Goal: Task Accomplishment & Management: Manage account settings

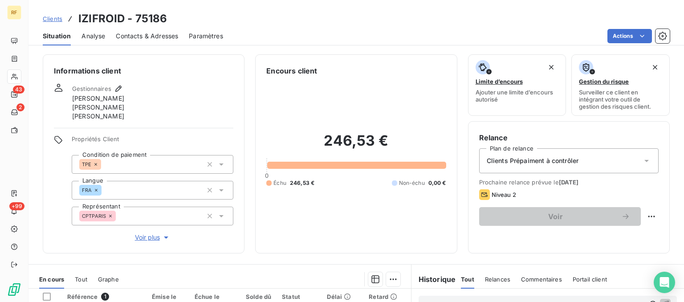
scroll to position [135, 0]
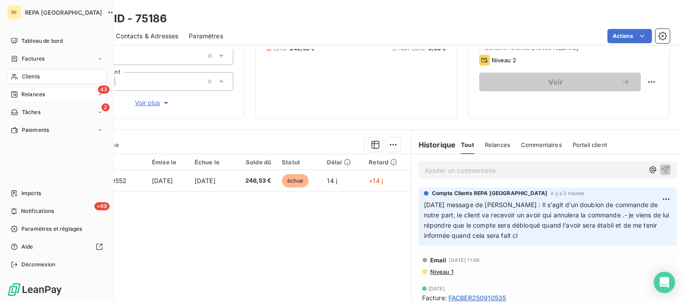
click at [21, 93] on div "Relances" at bounding box center [28, 94] width 34 height 8
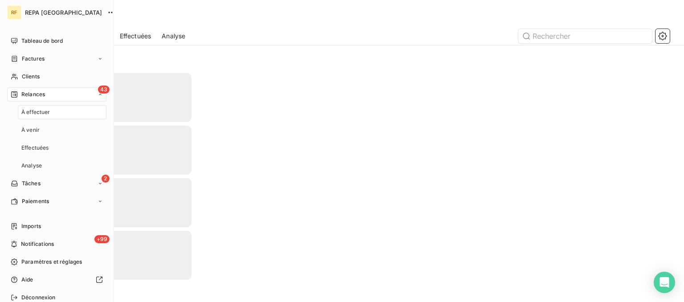
click at [24, 97] on span "Relances" at bounding box center [33, 94] width 24 height 8
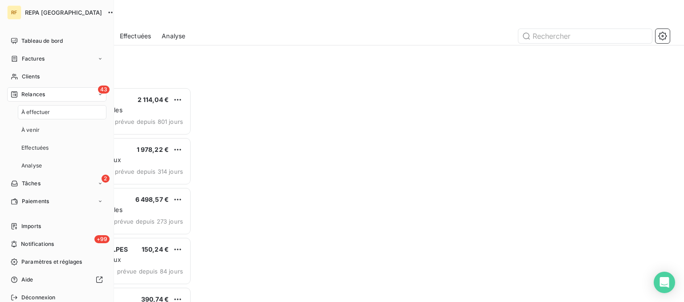
scroll to position [214, 148]
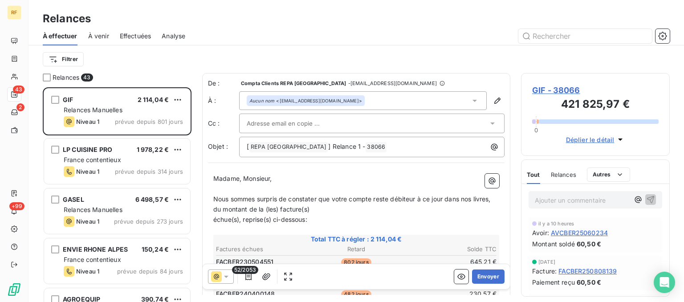
click at [316, 45] on div "À effectuer À venir Effectuées Analyse" at bounding box center [357, 36] width 656 height 19
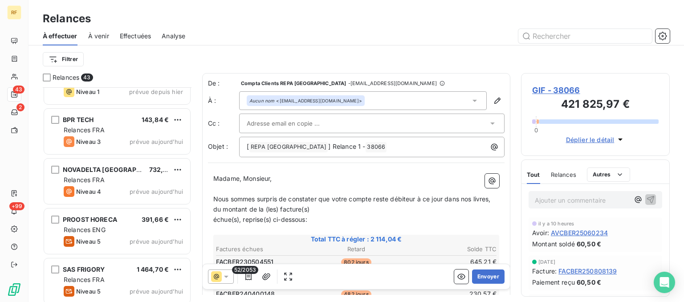
scroll to position [1437, 0]
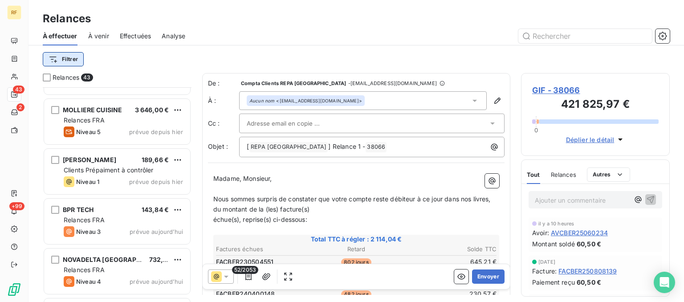
click at [68, 58] on html "RF 43 2 +99 Relances À effectuer À venir Effectuées Analyse Filtrer Relances 43…" at bounding box center [342, 151] width 684 height 302
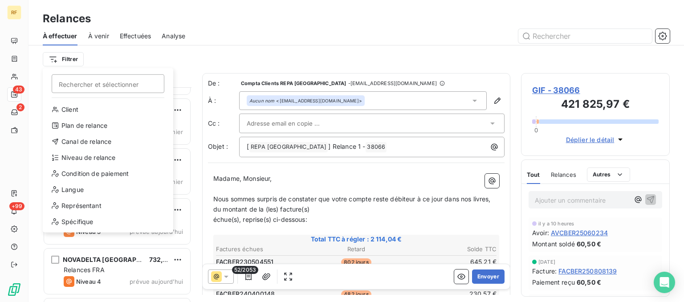
scroll to position [214, 148]
click at [97, 126] on div "Plan de relance" at bounding box center [107, 125] width 123 height 14
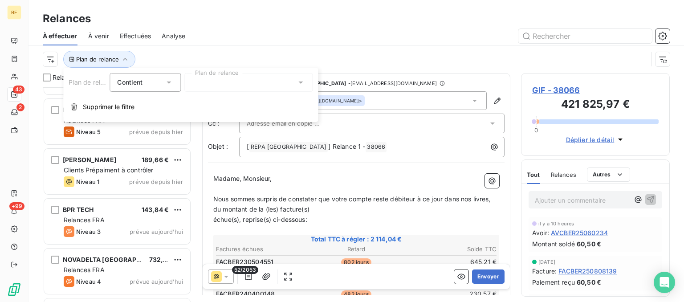
click at [255, 85] on div at bounding box center [248, 82] width 128 height 19
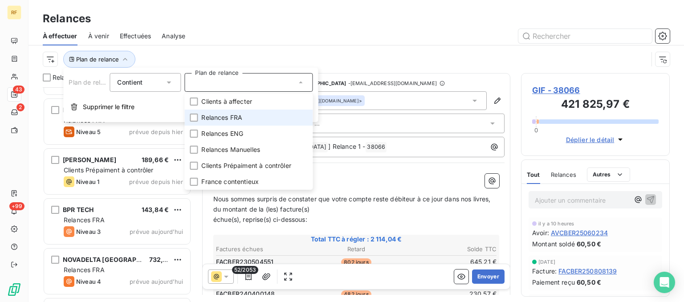
click at [235, 118] on span "Relances FRA" at bounding box center [221, 117] width 41 height 9
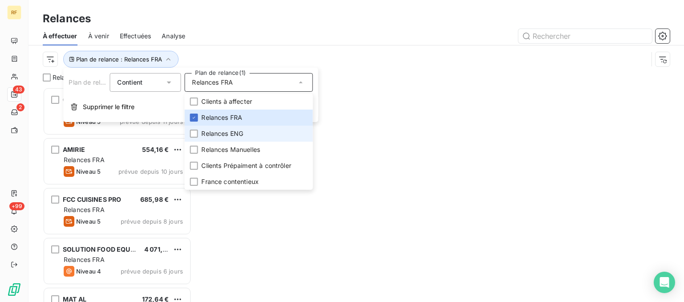
click at [235, 133] on span "Relances ENG" at bounding box center [222, 133] width 42 height 9
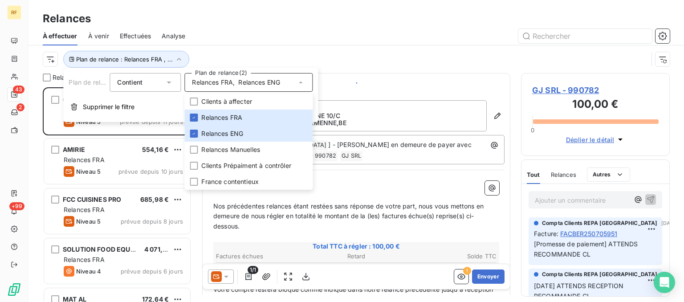
scroll to position [214, 148]
click at [257, 31] on div at bounding box center [433, 36] width 474 height 14
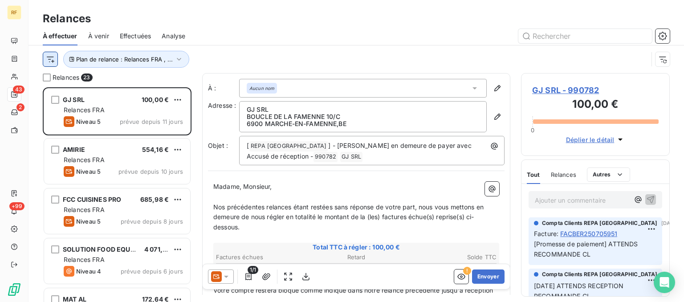
click at [55, 63] on html "RF 43 2 +99 Relances À effectuer À venir Effectuées Analyse Plan de relance : R…" at bounding box center [342, 151] width 684 height 302
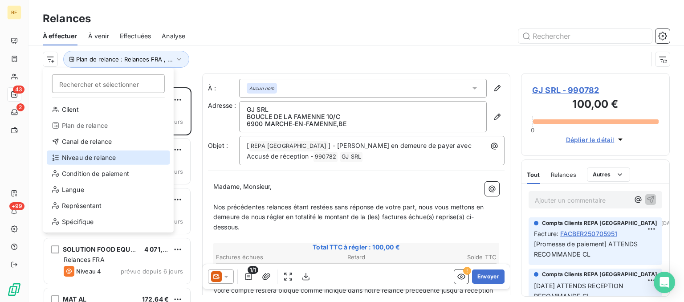
click at [82, 158] on div "Niveau de relance" at bounding box center [108, 158] width 123 height 14
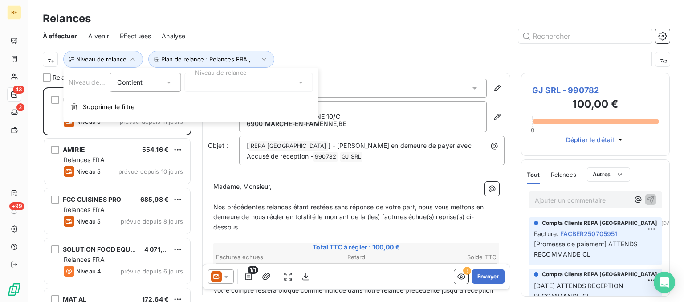
click at [209, 87] on div at bounding box center [248, 82] width 128 height 19
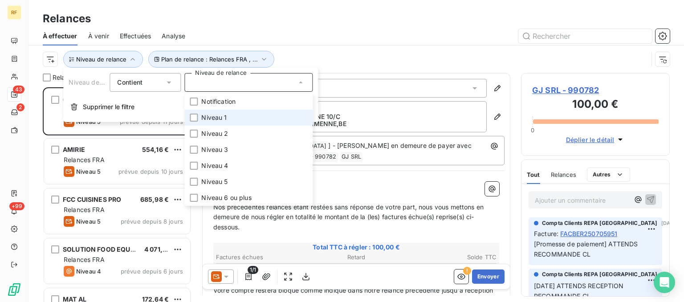
drag, startPoint x: 216, startPoint y: 115, endPoint x: 216, endPoint y: 120, distance: 5.3
click at [216, 115] on span "Niveau 1" at bounding box center [213, 117] width 25 height 9
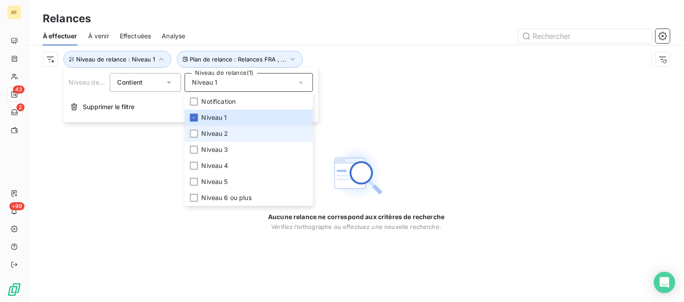
click at [213, 133] on span "Niveau 2" at bounding box center [214, 133] width 27 height 9
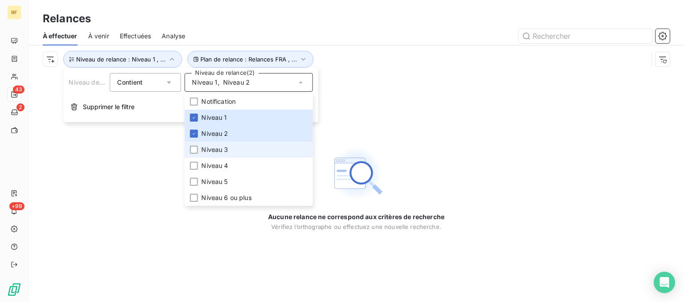
click at [213, 155] on li "Niveau 3" at bounding box center [248, 150] width 128 height 16
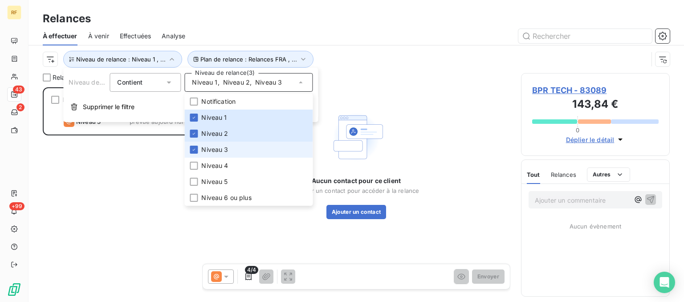
scroll to position [214, 148]
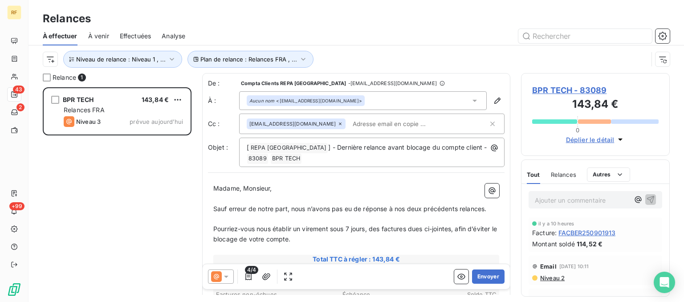
click at [342, 27] on div "Relances À effectuer À venir Effectuées Analyse Plan de relance : Relances FRA …" at bounding box center [357, 36] width 656 height 73
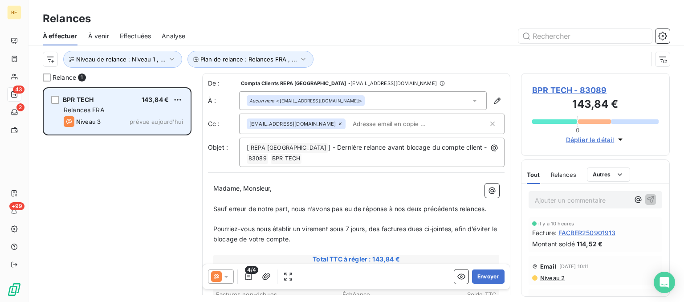
click at [135, 124] on span "prévue aujourd’hui" at bounding box center [156, 121] width 53 height 7
click at [120, 124] on div "Niveau 3 prévue aujourd’hui" at bounding box center [123, 121] width 119 height 11
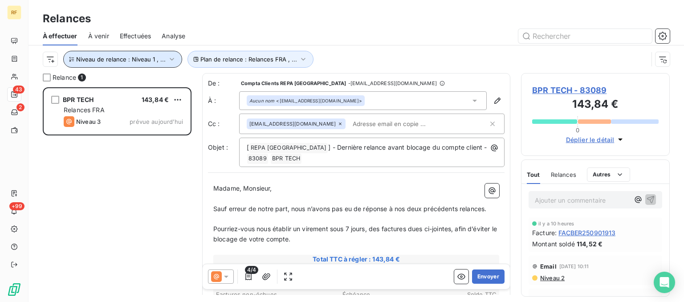
click at [172, 59] on icon "button" at bounding box center [171, 59] width 9 height 9
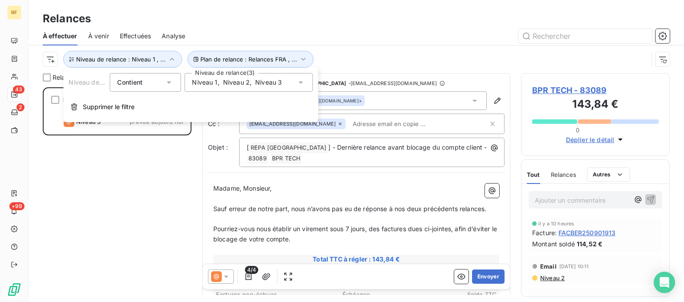
click at [247, 83] on span "Niveau 2" at bounding box center [236, 82] width 27 height 9
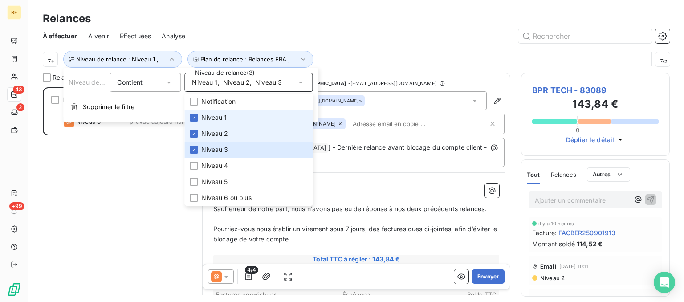
drag, startPoint x: 218, startPoint y: 118, endPoint x: 216, endPoint y: 138, distance: 19.7
click at [218, 121] on span "Niveau 1" at bounding box center [213, 117] width 25 height 9
click at [216, 138] on span "Niveau 2" at bounding box center [214, 133] width 27 height 9
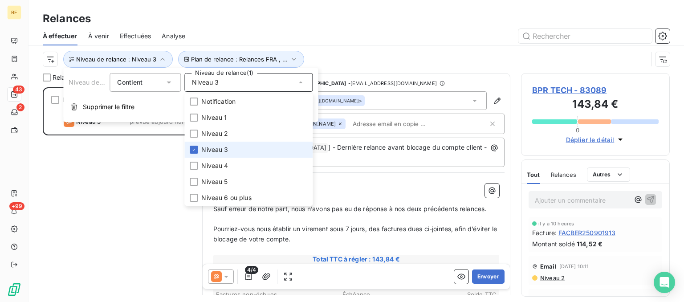
click at [217, 149] on span "Niveau 3" at bounding box center [214, 149] width 27 height 9
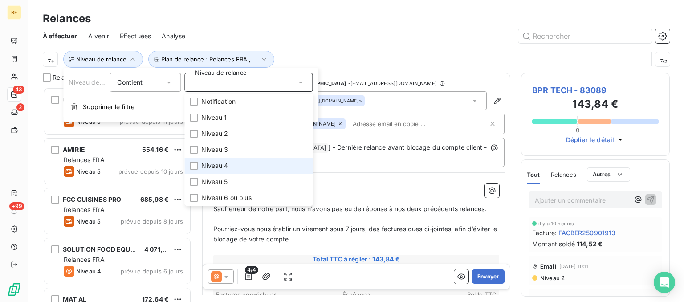
click at [216, 165] on span "Niveau 4" at bounding box center [214, 165] width 27 height 9
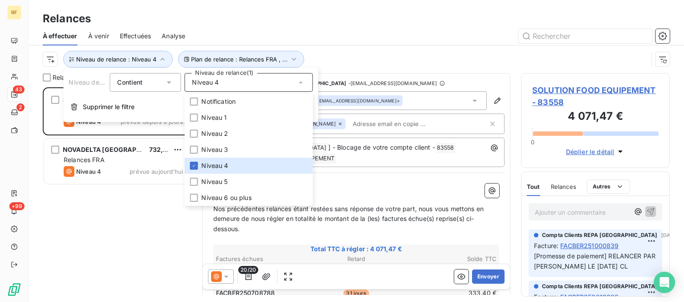
click at [314, 21] on div "Relances" at bounding box center [357, 19] width 656 height 16
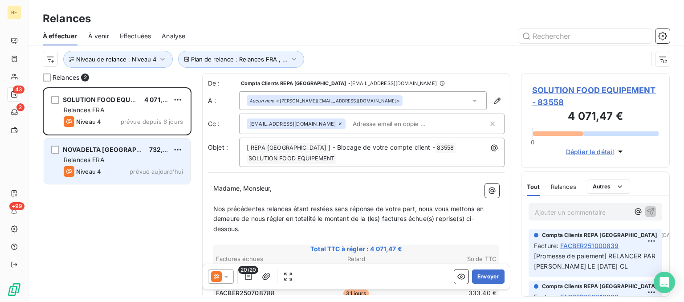
click at [114, 171] on div "Niveau 4 prévue aujourd’hui" at bounding box center [123, 171] width 119 height 11
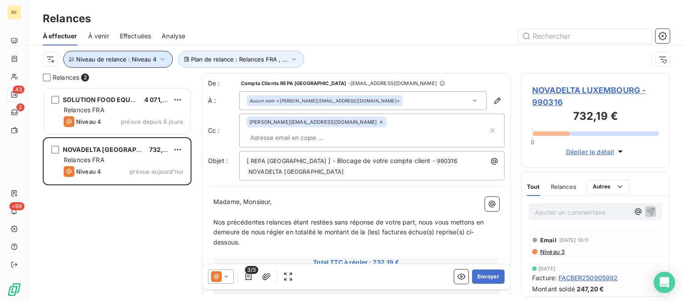
click at [130, 54] on button "Niveau de relance : Niveau 4" at bounding box center [118, 59] width 110 height 17
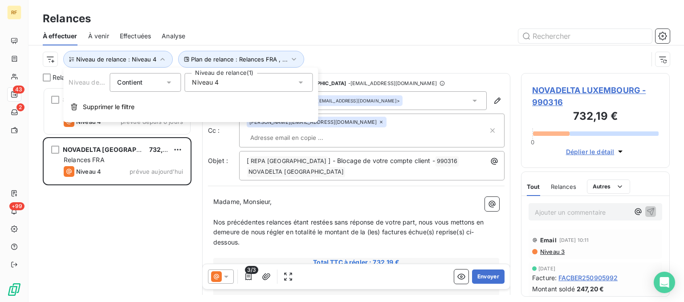
click at [209, 83] on span "Niveau 4" at bounding box center [205, 82] width 27 height 9
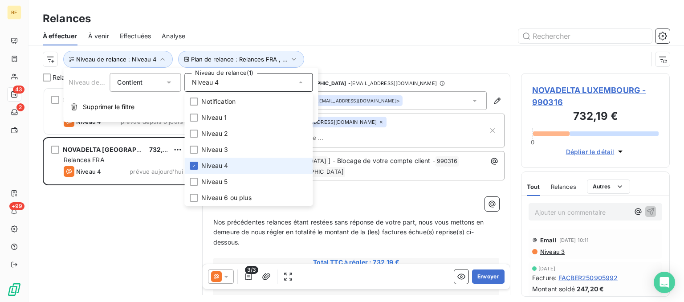
click at [223, 167] on span "Niveau 4" at bounding box center [214, 165] width 27 height 9
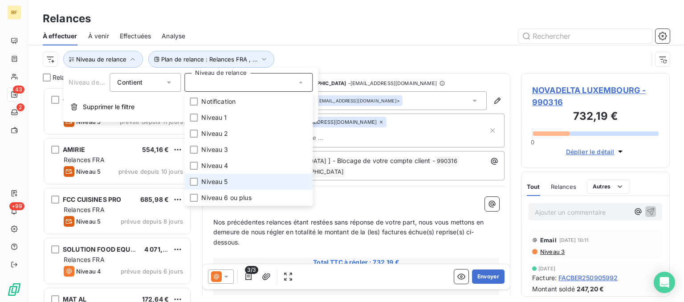
click at [220, 188] on li "Niveau 5" at bounding box center [248, 182] width 128 height 16
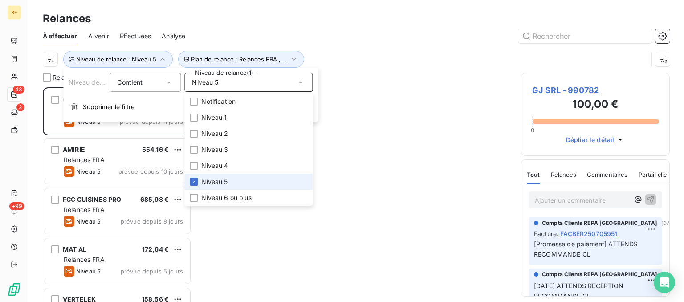
scroll to position [214, 148]
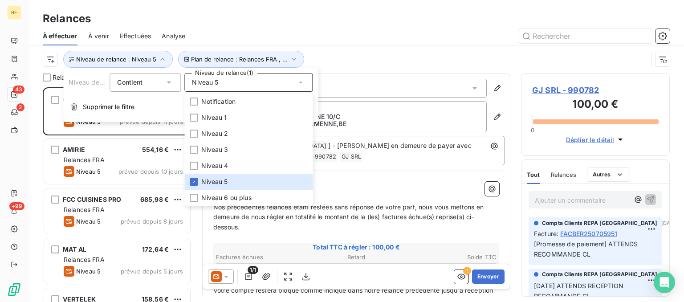
click at [383, 31] on div at bounding box center [433, 36] width 474 height 14
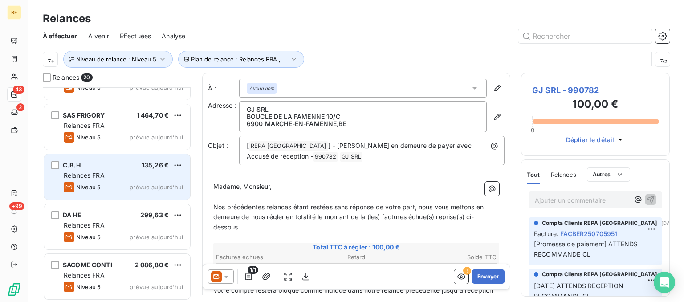
scroll to position [0, 0]
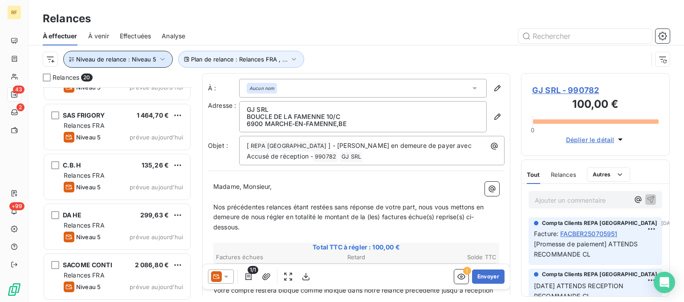
click at [163, 61] on icon "button" at bounding box center [162, 59] width 9 height 9
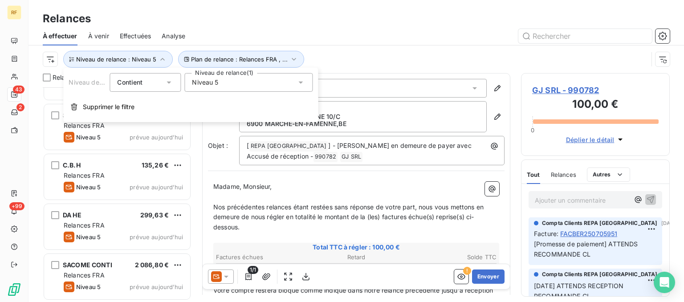
click at [240, 86] on div "Niveau 5" at bounding box center [248, 82] width 128 height 19
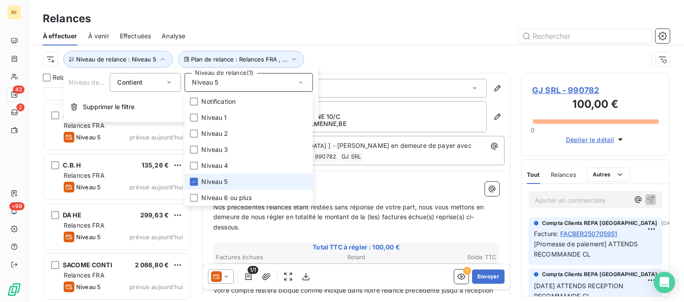
click at [212, 184] on span "Niveau 5" at bounding box center [214, 181] width 26 height 9
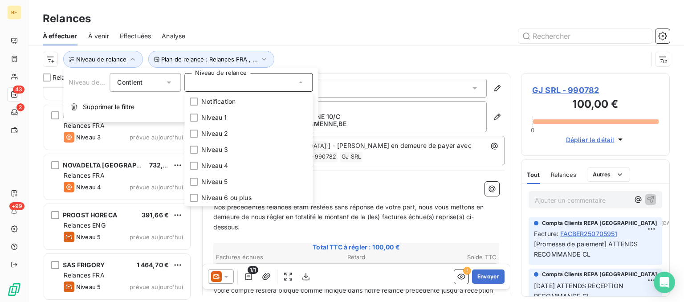
click at [312, 29] on div at bounding box center [433, 36] width 474 height 14
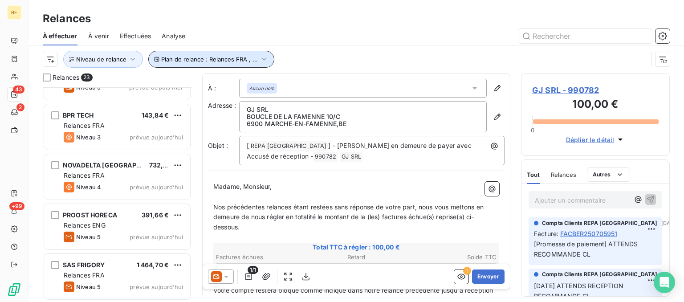
click at [207, 56] on span "Plan de relance : Relances FRA , ..." at bounding box center [209, 59] width 97 height 7
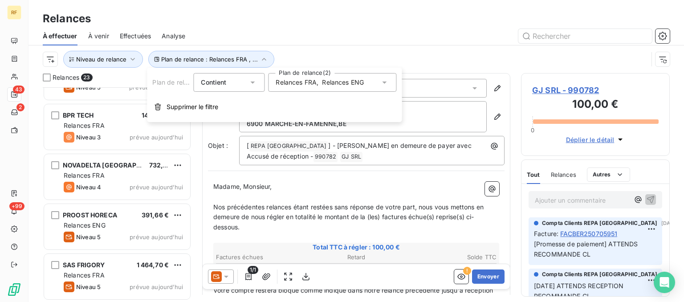
click at [311, 82] on span "Relances FRA" at bounding box center [296, 82] width 41 height 9
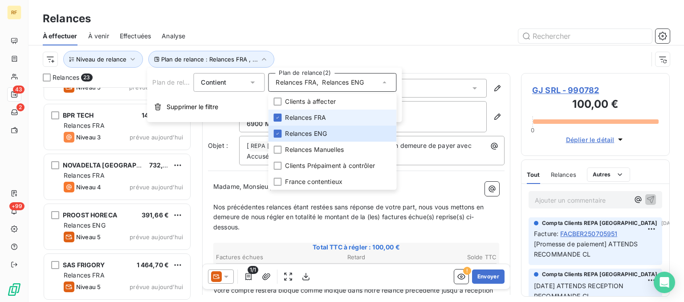
click at [303, 120] on span "Relances FRA" at bounding box center [305, 117] width 41 height 9
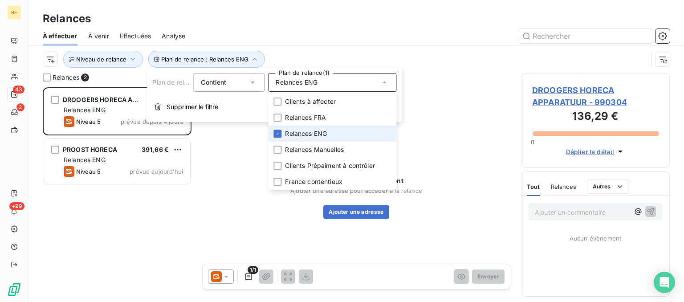
click at [301, 135] on span "Relances ENG" at bounding box center [306, 133] width 42 height 9
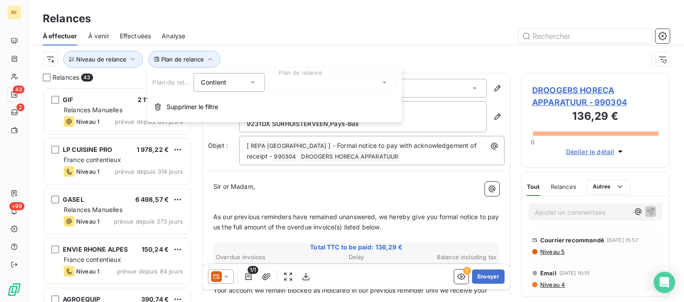
click at [294, 79] on div at bounding box center [332, 82] width 128 height 19
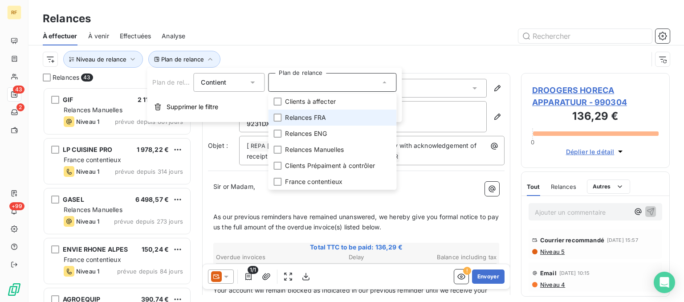
click at [295, 116] on span "Relances FRA" at bounding box center [305, 117] width 41 height 9
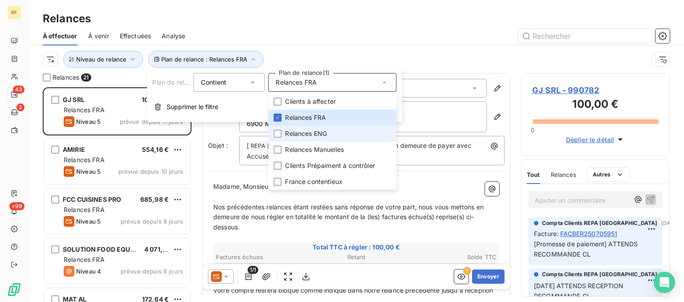
click at [292, 133] on span "Relances ENG" at bounding box center [306, 133] width 42 height 9
click at [321, 28] on div "À effectuer À venir Effectuées Analyse" at bounding box center [357, 36] width 656 height 19
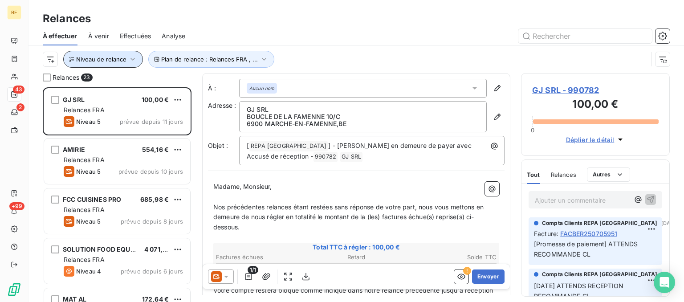
click at [130, 61] on icon "button" at bounding box center [132, 59] width 9 height 9
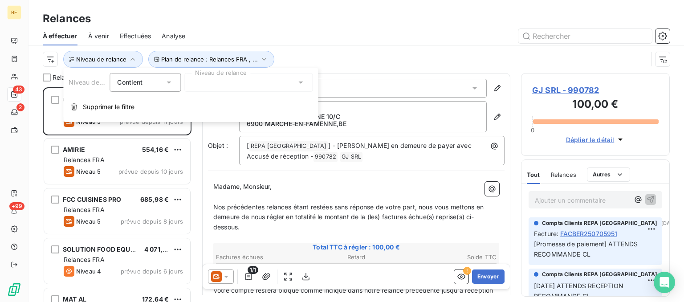
click at [322, 17] on div "Relances" at bounding box center [357, 19] width 656 height 16
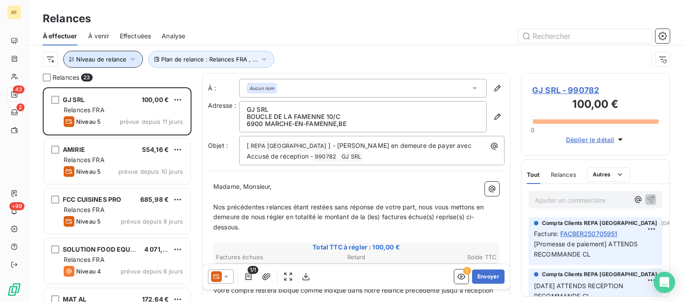
click at [119, 60] on span "Niveau de relance" at bounding box center [101, 59] width 50 height 7
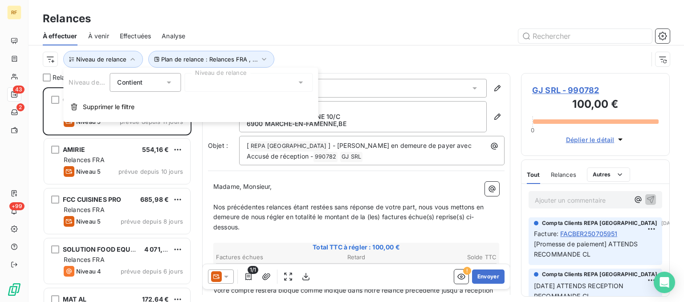
click at [202, 85] on div at bounding box center [248, 82] width 128 height 19
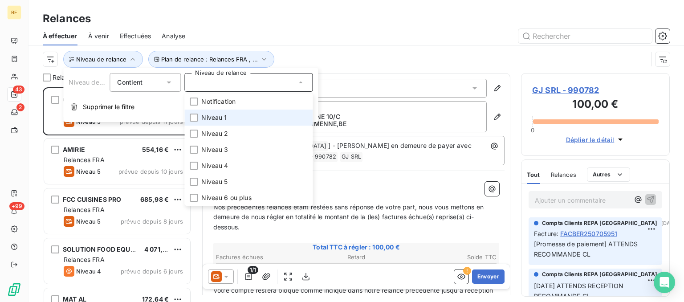
click at [213, 120] on span "Niveau 1" at bounding box center [213, 117] width 25 height 9
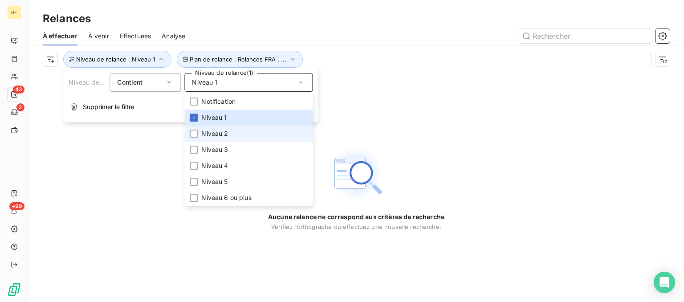
click at [213, 136] on span "Niveau 2" at bounding box center [214, 133] width 27 height 9
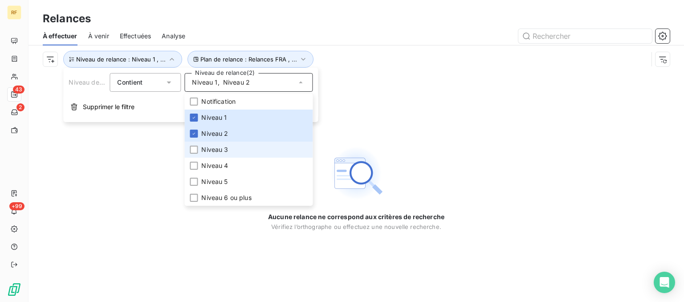
click at [213, 152] on span "Niveau 3" at bounding box center [214, 149] width 27 height 9
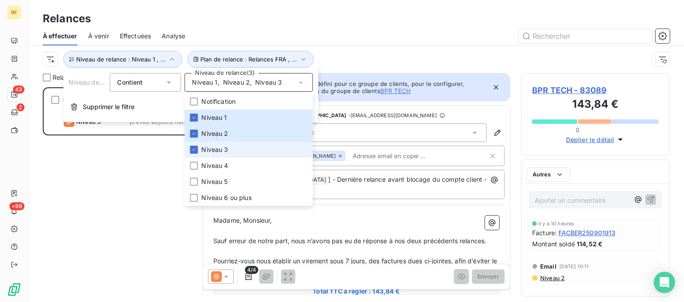
scroll to position [214, 148]
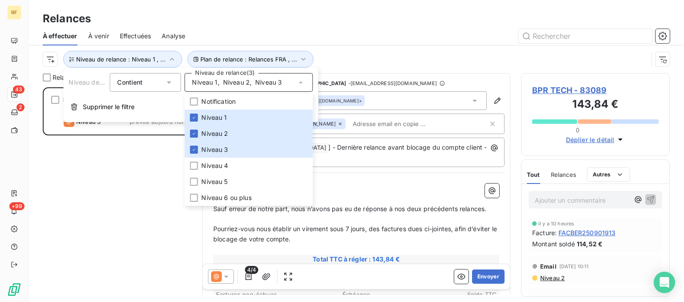
click at [341, 26] on div "Relances" at bounding box center [357, 19] width 656 height 16
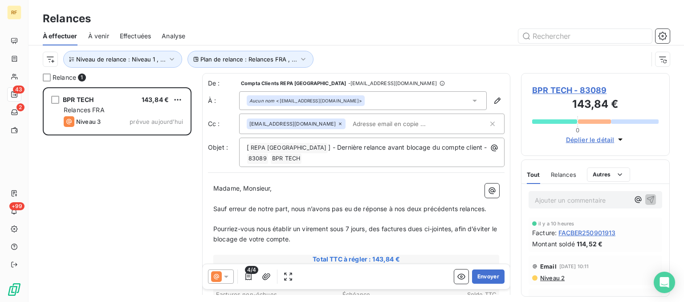
click at [87, 194] on div "BPR TECH 143,84 € Relances FRA Niveau 3 prévue aujourd’hui" at bounding box center [117, 194] width 149 height 215
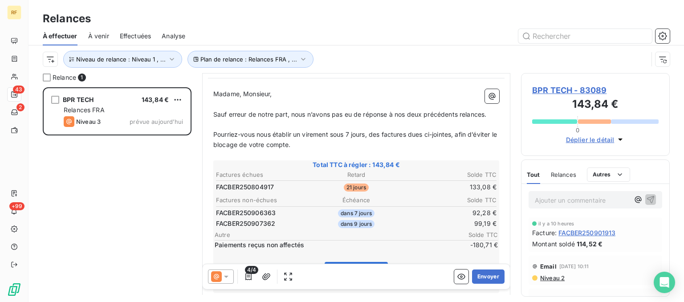
scroll to position [45, 0]
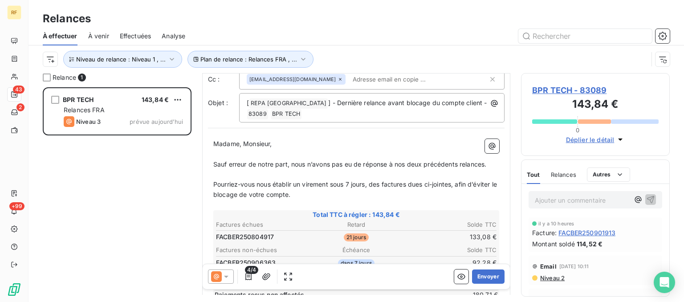
click at [215, 161] on span "Sauf erreur de notre part, nous n’avons pas eu de réponse à nos deux précédents…" at bounding box center [349, 164] width 273 height 8
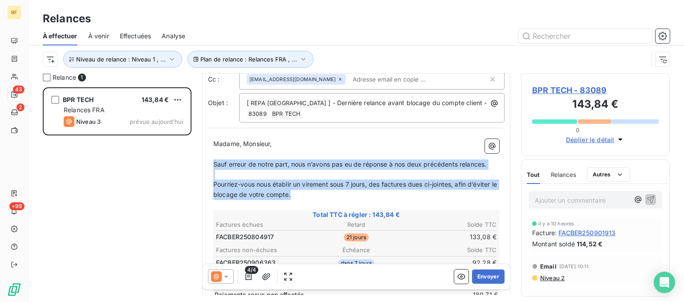
drag, startPoint x: 214, startPoint y: 161, endPoint x: 325, endPoint y: 194, distance: 115.6
click at [325, 194] on div "Madame, Monsieur, ﻿ Sauf erreur de notre part, nous n’avons pas eu de réponse à…" at bounding box center [356, 282] width 286 height 286
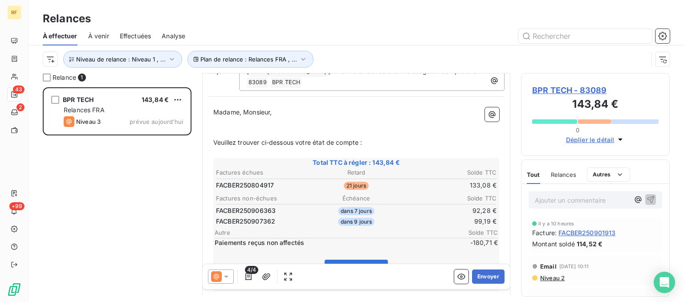
scroll to position [90, 0]
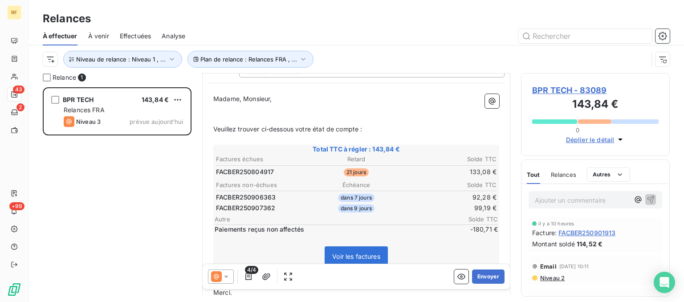
click at [361, 129] on span "Veuillez trouver ci-dessous votre état de compte :" at bounding box center [287, 129] width 149 height 8
click at [431, 133] on p "Veuillez trouver ci-dessous votre état de compte, votre solde à devoir au :" at bounding box center [356, 129] width 286 height 10
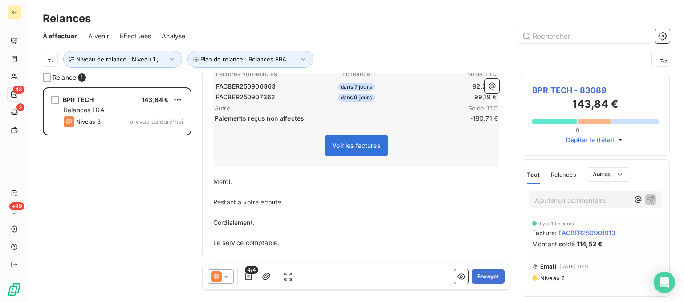
scroll to position [0, 0]
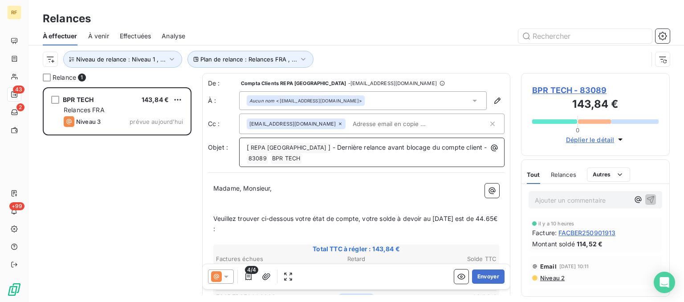
click at [355, 147] on span "] - Dernière relance avant blocage du compte client -" at bounding box center [407, 147] width 159 height 8
drag, startPoint x: 446, startPoint y: 147, endPoint x: 351, endPoint y: 139, distance: 95.7
click at [320, 143] on p "[ REPA FRANCE ﻿ ] - Dernière relance avant blocage du compte client - 83089 ﻿ B…" at bounding box center [374, 153] width 255 height 21
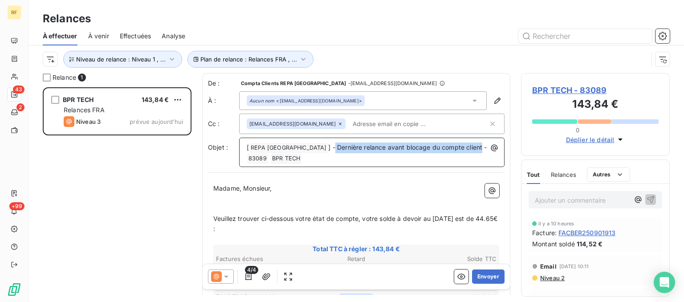
drag, startPoint x: 445, startPoint y: 150, endPoint x: 297, endPoint y: 154, distance: 147.9
click at [298, 153] on p "[ REPA FRANCE ﻿ ] - Dernière relance avant blocage du compte client - 83089 ﻿ B…" at bounding box center [374, 153] width 255 height 21
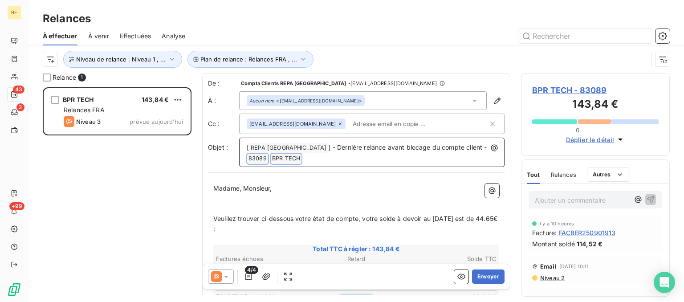
click at [400, 146] on span "] - Dernière relance avant blocage du compte client -" at bounding box center [407, 147] width 159 height 8
click at [448, 149] on span "] - Dernière relance avant blocage du compte client -" at bounding box center [407, 147] width 159 height 8
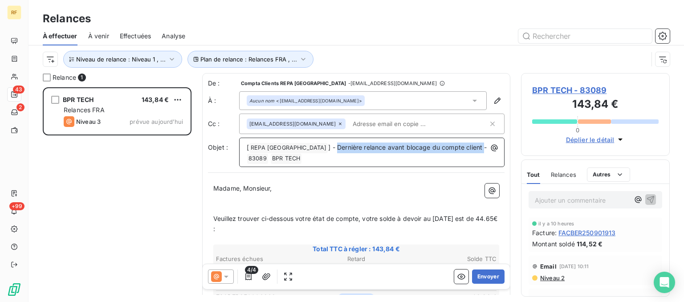
drag, startPoint x: 447, startPoint y: 149, endPoint x: 300, endPoint y: 152, distance: 147.0
click at [300, 152] on p "[ REPA FRANCE ﻿ ] - Dernière relance avant blocage du compte client - 83089 ﻿ B…" at bounding box center [374, 153] width 255 height 21
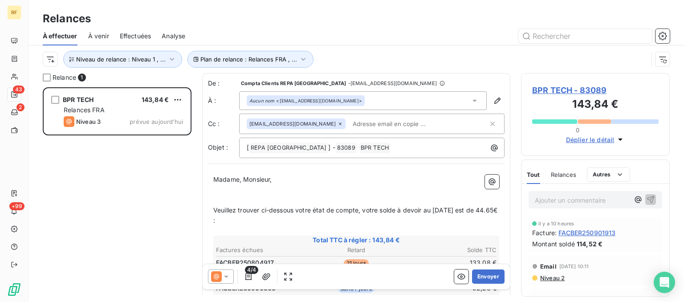
click at [324, 175] on p "Madame, Monsieur," at bounding box center [356, 180] width 286 height 10
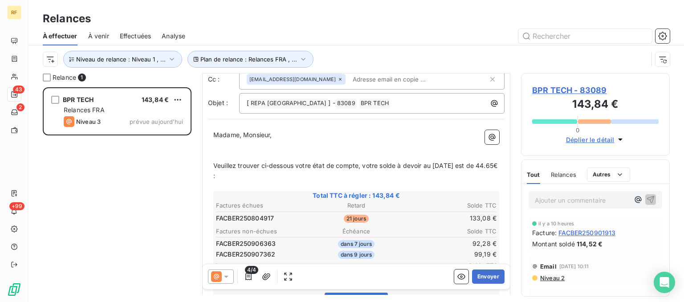
scroll to position [203, 0]
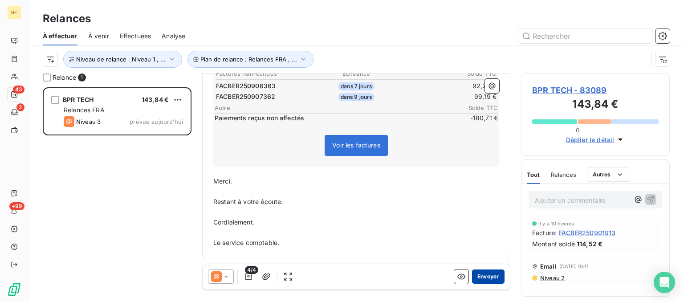
click at [491, 279] on button "Envoyer" at bounding box center [488, 276] width 33 height 14
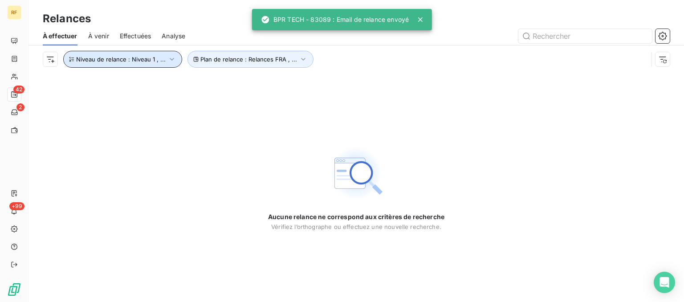
click at [143, 62] on span "Niveau de relance : Niveau 1 , ..." at bounding box center [121, 59] width 90 height 7
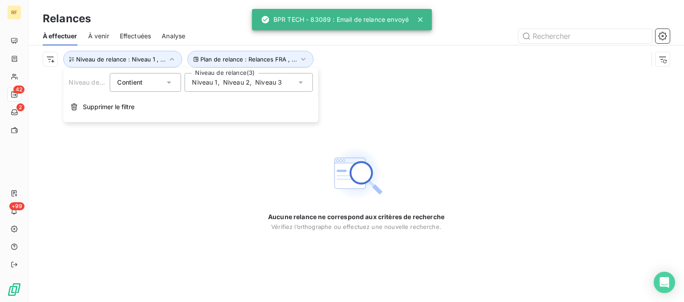
click at [239, 84] on span "Niveau 2" at bounding box center [236, 82] width 27 height 9
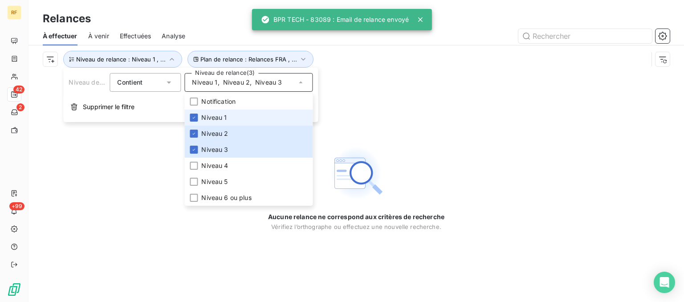
click at [220, 116] on span "Niveau 1" at bounding box center [213, 117] width 25 height 9
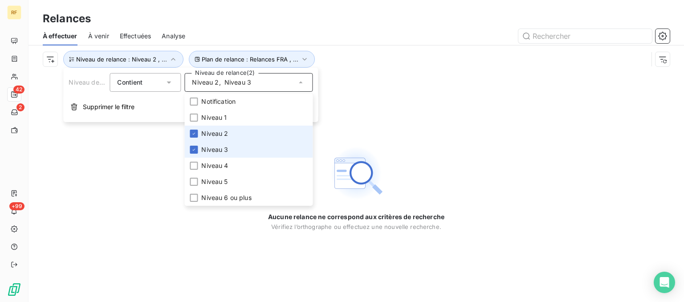
drag, startPoint x: 216, startPoint y: 135, endPoint x: 216, endPoint y: 143, distance: 8.9
click at [216, 135] on span "Niveau 2" at bounding box center [214, 133] width 27 height 9
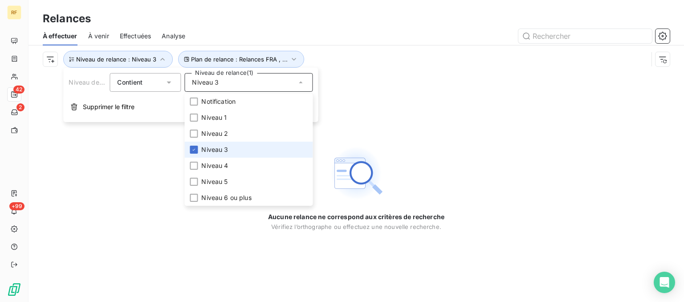
click at [216, 151] on span "Niveau 3" at bounding box center [214, 149] width 27 height 9
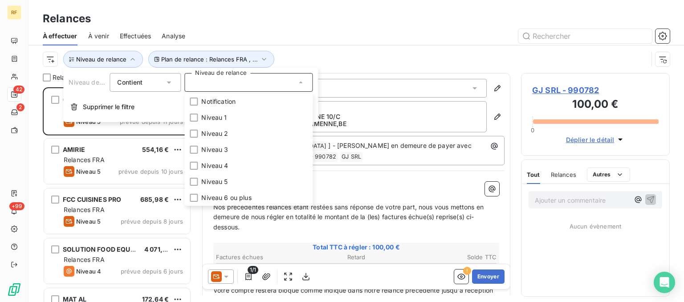
scroll to position [214, 148]
drag, startPoint x: 384, startPoint y: 6, endPoint x: 375, endPoint y: 20, distance: 16.0
click at [383, 10] on div "Relances À effectuer À venir Effectuées Analyse Plan de relance : Relances FRA …" at bounding box center [357, 36] width 656 height 73
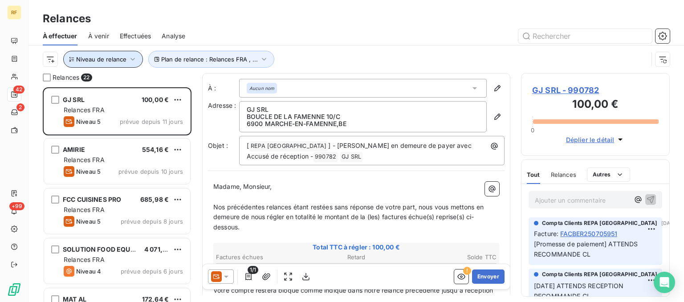
click at [95, 60] on span "Niveau de relance" at bounding box center [101, 59] width 50 height 7
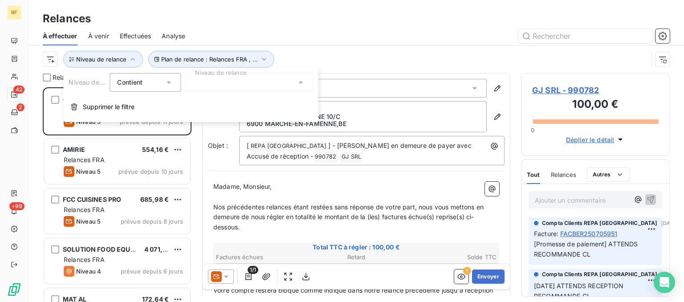
click at [227, 76] on div at bounding box center [248, 82] width 128 height 19
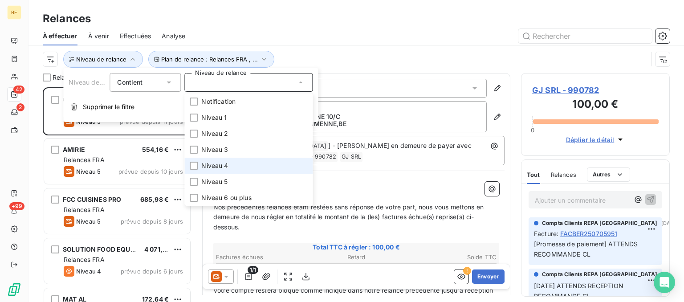
click at [224, 168] on span "Niveau 4" at bounding box center [214, 165] width 27 height 9
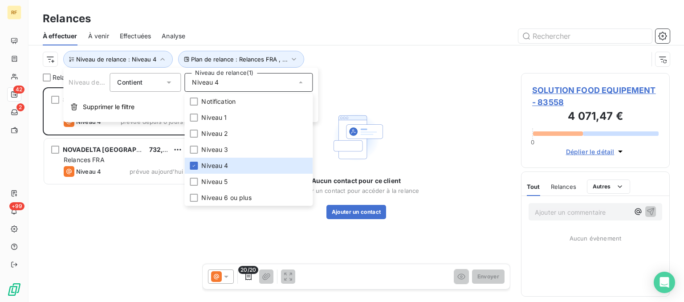
scroll to position [214, 148]
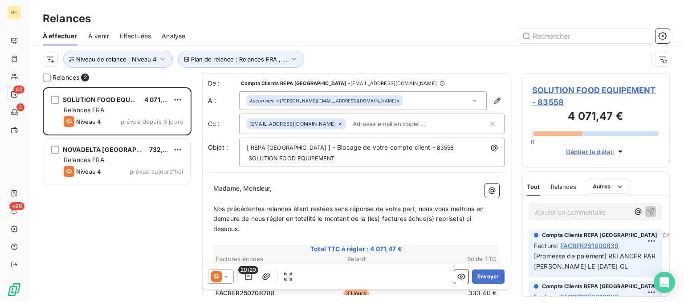
click at [339, 31] on div at bounding box center [433, 36] width 474 height 14
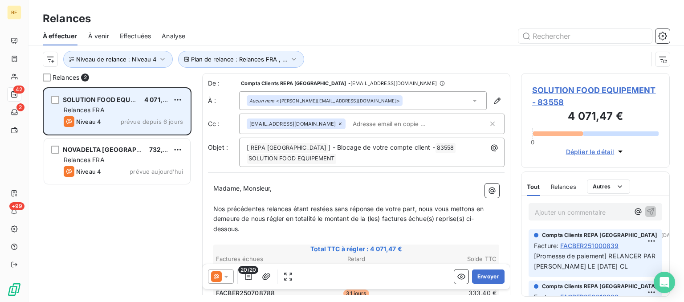
click at [88, 121] on span "Niveau 4" at bounding box center [88, 121] width 25 height 7
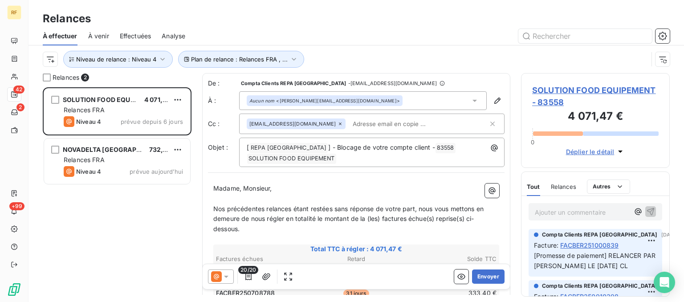
scroll to position [0, 0]
click at [546, 92] on span "SOLUTION FOOD EQUIPEMENT - 83558" at bounding box center [595, 96] width 127 height 24
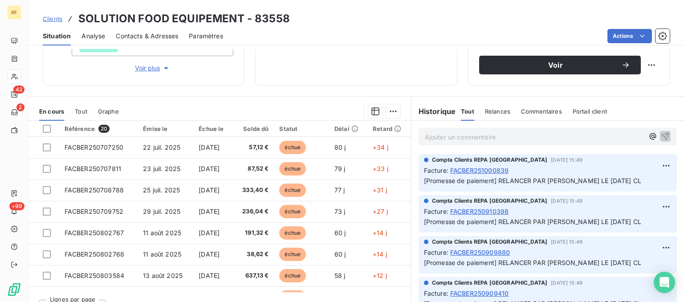
scroll to position [168, 0]
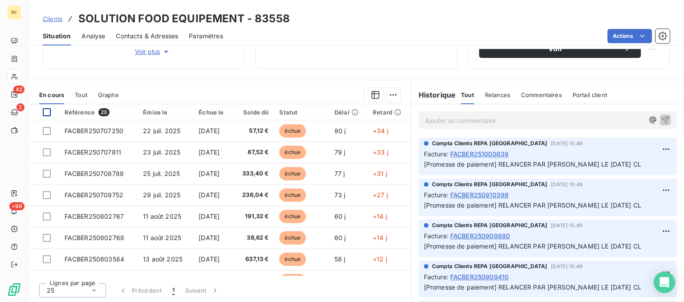
click at [45, 111] on div at bounding box center [47, 112] width 8 height 8
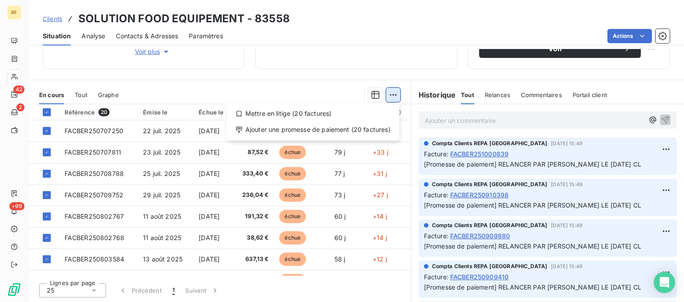
click at [393, 96] on html "RF 42 2 +99 Clients SOLUTION FOOD EQUIPEMENT - 83558 Situation Analyse Contacts…" at bounding box center [342, 151] width 684 height 302
click at [380, 130] on div "Ajouter une promesse de paiement (20 factures)" at bounding box center [313, 129] width 166 height 14
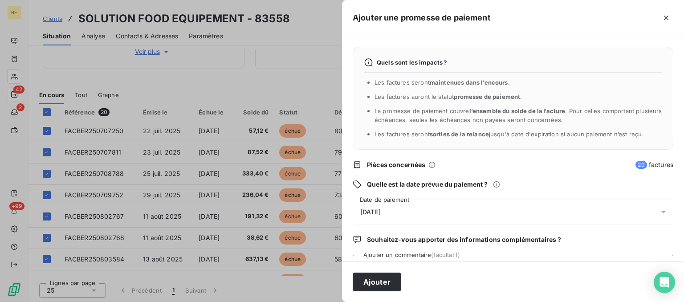
click at [381, 212] on span "[DATE]" at bounding box center [370, 211] width 20 height 7
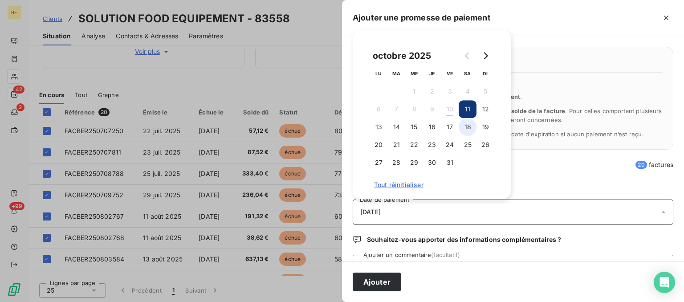
click at [471, 125] on button "18" at bounding box center [468, 127] width 18 height 18
click at [455, 128] on button "17" at bounding box center [450, 127] width 18 height 18
click at [460, 208] on div "[DATE]" at bounding box center [513, 212] width 321 height 25
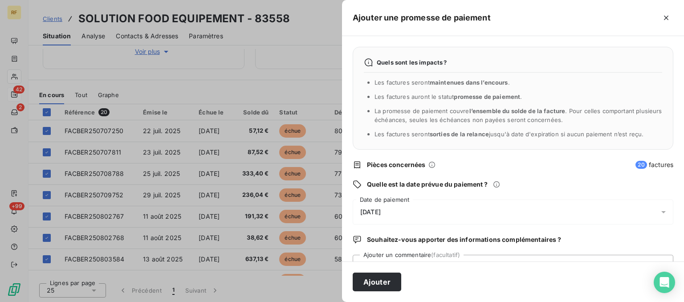
scroll to position [38, 0]
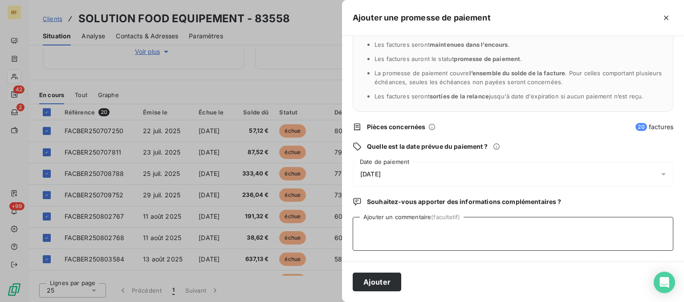
click at [416, 241] on textarea "Ajouter un commentaire (facultatif)" at bounding box center [513, 234] width 321 height 34
type textarea "relance de [PERSON_NAME] le [DATE] cl"
drag, startPoint x: 366, startPoint y: 172, endPoint x: 357, endPoint y: 172, distance: 8.5
click at [357, 172] on div "[DATE]" at bounding box center [513, 174] width 321 height 25
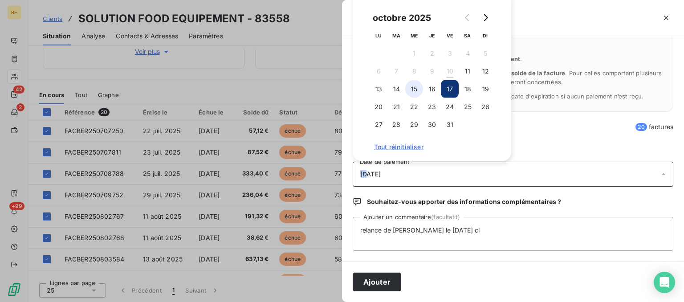
click at [412, 93] on button "15" at bounding box center [414, 89] width 18 height 18
click at [382, 286] on button "Ajouter" at bounding box center [377, 282] width 49 height 19
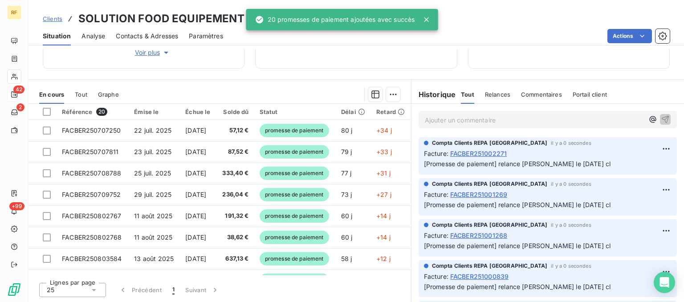
scroll to position [167, 0]
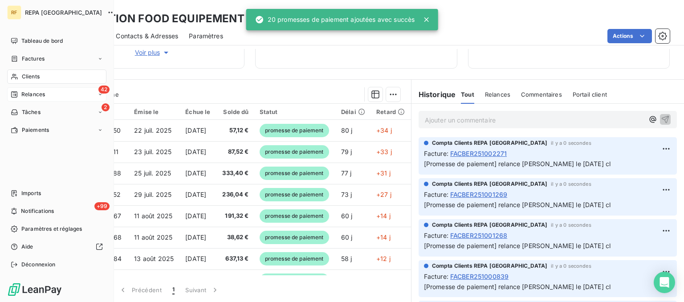
click at [45, 98] on span "Relances" at bounding box center [33, 94] width 24 height 8
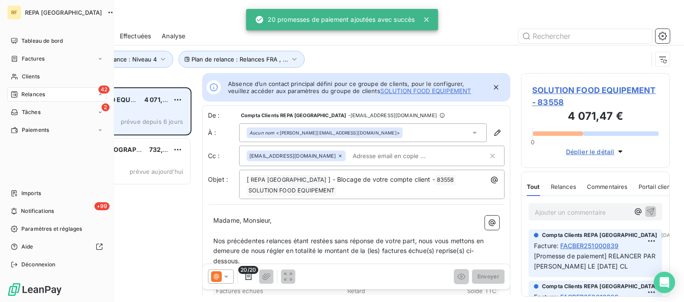
scroll to position [214, 148]
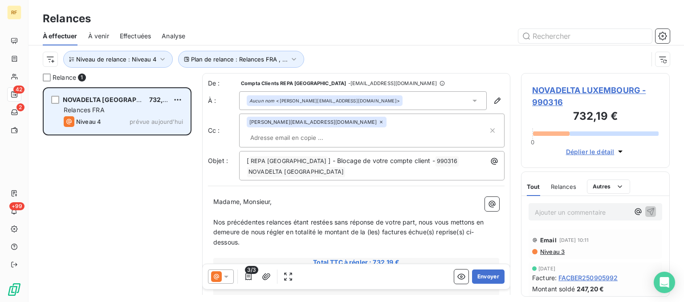
click at [117, 120] on div "Niveau 4 prévue aujourd’hui" at bounding box center [123, 121] width 119 height 11
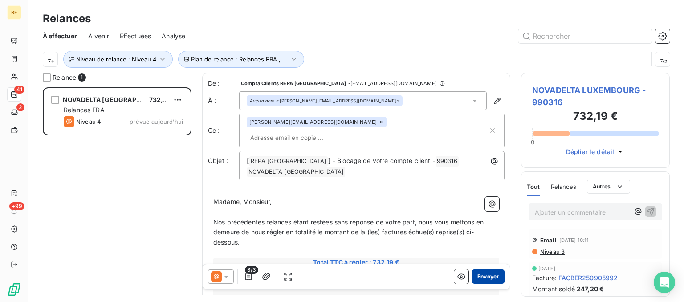
click at [484, 275] on button "Envoyer" at bounding box center [488, 276] width 33 height 14
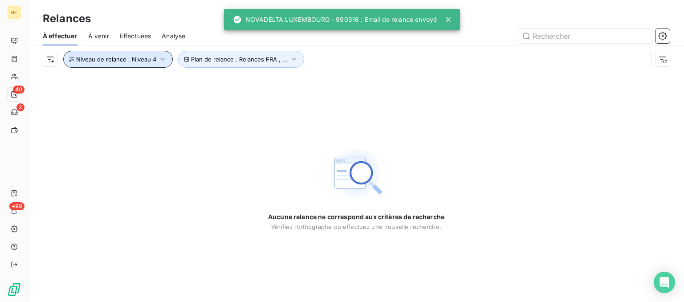
click at [144, 60] on span "Niveau de relance : Niveau 4" at bounding box center [116, 59] width 80 height 7
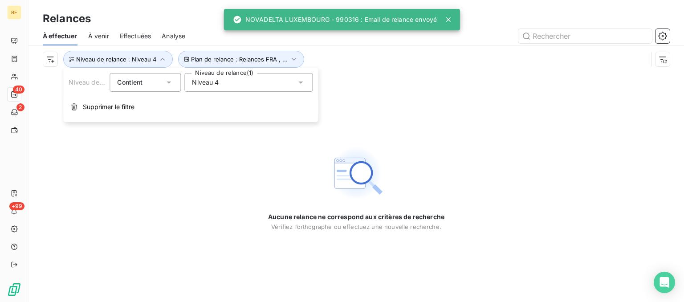
click at [251, 84] on div "Niveau 4" at bounding box center [248, 82] width 128 height 19
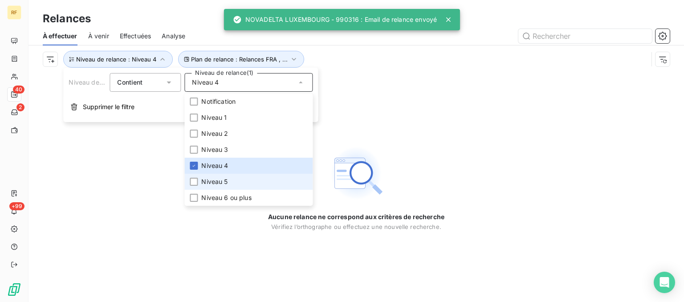
click at [219, 178] on span "Niveau 5" at bounding box center [214, 181] width 26 height 9
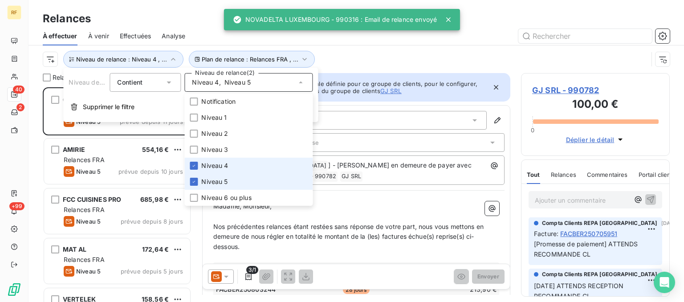
scroll to position [214, 148]
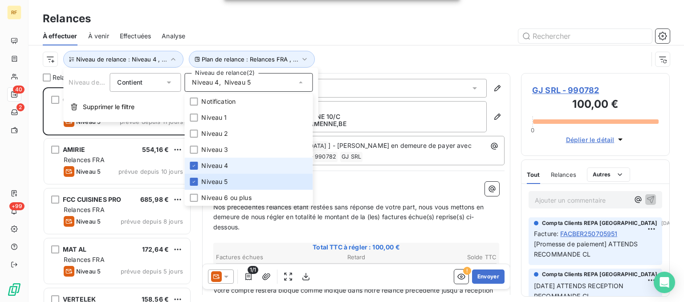
click at [222, 166] on span "Niveau 4" at bounding box center [214, 165] width 27 height 9
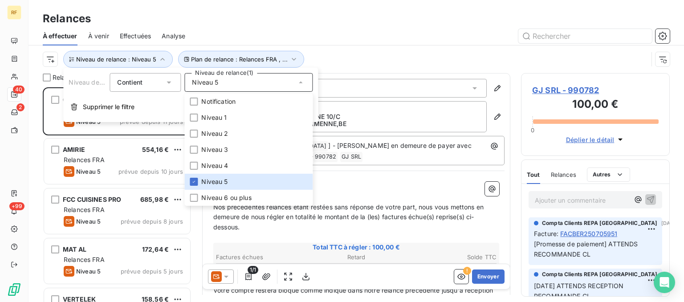
click at [336, 15] on div "Relances" at bounding box center [357, 19] width 656 height 16
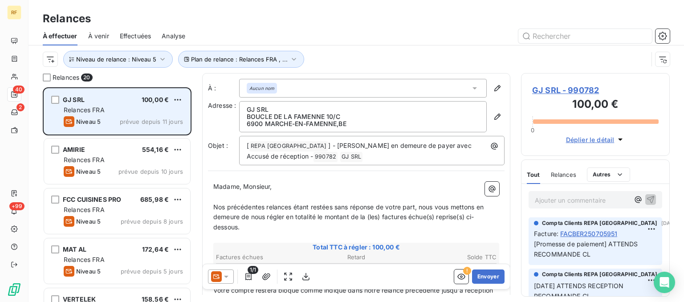
click at [117, 122] on div "Niveau 5 prévue depuis 11 jours" at bounding box center [123, 121] width 119 height 11
click at [106, 102] on div "GJ SRL 100,00 €" at bounding box center [123, 100] width 119 height 8
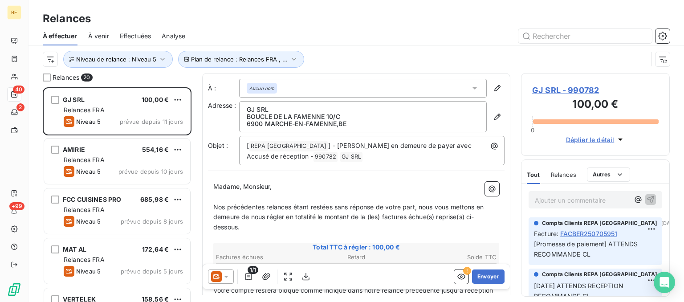
click at [571, 247] on span "[Promesse de paiement] ATTENDS RECOMMANDE CL" at bounding box center [587, 249] width 106 height 18
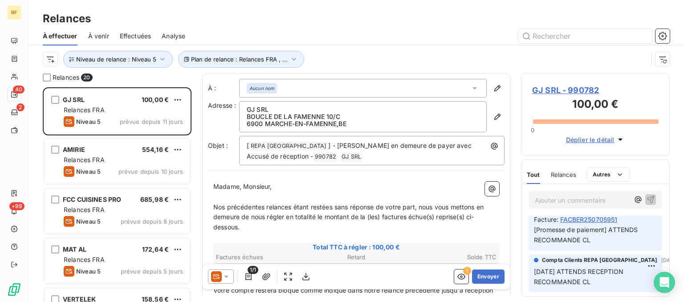
scroll to position [0, 0]
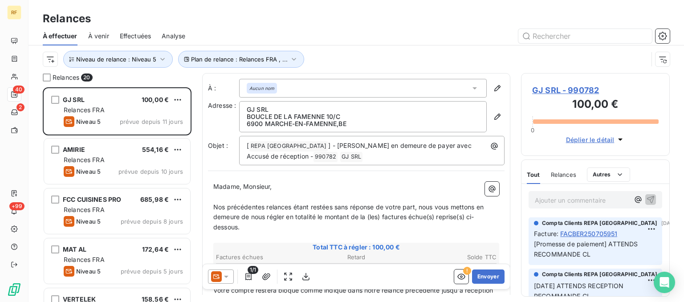
click at [567, 174] on span "Relances" at bounding box center [563, 174] width 25 height 7
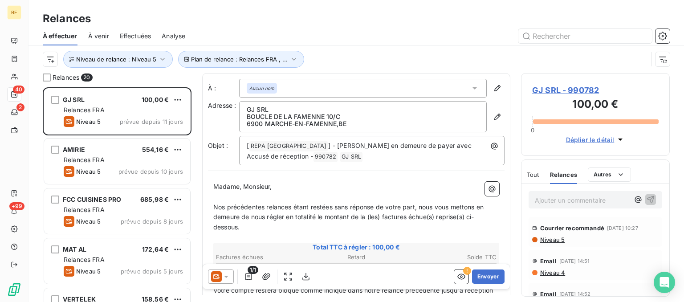
click at [546, 242] on span "Niveau 5" at bounding box center [551, 239] width 25 height 7
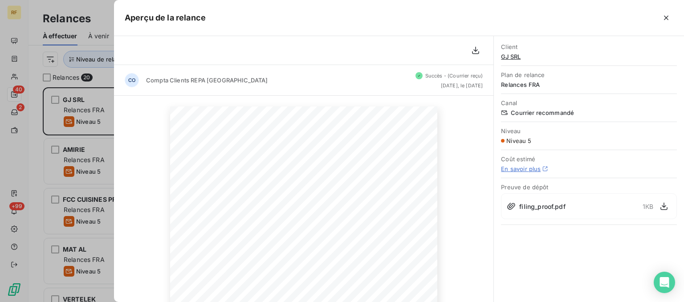
click at [665, 17] on icon "button" at bounding box center [666, 18] width 4 height 4
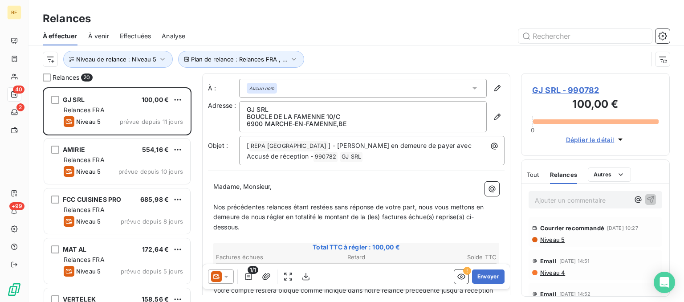
click at [571, 199] on p "Ajouter un commentaire ﻿" at bounding box center [582, 200] width 94 height 11
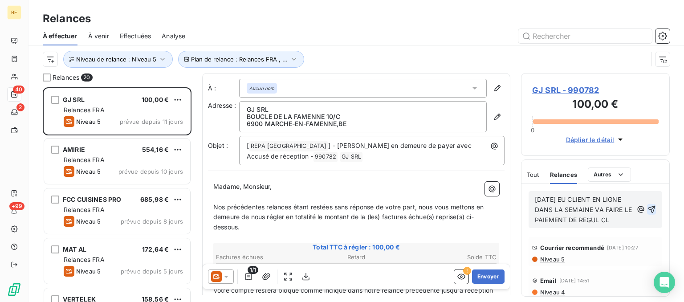
click at [656, 210] on icon "button" at bounding box center [651, 209] width 9 height 9
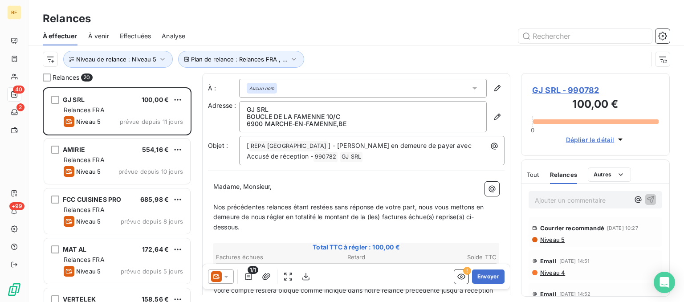
click at [530, 177] on span "Tout" at bounding box center [533, 174] width 12 height 7
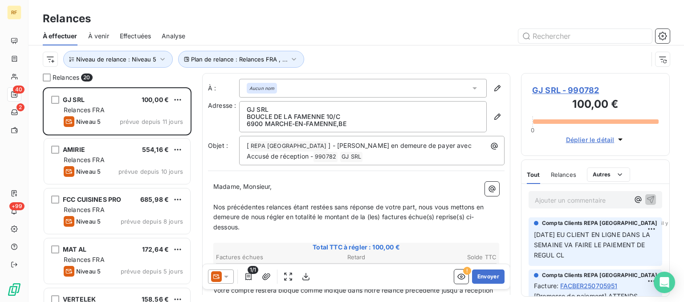
click at [572, 88] on span "GJ SRL - 990782" at bounding box center [595, 90] width 127 height 12
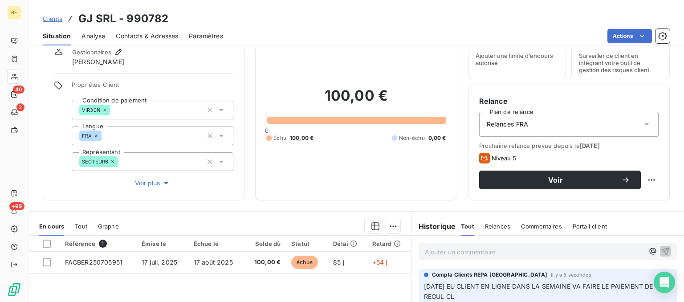
scroll to position [90, 0]
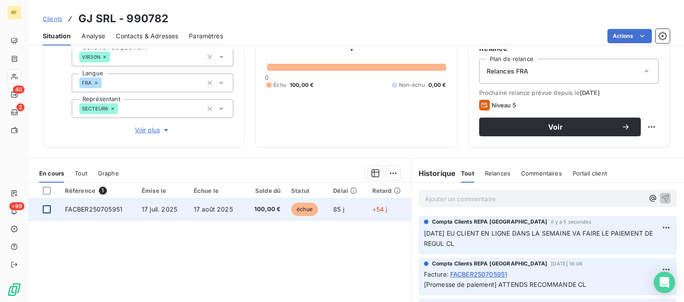
click at [48, 207] on div at bounding box center [47, 209] width 8 height 8
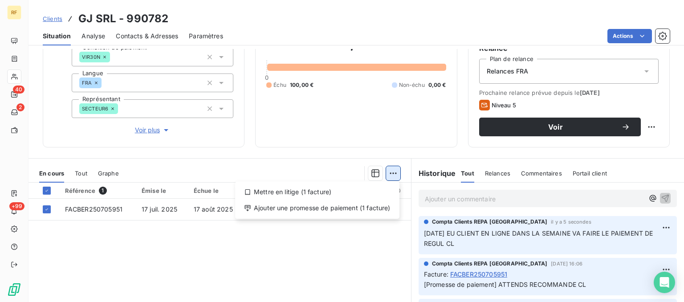
click at [388, 173] on html "RF 40 2 +99 Clients GJ SRL - 990782 Situation Analyse Contacts & Adresses Param…" at bounding box center [342, 151] width 684 height 302
click at [357, 211] on div "Ajouter une promesse de paiement (1 facture)" at bounding box center [317, 208] width 157 height 14
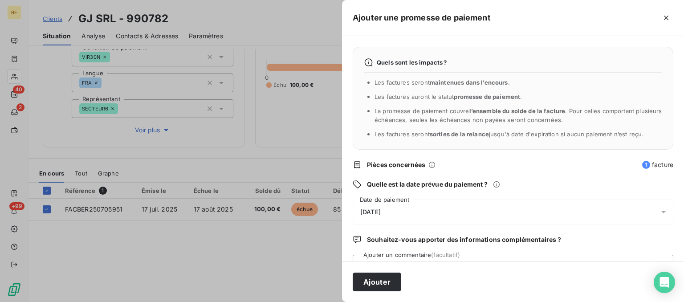
click at [380, 215] on span "[DATE]" at bounding box center [370, 211] width 20 height 7
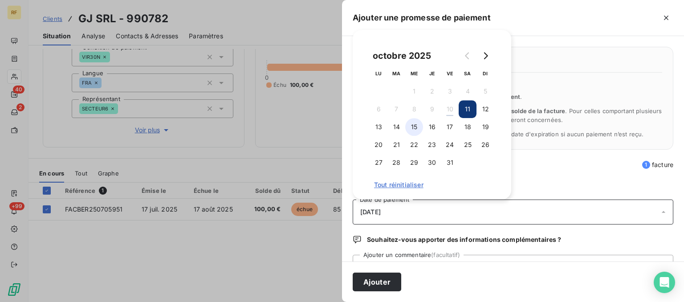
click at [413, 127] on button "15" at bounding box center [414, 127] width 18 height 18
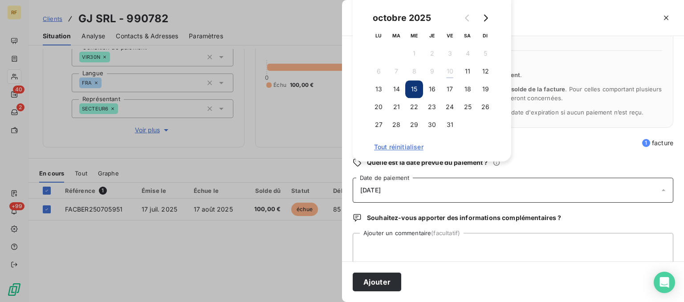
scroll to position [38, 0]
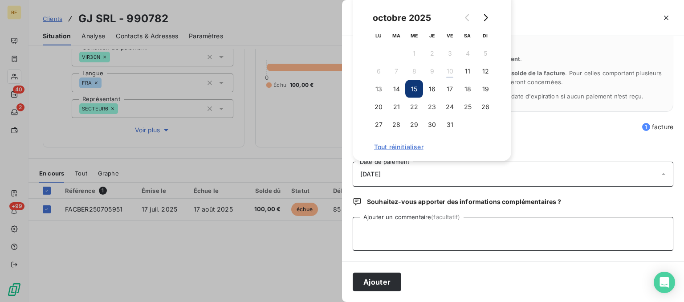
click at [490, 233] on textarea "Ajouter un commentaire (facultatif)" at bounding box center [513, 234] width 321 height 34
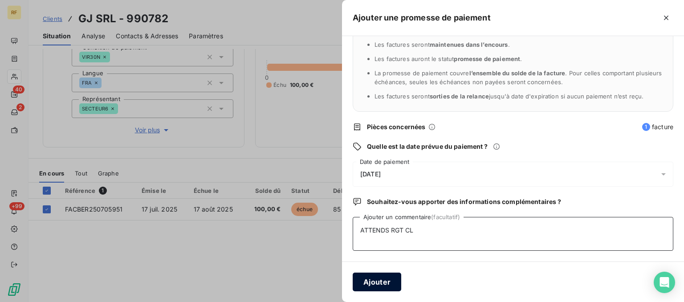
type textarea "ATTENDS RGT CL"
click at [371, 291] on button "Ajouter" at bounding box center [377, 282] width 49 height 19
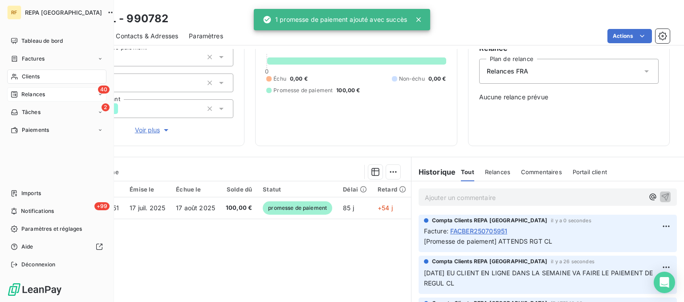
click at [40, 95] on span "Relances" at bounding box center [33, 94] width 24 height 8
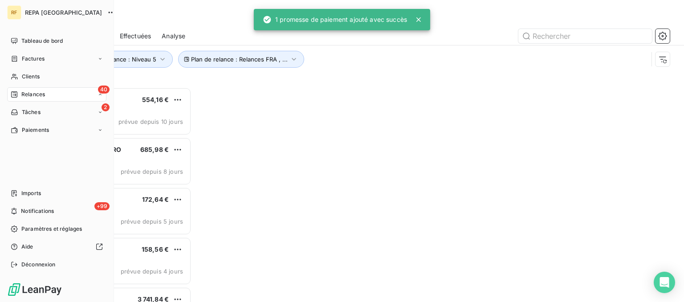
scroll to position [214, 148]
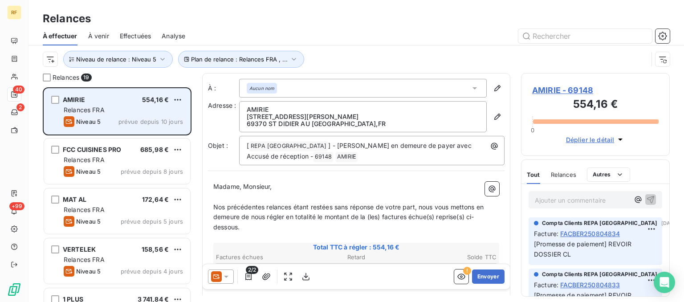
click at [105, 116] on div "Niveau 5 prévue depuis 10 jours" at bounding box center [123, 121] width 119 height 11
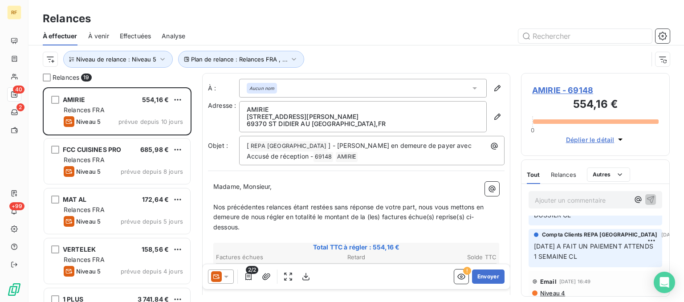
scroll to position [90, 0]
click at [564, 173] on span "Relances" at bounding box center [563, 174] width 25 height 7
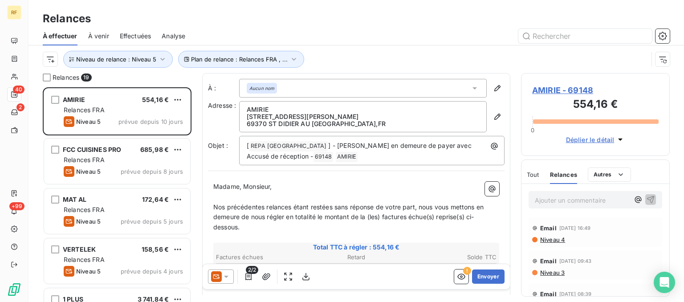
click at [532, 171] on span "Tout" at bounding box center [533, 174] width 12 height 7
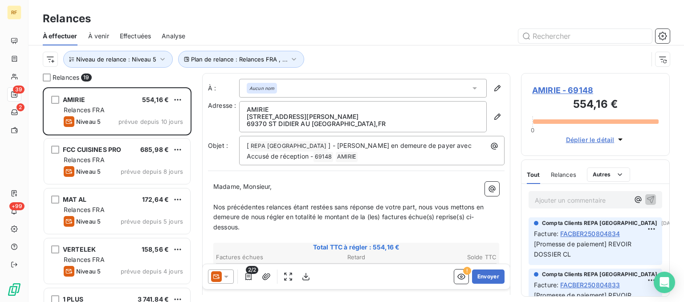
click at [562, 198] on p "Ajouter un commentaire ﻿" at bounding box center [582, 200] width 94 height 11
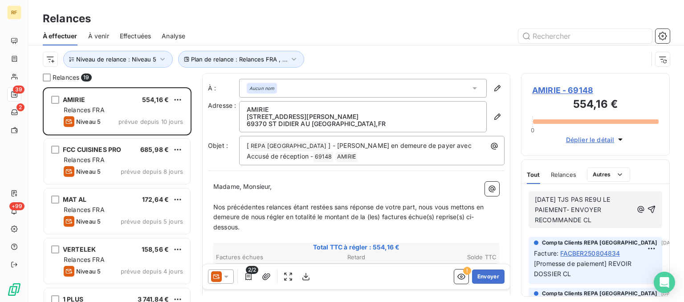
click at [600, 196] on p "[DATE] TJS PAS RE9U LE PAIEMENT- ENVOYER RECOMMANDE CL" at bounding box center [584, 210] width 98 height 31
click at [653, 209] on icon "button" at bounding box center [651, 209] width 9 height 9
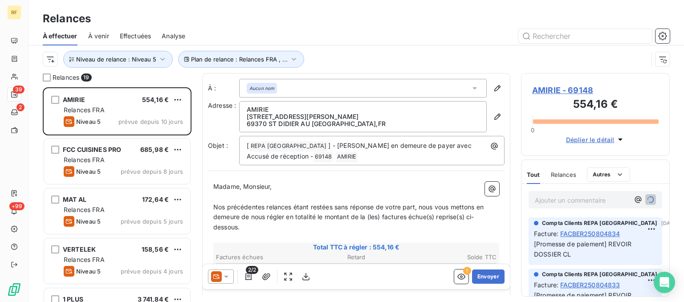
click at [554, 175] on span "Relances" at bounding box center [563, 174] width 25 height 7
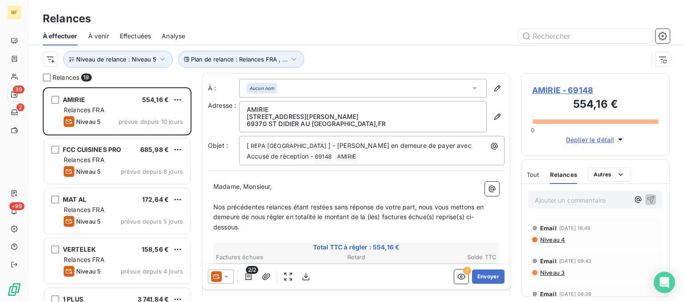
click at [535, 172] on span "Tout" at bounding box center [533, 174] width 12 height 7
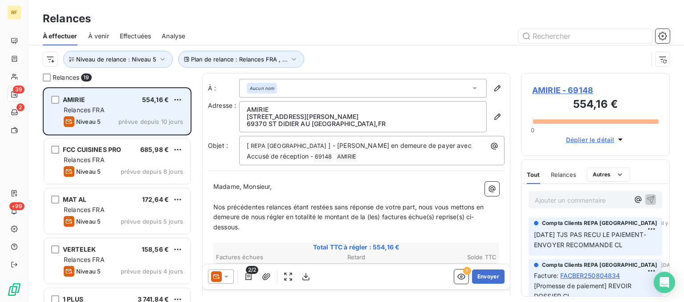
click at [140, 113] on div "Relances FRA" at bounding box center [123, 110] width 119 height 9
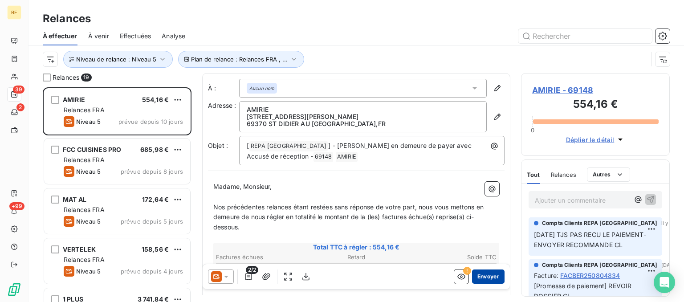
click at [495, 275] on button "Envoyer" at bounding box center [488, 276] width 33 height 14
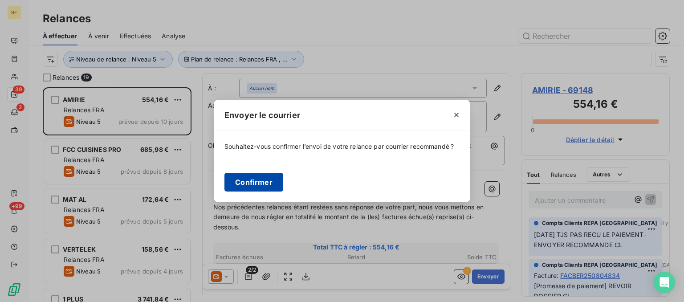
click at [247, 175] on button "Confirmer" at bounding box center [253, 182] width 59 height 19
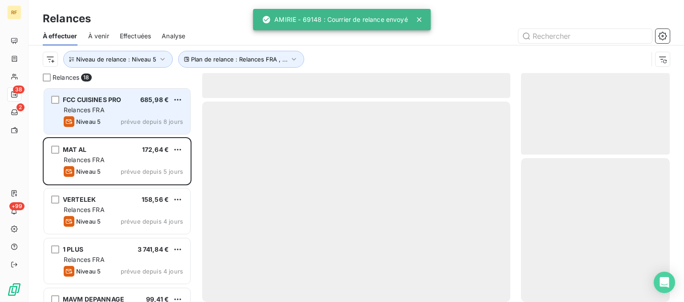
click at [107, 113] on div "Relances FRA" at bounding box center [123, 110] width 119 height 9
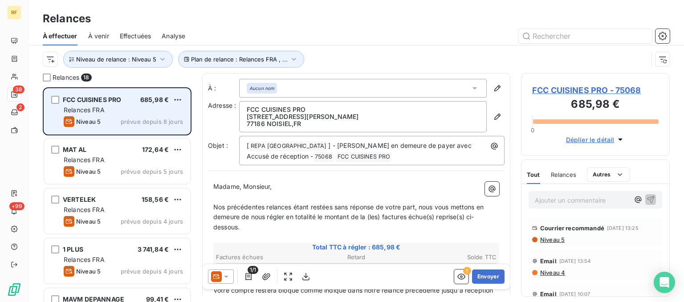
click at [134, 97] on div "FCC CUISINES PRO 685,98 €" at bounding box center [123, 100] width 119 height 8
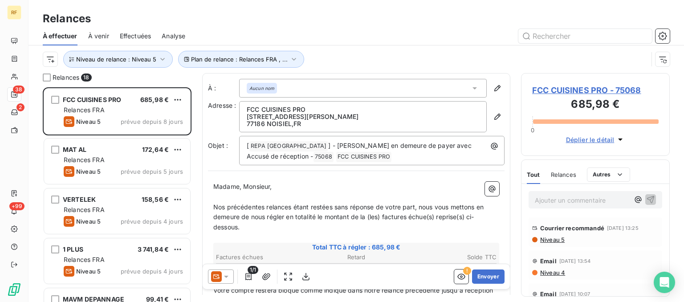
click at [559, 241] on span "Niveau 5" at bounding box center [551, 239] width 25 height 7
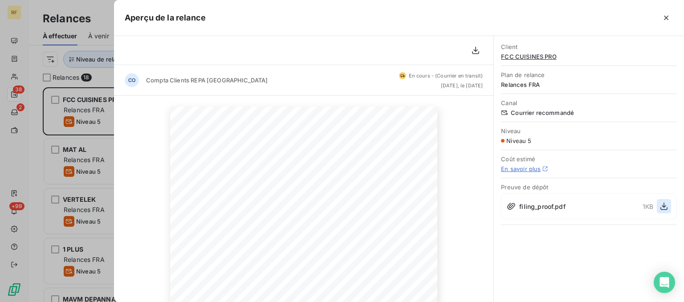
click at [666, 203] on icon "button" at bounding box center [664, 206] width 9 height 9
click at [668, 17] on icon "button" at bounding box center [666, 17] width 9 height 9
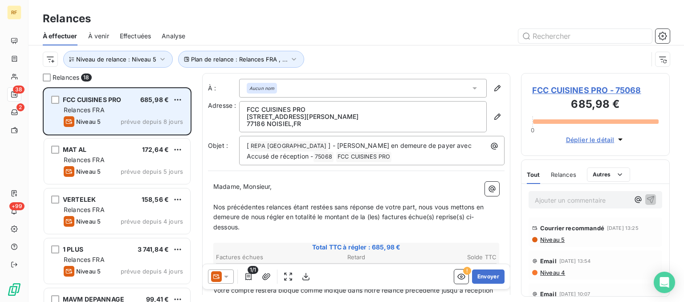
click at [127, 108] on div "Relances FRA" at bounding box center [123, 110] width 119 height 9
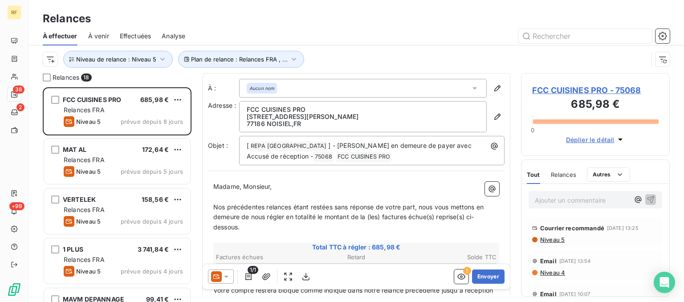
click at [563, 204] on p "Ajouter un commentaire ﻿" at bounding box center [582, 200] width 94 height 11
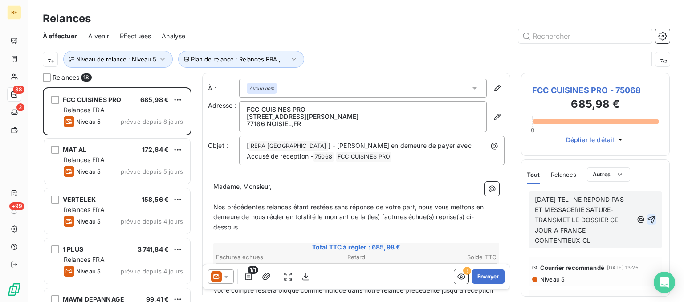
click at [653, 220] on icon "button" at bounding box center [651, 219] width 9 height 9
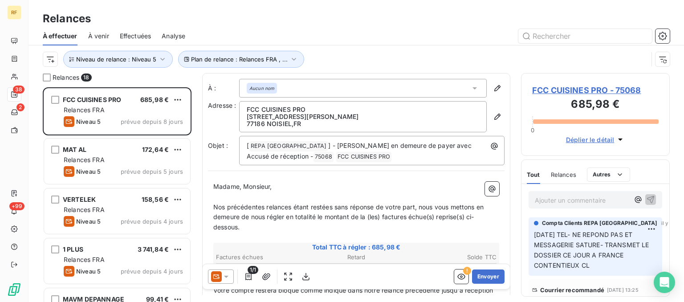
click at [559, 92] on span "FCC CUISINES PRO - 75068" at bounding box center [595, 90] width 127 height 12
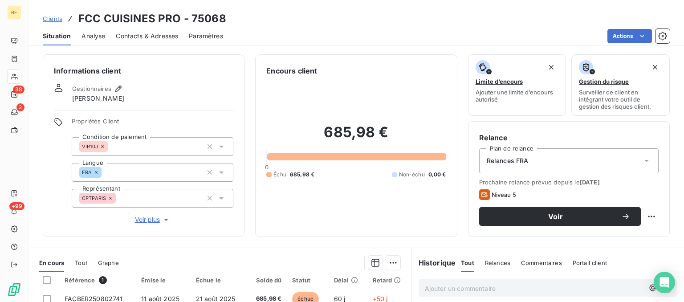
click at [544, 160] on div "Relances FRA" at bounding box center [569, 160] width 180 height 25
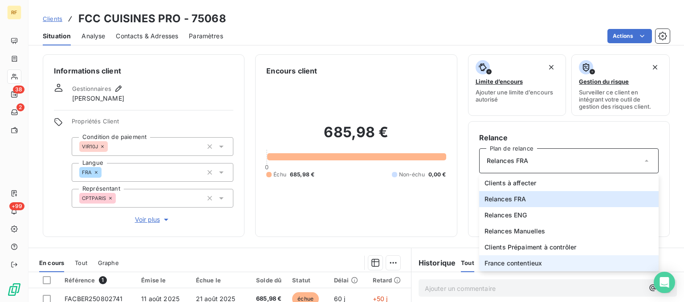
click at [534, 265] on span "France contentieux" at bounding box center [514, 263] width 58 height 9
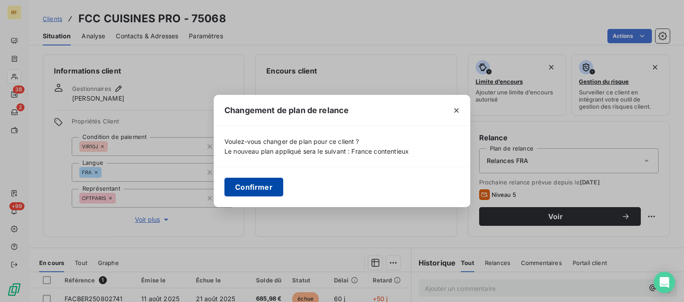
click at [262, 192] on button "Confirmer" at bounding box center [253, 187] width 59 height 19
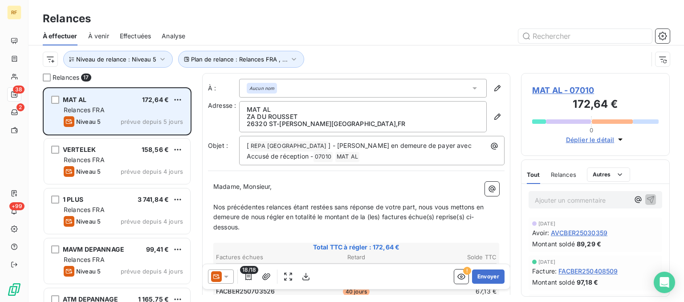
click at [120, 117] on div "Niveau 5 prévue depuis 5 jours" at bounding box center [123, 121] width 119 height 11
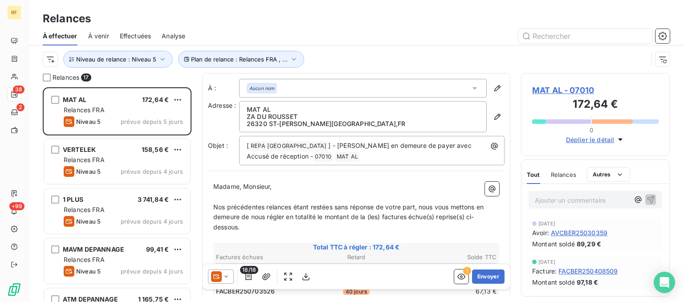
click at [566, 173] on span "Relances" at bounding box center [563, 174] width 25 height 7
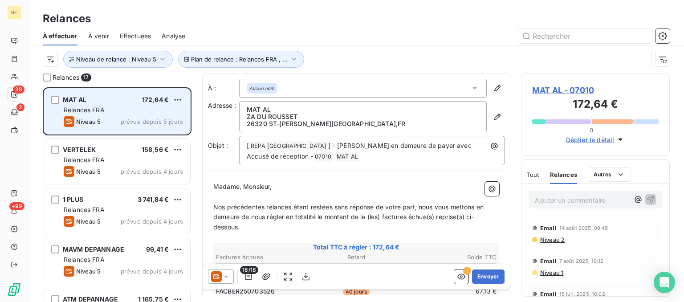
click at [123, 120] on span "prévue depuis 5 jours" at bounding box center [152, 121] width 62 height 7
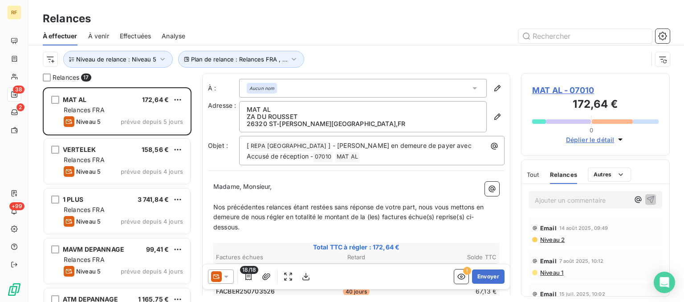
click at [227, 277] on icon at bounding box center [226, 277] width 4 height 2
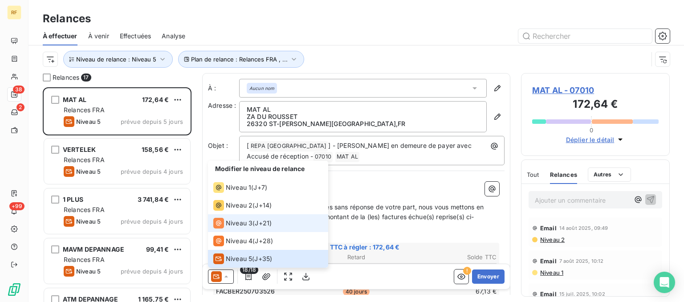
click at [252, 222] on span "Niveau 3" at bounding box center [239, 223] width 27 height 9
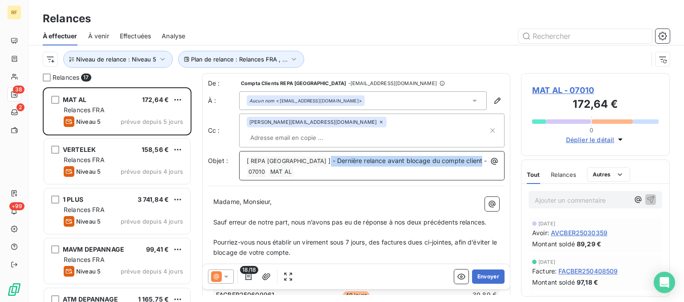
drag, startPoint x: 447, startPoint y: 146, endPoint x: 294, endPoint y: 151, distance: 153.8
click at [294, 156] on p "[ REPA FRANCE ﻿ ] - Dernière relance avant blocage du compte client - 07010 ﻿ M…" at bounding box center [374, 166] width 255 height 21
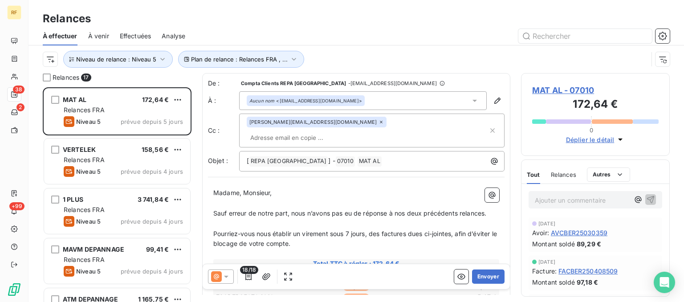
click at [330, 188] on p "Madame, Monsieur," at bounding box center [356, 193] width 286 height 10
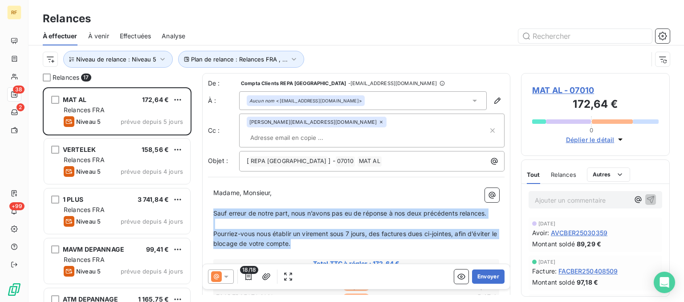
drag, startPoint x: 212, startPoint y: 198, endPoint x: 300, endPoint y: 229, distance: 93.0
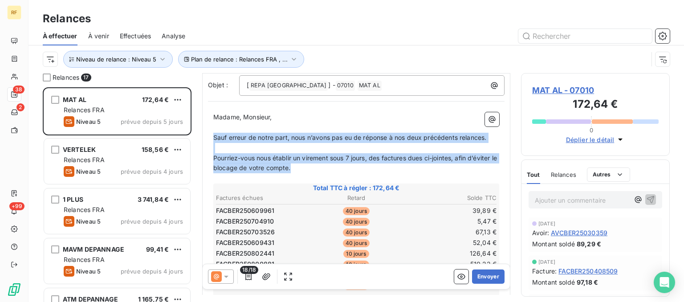
scroll to position [90, 0]
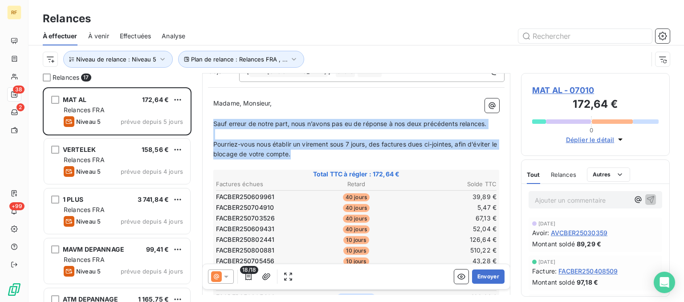
click at [318, 139] on p "Pourriez-vous nous établir un virement sous 7 jours, des factures dues ci-joint…" at bounding box center [356, 149] width 286 height 20
drag, startPoint x: 316, startPoint y: 139, endPoint x: 206, endPoint y: 96, distance: 118.5
click at [206, 96] on div "De : Compta Clients REPA France - [EMAIL_ADDRESS][DOMAIN_NAME] À : Aucun nom <[…" at bounding box center [356, 272] width 308 height 576
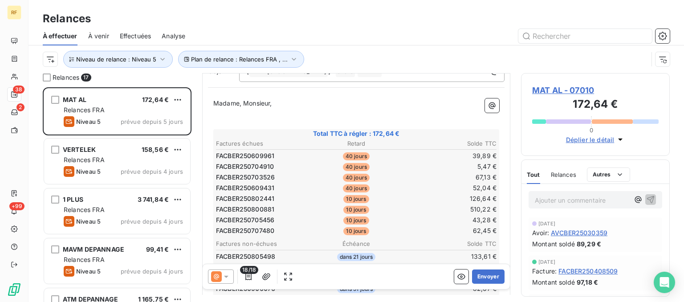
click at [226, 109] on p "﻿" at bounding box center [356, 114] width 286 height 10
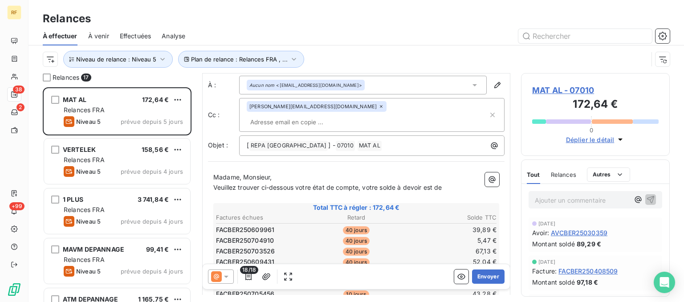
scroll to position [0, 0]
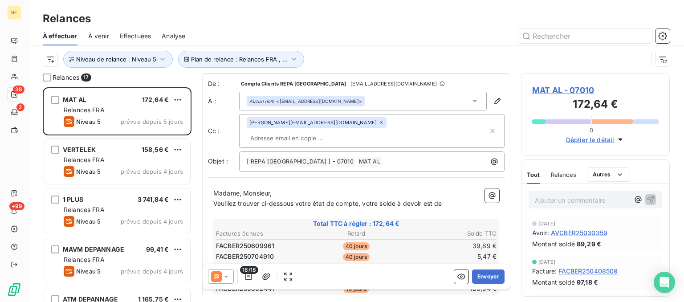
click at [453, 199] on p "Veuillez trouver ci-dessous votre état de compte, votre solde à devoir est de" at bounding box center [356, 204] width 286 height 10
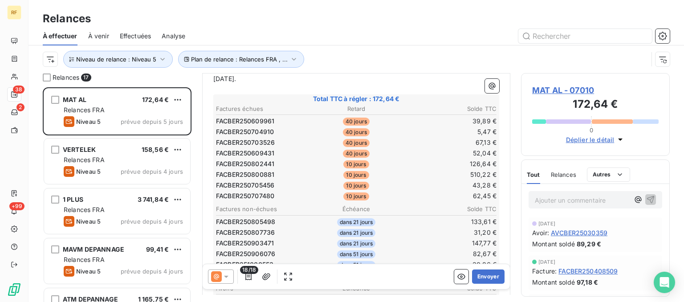
scroll to position [347, 0]
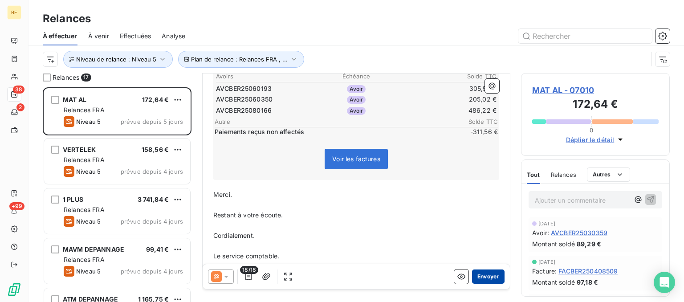
click at [487, 275] on button "Envoyer" at bounding box center [488, 276] width 33 height 14
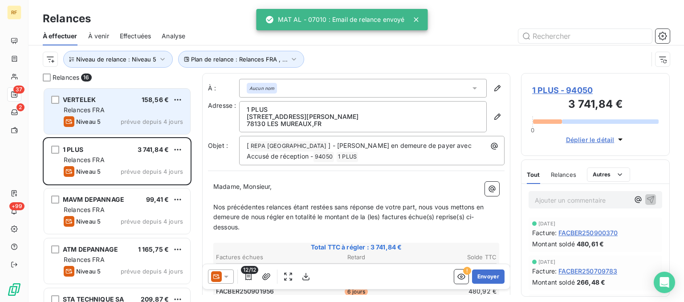
click at [111, 113] on div "Relances FRA" at bounding box center [123, 110] width 119 height 9
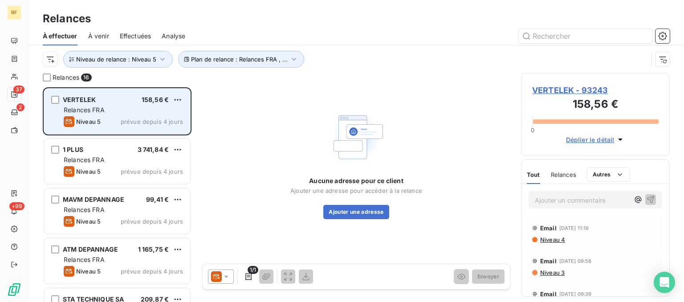
click at [76, 90] on div "VERTELEK 158,56 € Relances FRA Niveau 5 prévue depuis 4 jours" at bounding box center [117, 111] width 146 height 45
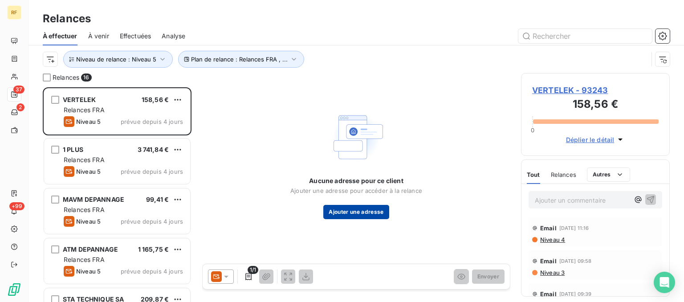
click at [353, 211] on button "Ajouter une adresse" at bounding box center [355, 212] width 65 height 14
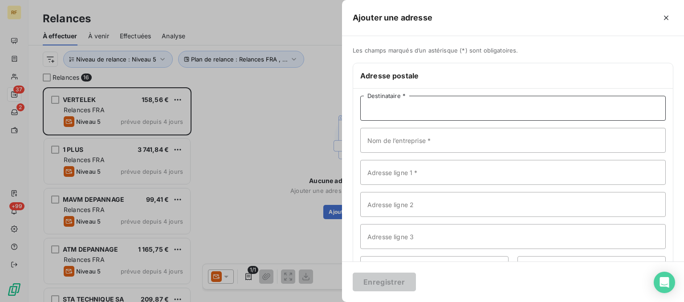
click at [414, 110] on input "Destinataire *" at bounding box center [513, 108] width 306 height 25
paste input "VERTELEK"
type input "VERTELEK"
click at [415, 140] on input "Nom de l’entreprise *" at bounding box center [513, 140] width 306 height 25
click at [403, 170] on input "Adresse ligne 1 *" at bounding box center [513, 172] width 306 height 25
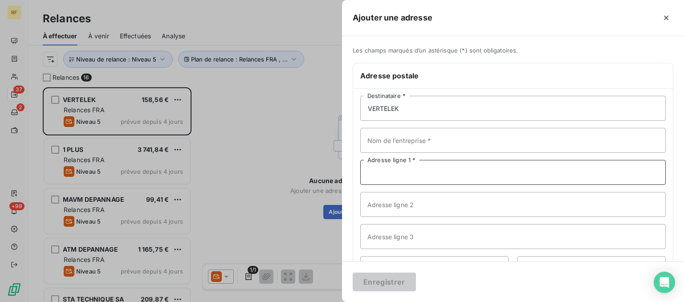
paste input "[STREET_ADDRESS][PERSON_NAME]"
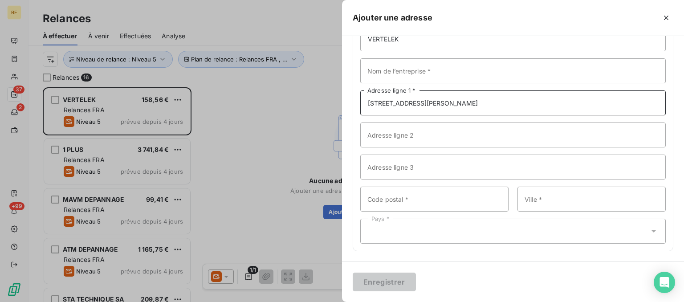
type input "[STREET_ADDRESS][PERSON_NAME]"
click at [445, 196] on input "Code postal *" at bounding box center [434, 199] width 148 height 25
click at [418, 200] on input "Code postal *" at bounding box center [434, 199] width 148 height 25
paste input "93000"
type input "93000"
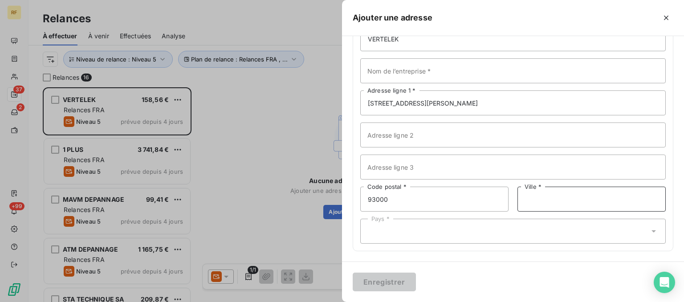
click at [564, 202] on input "Ville *" at bounding box center [592, 199] width 148 height 25
paste input "BOBIGNY"
type input "BOBIGNY"
click at [409, 222] on div "Pays *" at bounding box center [513, 231] width 306 height 25
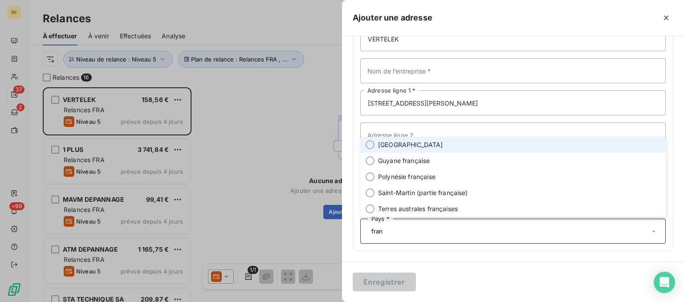
click at [387, 143] on span "[GEOGRAPHIC_DATA]" at bounding box center [410, 144] width 65 height 9
type input "fran"
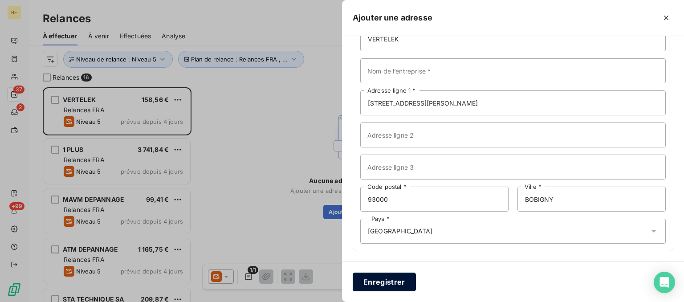
click at [382, 282] on button "Enregistrer" at bounding box center [384, 282] width 63 height 19
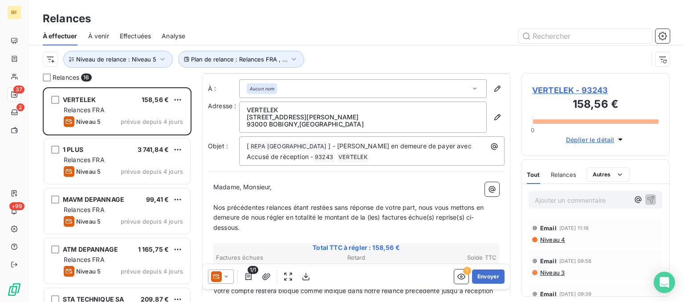
scroll to position [45, 0]
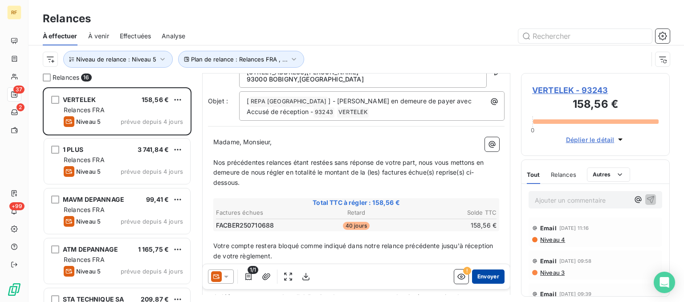
click at [485, 275] on button "Envoyer" at bounding box center [488, 276] width 33 height 14
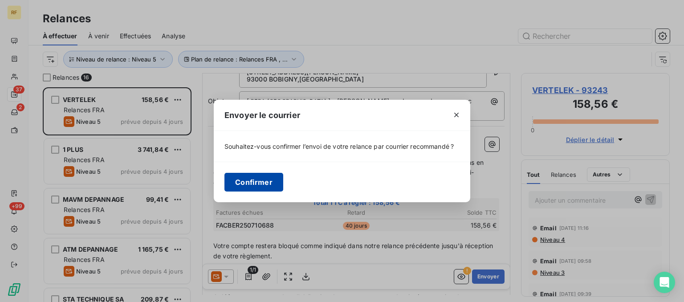
click at [266, 184] on button "Confirmer" at bounding box center [253, 182] width 59 height 19
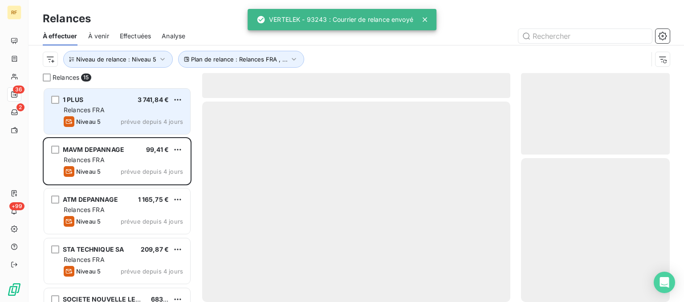
click at [131, 110] on div "Relances FRA" at bounding box center [123, 110] width 119 height 9
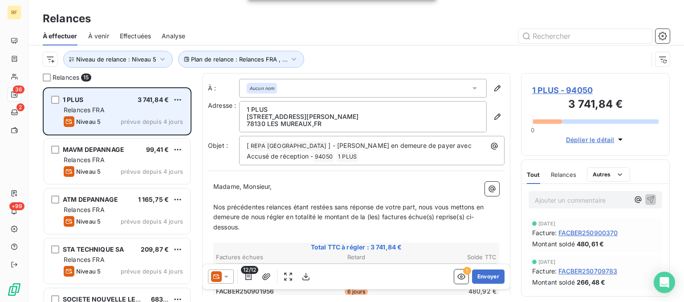
click at [151, 122] on span "prévue depuis 4 jours" at bounding box center [152, 121] width 62 height 7
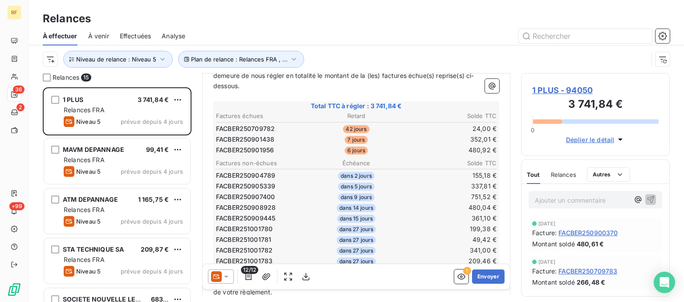
scroll to position [180, 0]
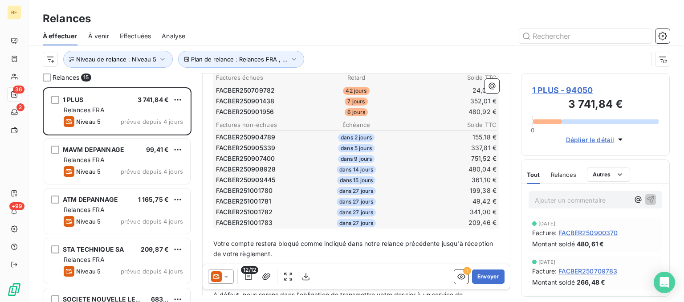
click at [227, 278] on icon at bounding box center [226, 276] width 9 height 9
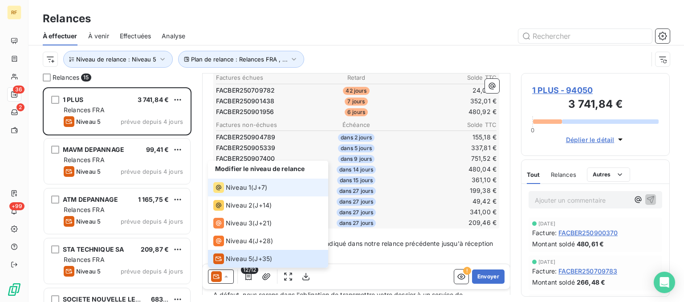
click at [245, 190] on span "Niveau 1" at bounding box center [238, 187] width 25 height 9
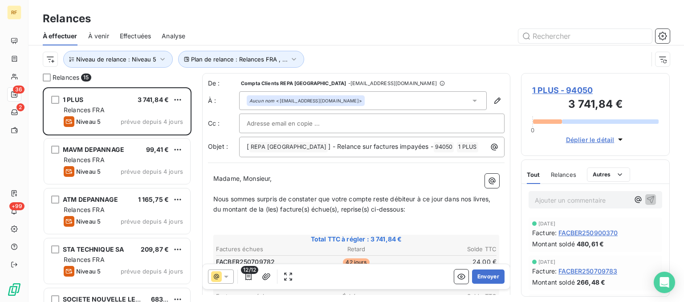
click at [230, 276] on icon at bounding box center [226, 276] width 9 height 9
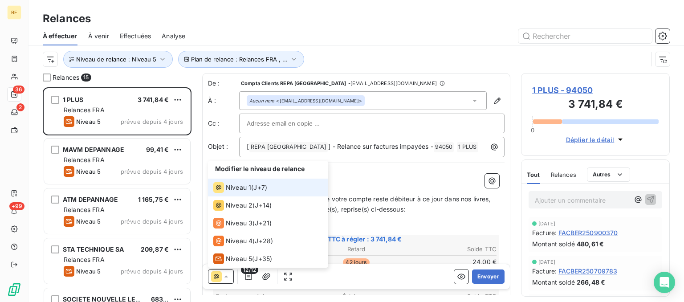
click at [230, 276] on icon at bounding box center [226, 276] width 9 height 9
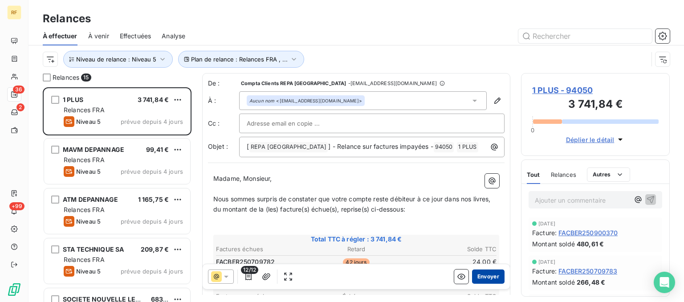
click at [486, 274] on button "Envoyer" at bounding box center [488, 276] width 33 height 14
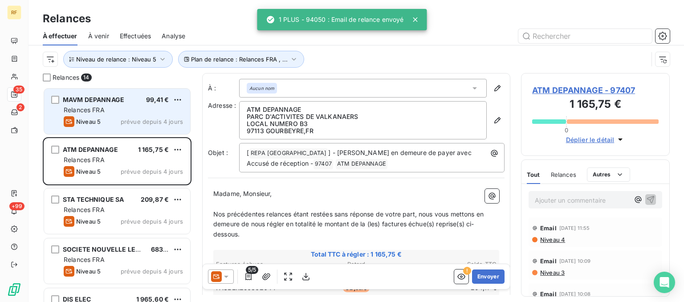
click at [118, 114] on div "Relances FRA" at bounding box center [123, 110] width 119 height 9
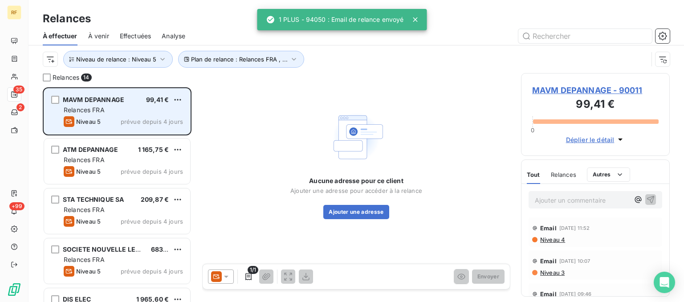
click at [118, 114] on div "Relances FRA" at bounding box center [123, 110] width 119 height 9
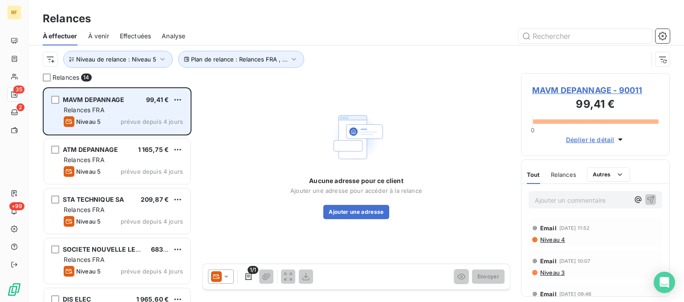
click at [126, 110] on div "Relances FRA" at bounding box center [123, 110] width 119 height 9
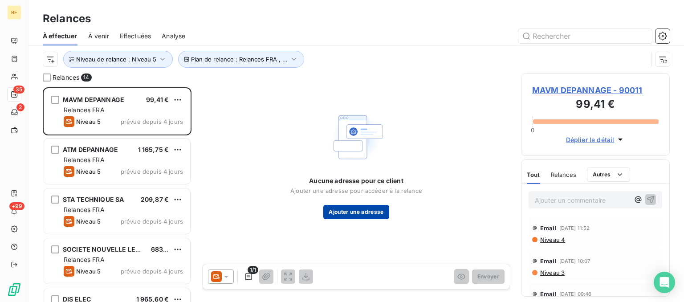
click at [353, 209] on button "Ajouter une adresse" at bounding box center [355, 212] width 65 height 14
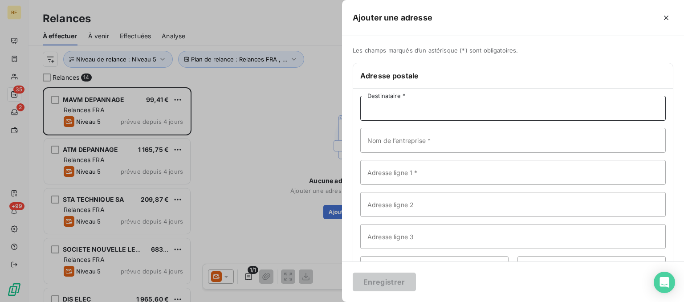
paste input "MAVM DEPANNAGE"
type input "MAVM DEPANNAGE"
click at [427, 175] on input "Adresse ligne 1 *" at bounding box center [513, 172] width 306 height 25
paste input "ZAC DES GRANDS SILLONS"
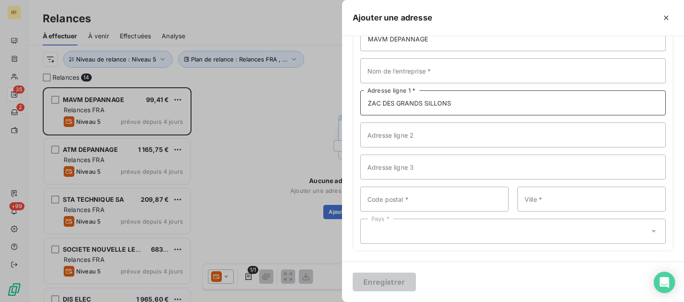
type input "ZAC DES GRANDS SILLONS"
click at [436, 200] on input "Code postal *" at bounding box center [434, 199] width 148 height 25
paste input "90600"
type input "90600"
paste input "GRANDVILLARS"
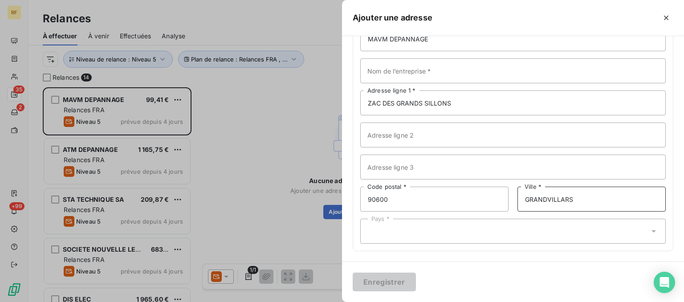
type input "GRANDVILLARS"
click at [512, 236] on div "Pays *" at bounding box center [513, 231] width 306 height 25
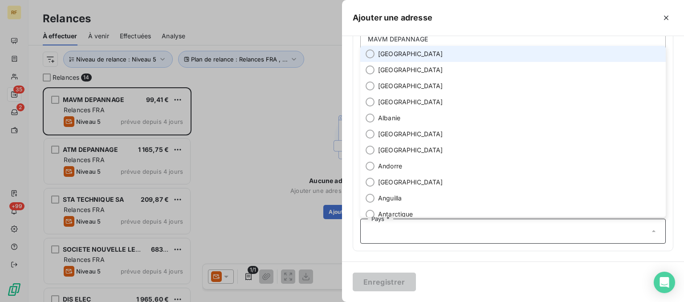
click at [386, 52] on span "[GEOGRAPHIC_DATA]" at bounding box center [410, 53] width 65 height 9
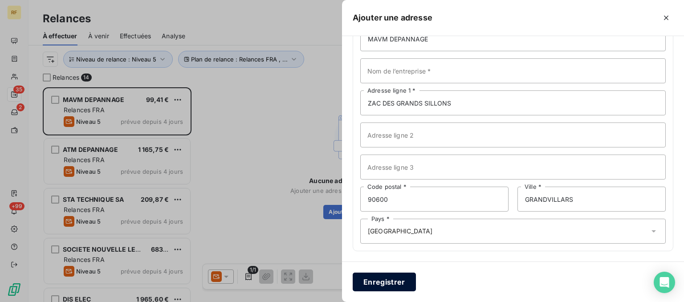
click at [400, 278] on button "Enregistrer" at bounding box center [384, 282] width 63 height 19
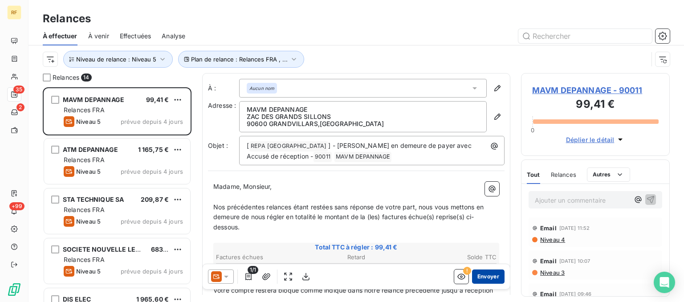
click at [489, 279] on button "Envoyer" at bounding box center [488, 276] width 33 height 14
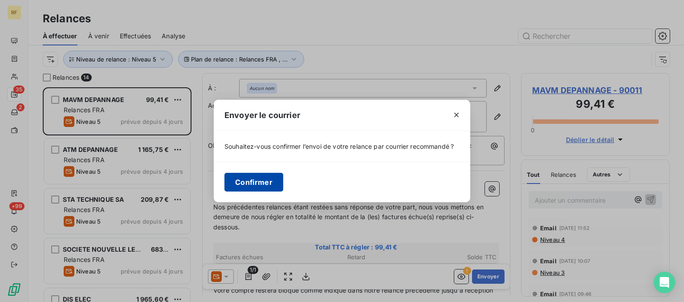
click at [263, 184] on button "Confirmer" at bounding box center [253, 182] width 59 height 19
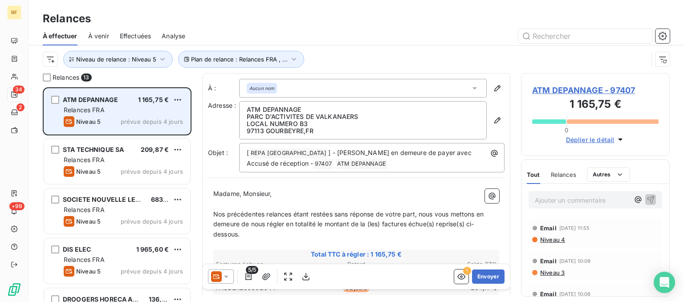
click at [110, 124] on div "Niveau 5 prévue depuis 4 jours" at bounding box center [123, 121] width 119 height 11
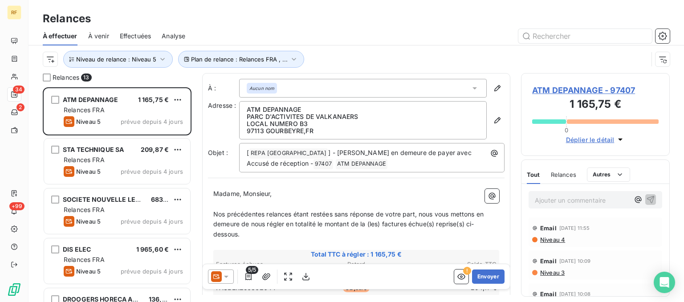
click at [563, 239] on span "Niveau 4" at bounding box center [552, 239] width 26 height 7
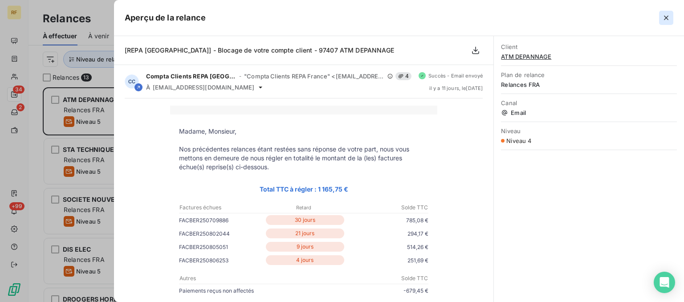
click at [667, 16] on icon "button" at bounding box center [666, 17] width 9 height 9
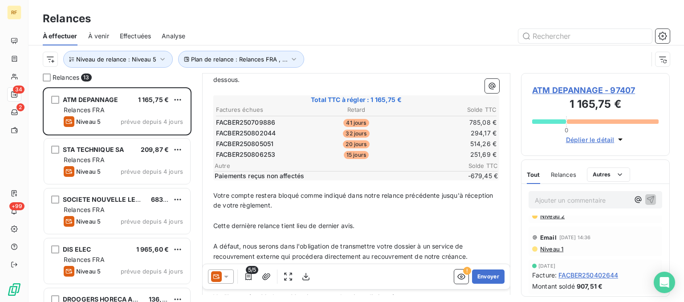
scroll to position [135, 0]
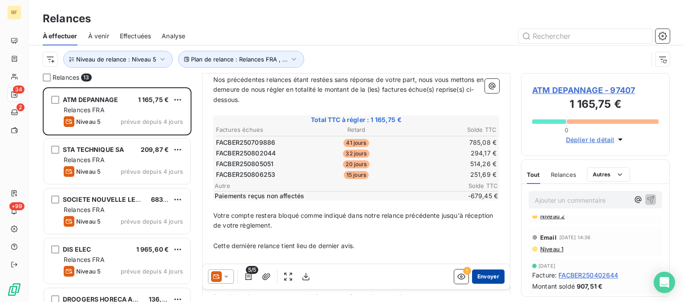
click at [490, 278] on button "Envoyer" at bounding box center [488, 276] width 33 height 14
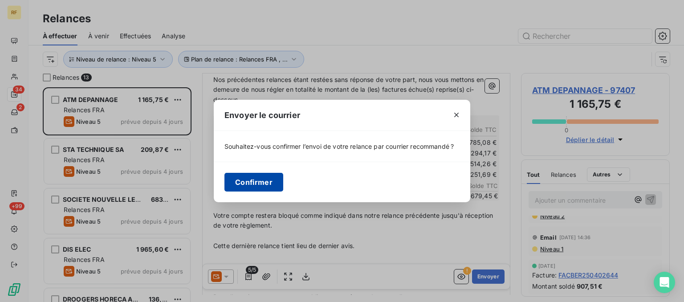
click at [253, 181] on button "Confirmer" at bounding box center [253, 182] width 59 height 19
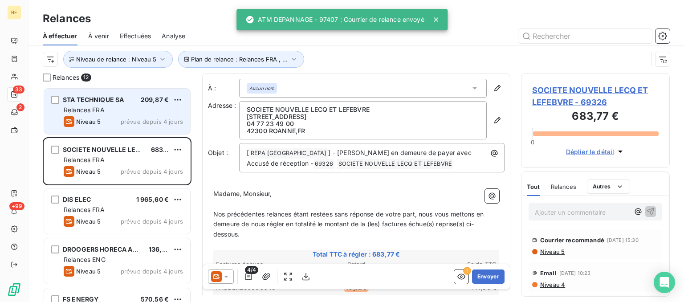
click at [138, 119] on span "prévue depuis 4 jours" at bounding box center [152, 121] width 62 height 7
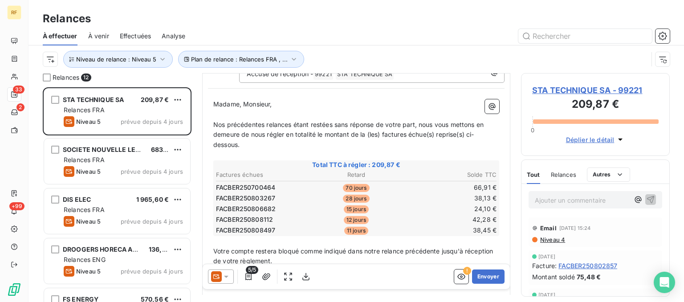
scroll to position [90, 0]
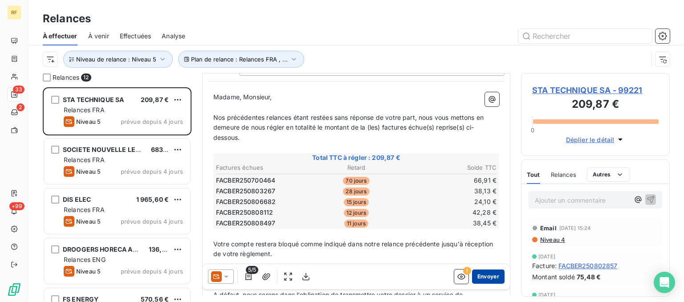
click at [487, 273] on button "Envoyer" at bounding box center [488, 276] width 33 height 14
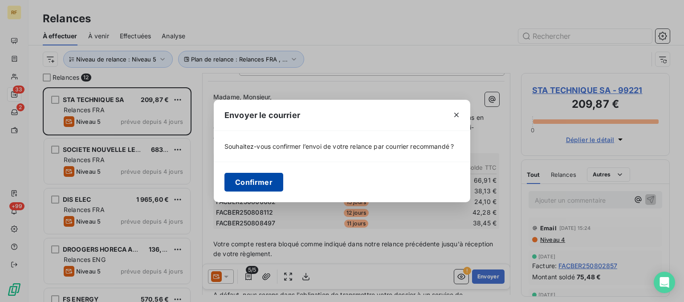
click at [261, 182] on button "Confirmer" at bounding box center [253, 182] width 59 height 19
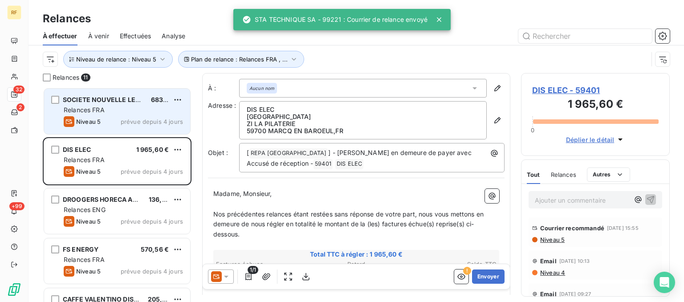
click at [127, 124] on span "prévue depuis 4 jours" at bounding box center [152, 121] width 62 height 7
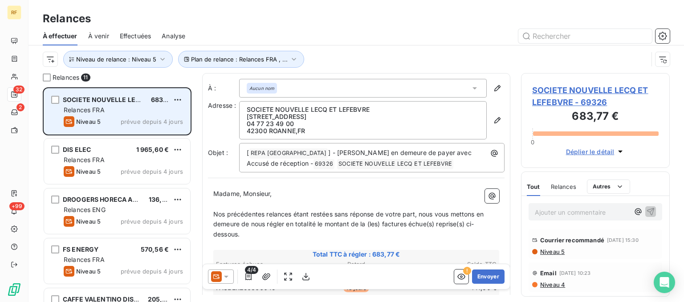
click at [147, 116] on div "Niveau 5 prévue depuis 4 jours" at bounding box center [123, 121] width 119 height 11
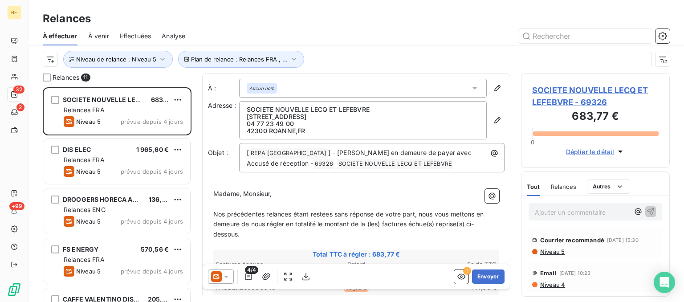
click at [557, 251] on span "Niveau 5" at bounding box center [551, 251] width 25 height 7
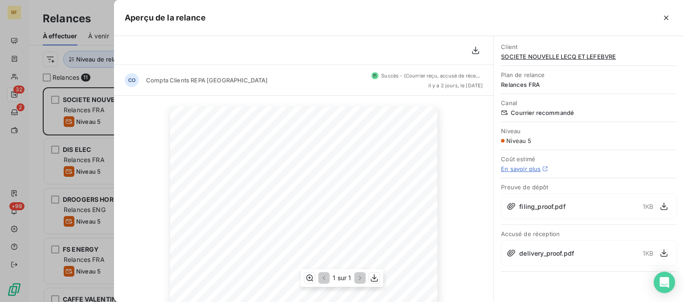
click at [391, 218] on span "29 septembre 2025" at bounding box center [395, 216] width 36 height 4
click at [667, 17] on icon "button" at bounding box center [666, 18] width 4 height 4
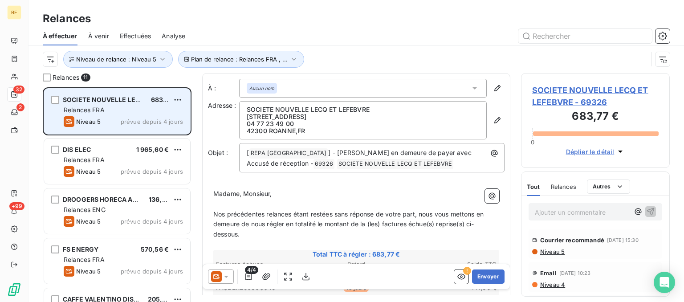
click at [150, 108] on div "Relances FRA" at bounding box center [123, 110] width 119 height 9
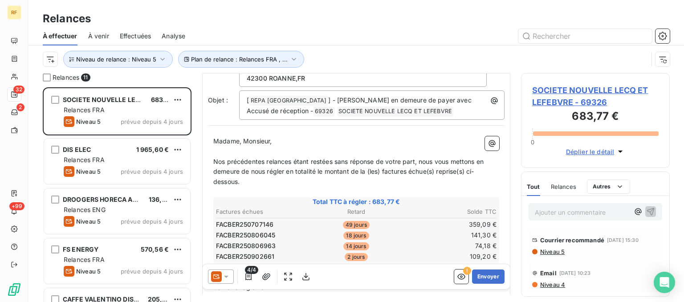
scroll to position [90, 0]
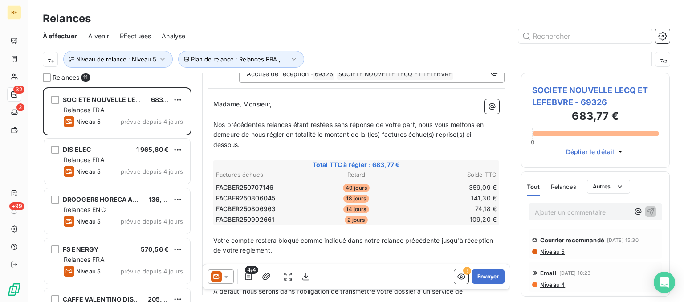
click at [583, 210] on p "Ajouter un commentaire ﻿" at bounding box center [582, 212] width 94 height 11
click at [577, 210] on p "[DATE]" at bounding box center [582, 212] width 94 height 10
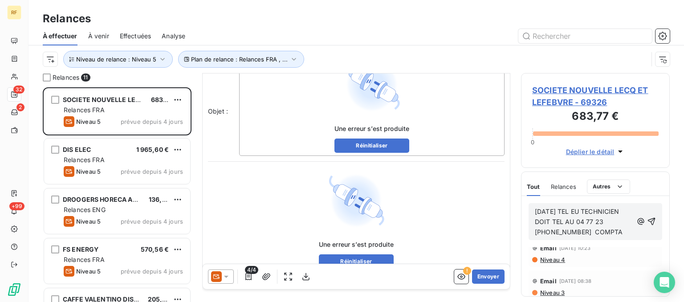
scroll to position [0, 0]
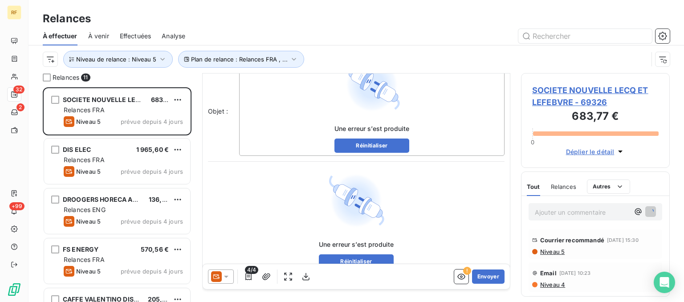
click at [559, 188] on span "Relances" at bounding box center [563, 186] width 25 height 7
click at [531, 189] on span "Tout" at bounding box center [533, 186] width 12 height 7
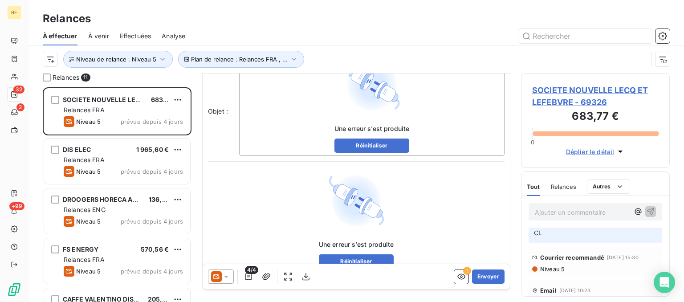
click at [554, 298] on span "Niveau 4" at bounding box center [552, 301] width 26 height 7
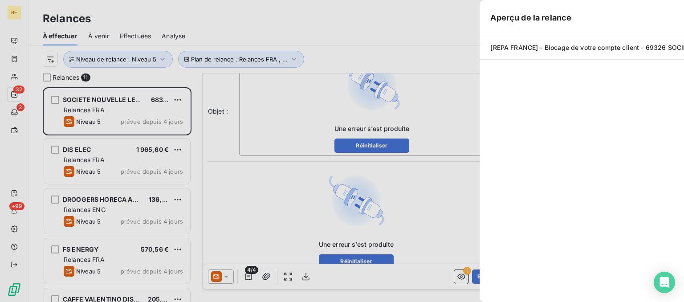
scroll to position [214, 148]
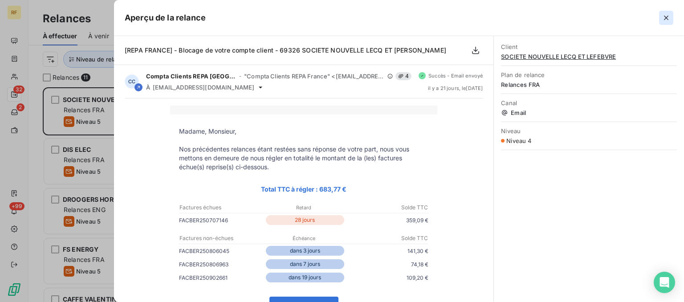
click at [671, 15] on button "button" at bounding box center [666, 18] width 14 height 14
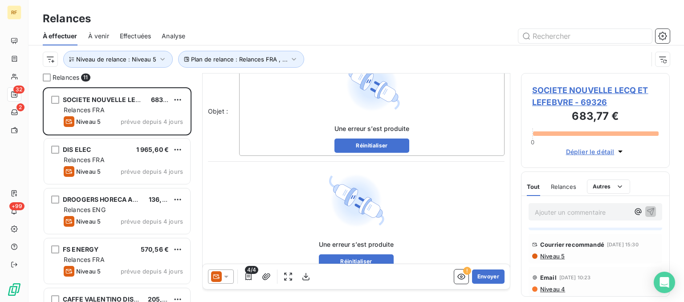
scroll to position [45, 0]
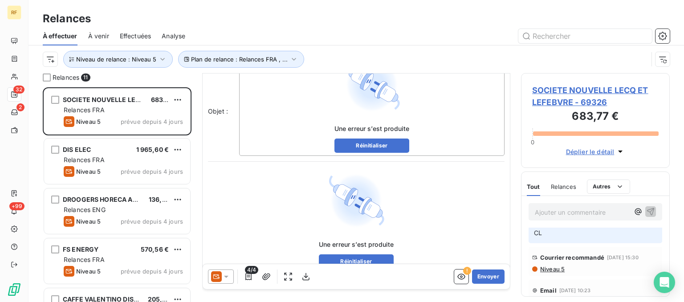
click at [551, 265] on span "Niveau 5" at bounding box center [551, 268] width 25 height 7
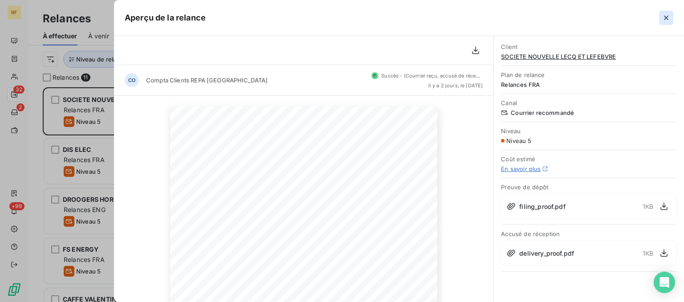
click at [667, 18] on icon "button" at bounding box center [666, 17] width 9 height 9
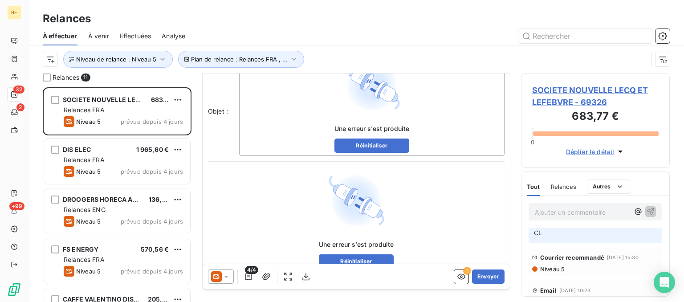
click at [597, 213] on p "Ajouter un commentaire ﻿" at bounding box center [582, 212] width 94 height 11
click at [582, 215] on p "Ajouter un commentaire ﻿" at bounding box center [582, 212] width 94 height 11
click at [556, 186] on span "Relances" at bounding box center [563, 186] width 25 height 7
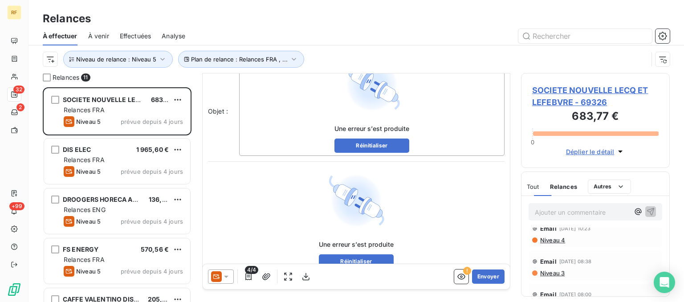
scroll to position [0, 0]
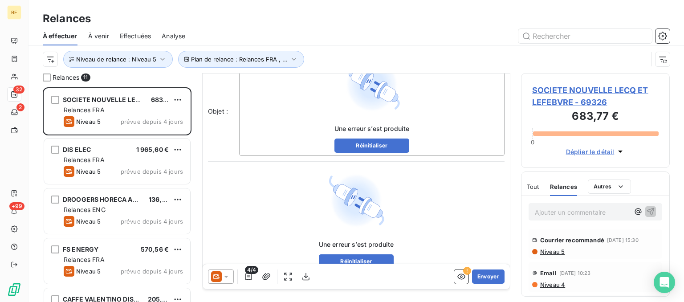
click at [534, 185] on span "Tout" at bounding box center [533, 186] width 12 height 7
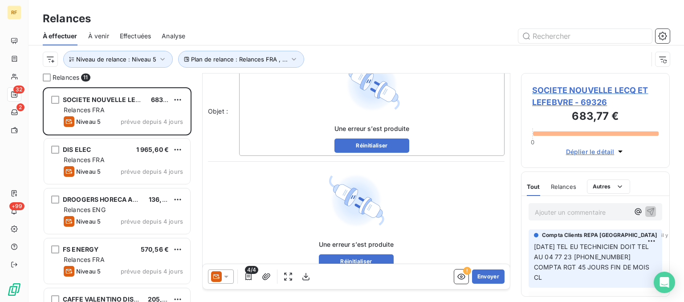
click at [635, 268] on p "[DATE] TEL EU TECHNICIEN DOIT TEL AU 04 77 23 [PHONE_NUMBER] COMPTA RGT 45 JOUR…" at bounding box center [595, 262] width 123 height 41
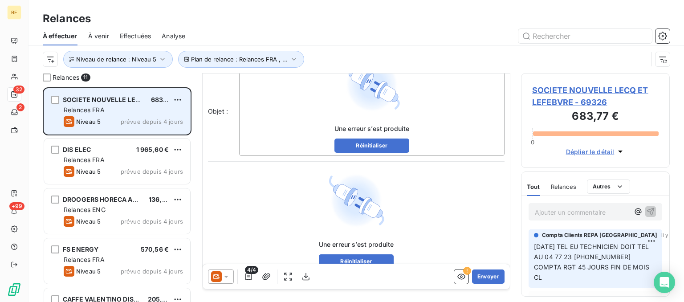
click at [156, 115] on div "SOCIETE NOUVELLE LECQ ET LEFEBVRE 683,77 € Relances FRA Niveau 5 prévue depuis …" at bounding box center [117, 111] width 146 height 45
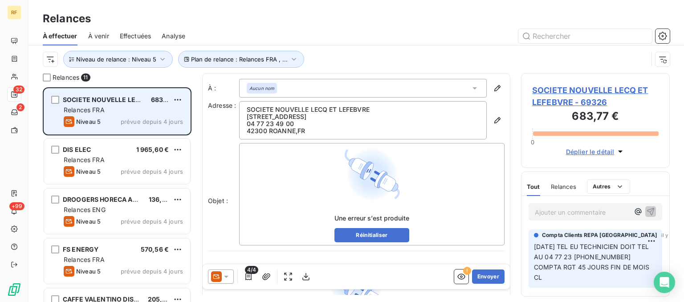
click at [145, 102] on div "SOCIETE NOUVELLE LECQ ET [PERSON_NAME] 683,77 €" at bounding box center [123, 100] width 119 height 8
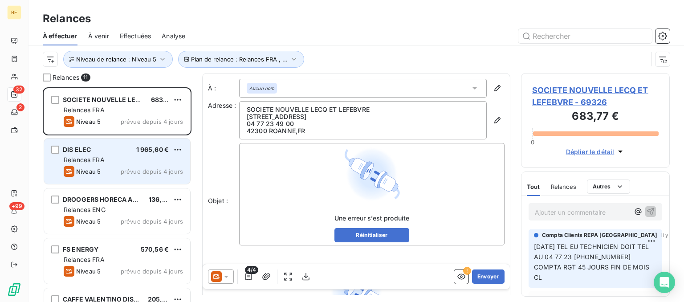
click at [126, 162] on div "Relances FRA" at bounding box center [123, 159] width 119 height 9
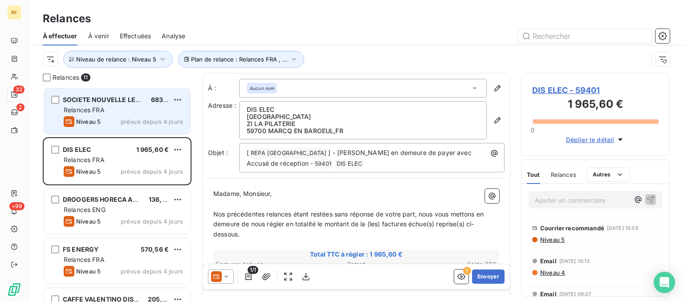
click at [122, 104] on div "SOCIETE NOUVELLE LECQ ET LEFEBVRE" at bounding box center [103, 99] width 81 height 9
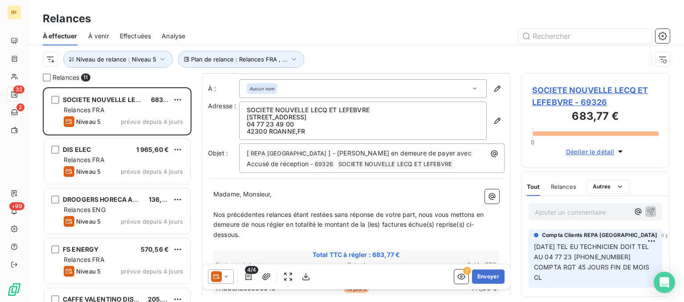
scroll to position [135, 0]
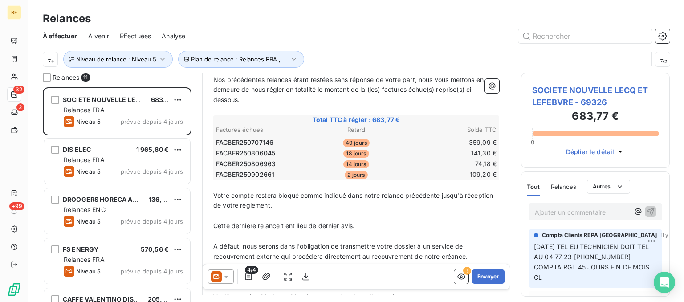
click at [593, 215] on p "Ajouter un commentaire ﻿" at bounding box center [582, 212] width 94 height 11
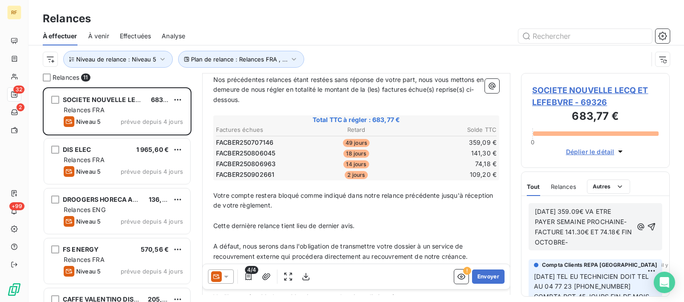
click at [624, 222] on span "[DATE] 359.09€ VA ETRE PAYER SEMAINE PROCHAINE- FACTURE 141.30€ ET 74.18€ FIN O…" at bounding box center [584, 227] width 99 height 38
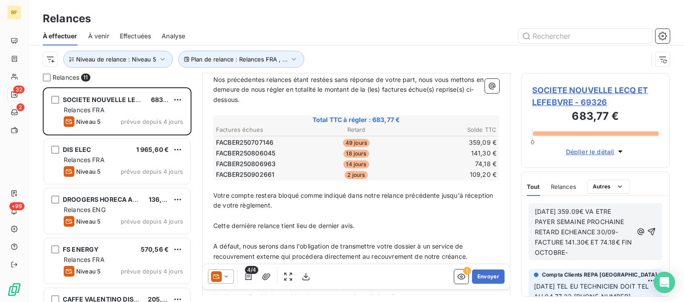
click at [575, 253] on p "[DATE] 359.09€ VA ETRE PAYER SEMAINE PROCHAINE RETARD ECHEANCE 30/09- FACTURE 1…" at bounding box center [584, 232] width 98 height 51
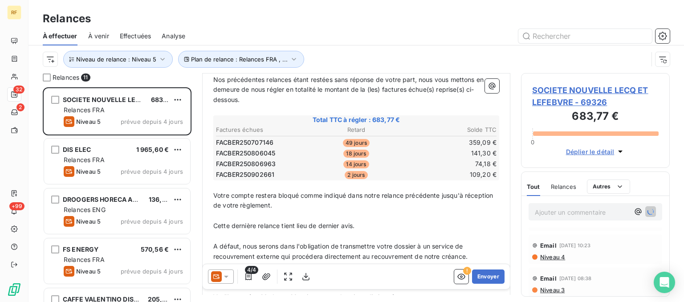
scroll to position [0, 0]
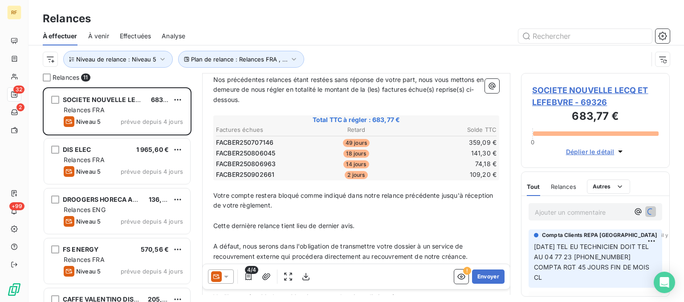
click at [561, 184] on span "Relances" at bounding box center [563, 186] width 25 height 7
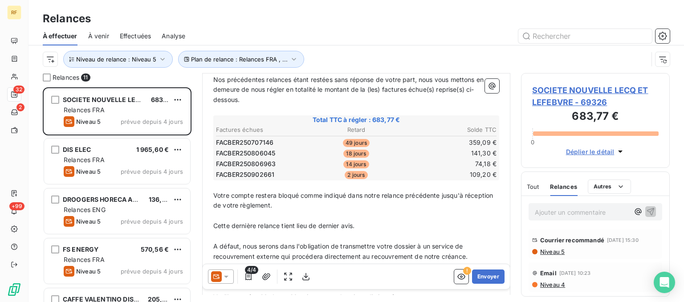
click at [533, 186] on span "Tout" at bounding box center [533, 186] width 12 height 7
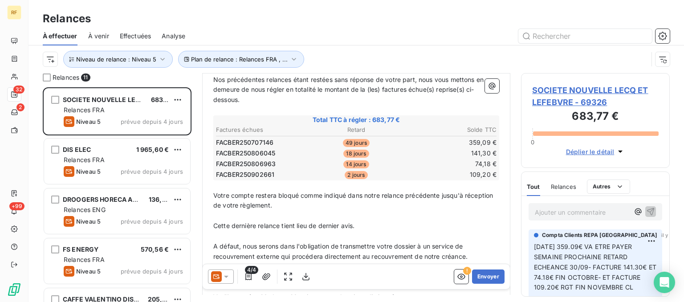
click at [561, 215] on p "Ajouter un commentaire ﻿" at bounding box center [582, 212] width 94 height 11
click at [590, 214] on p "Ajouter un commentaire ﻿" at bounding box center [582, 212] width 94 height 11
click at [562, 185] on span "Relances" at bounding box center [563, 186] width 25 height 7
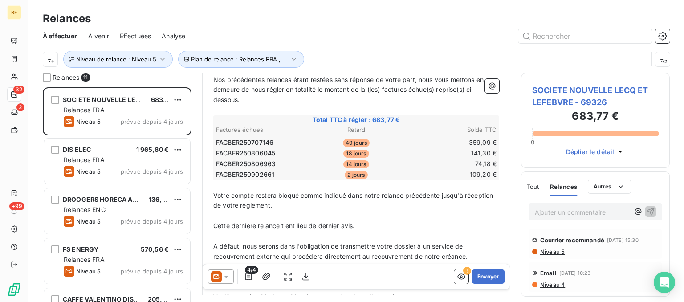
click at [534, 187] on span "Tout" at bounding box center [533, 186] width 12 height 7
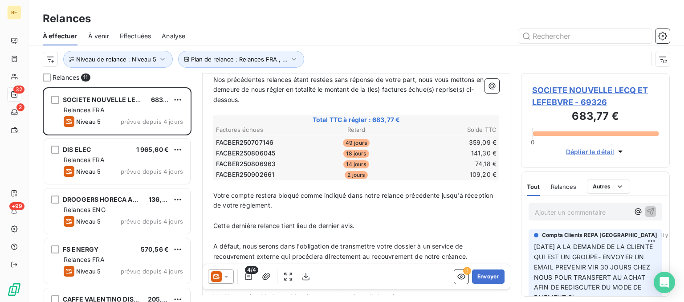
click at [548, 89] on span "SOCIETE NOUVELLE LECQ ET LEFEBVRE - 69326" at bounding box center [595, 96] width 127 height 24
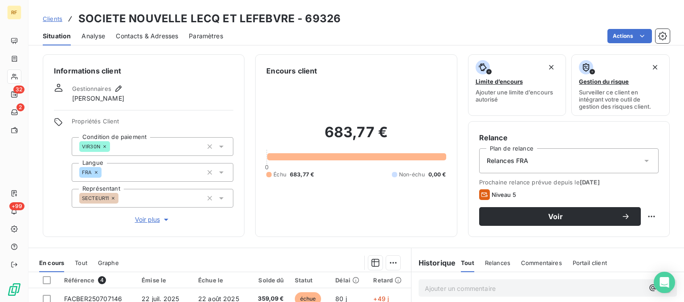
click at [151, 37] on span "Contacts & Adresses" at bounding box center [147, 36] width 62 height 9
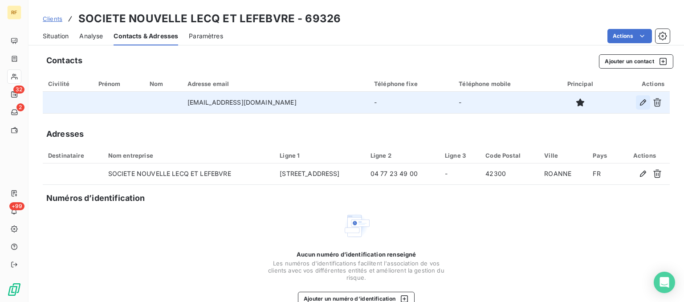
click at [645, 100] on icon "button" at bounding box center [643, 102] width 9 height 9
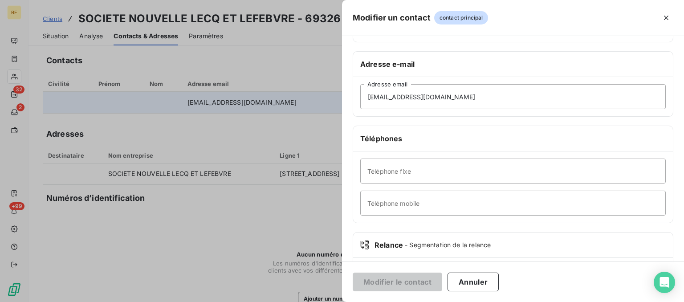
scroll to position [135, 0]
click at [445, 173] on input "Téléphone fixe" at bounding box center [513, 170] width 306 height 25
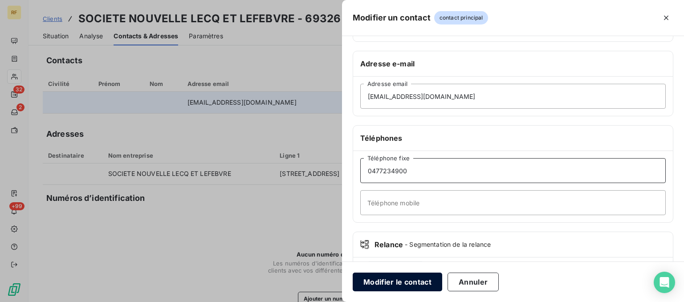
type input "0477234900"
click at [422, 282] on button "Modifier le contact" at bounding box center [398, 282] width 90 height 19
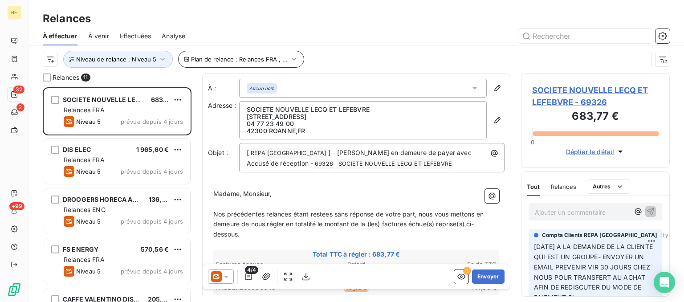
scroll to position [214, 148]
click at [551, 87] on span "SOCIETE NOUVELLE LECQ ET LEFEBVRE - 69326" at bounding box center [595, 96] width 127 height 24
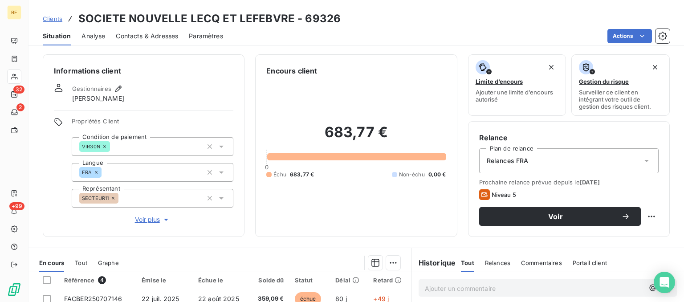
scroll to position [135, 0]
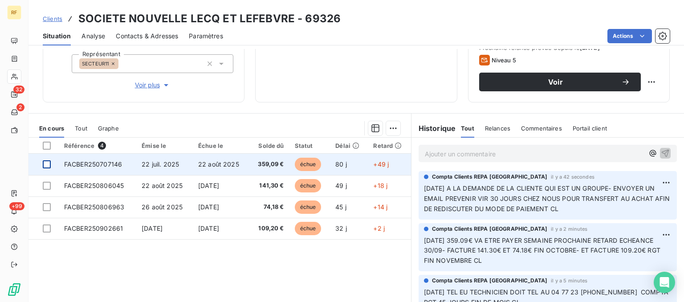
click at [45, 163] on div at bounding box center [47, 164] width 8 height 8
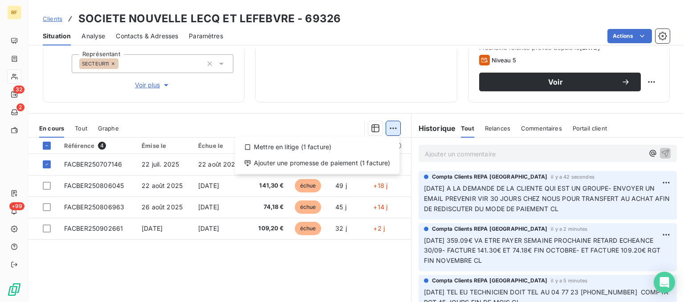
click at [399, 129] on html "RF 32 2 +99 Clients SOCIETE NOUVELLE LECQ ET LEFEBVRE - 69326 Situation Analyse…" at bounding box center [342, 151] width 684 height 302
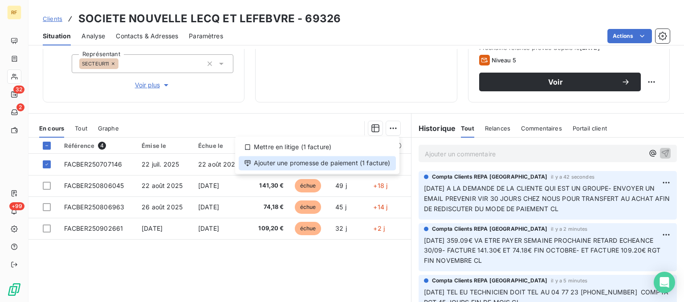
click at [365, 163] on div "Ajouter une promesse de paiement (1 facture)" at bounding box center [317, 163] width 157 height 14
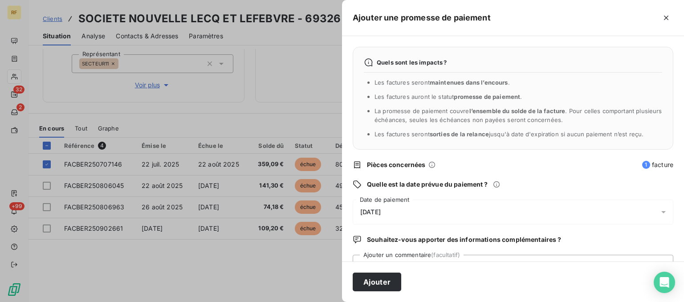
scroll to position [38, 0]
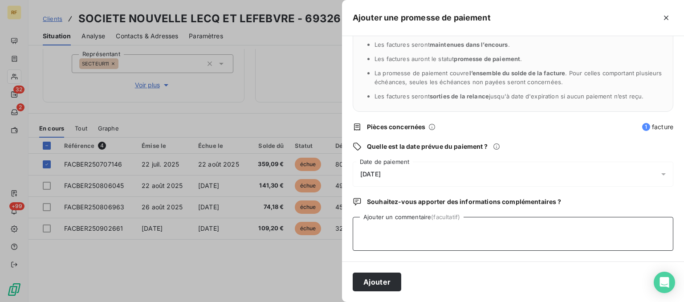
click at [473, 241] on textarea "Ajouter un commentaire (facultatif)" at bounding box center [513, 234] width 321 height 34
click at [380, 172] on span "[DATE]" at bounding box center [370, 174] width 20 height 7
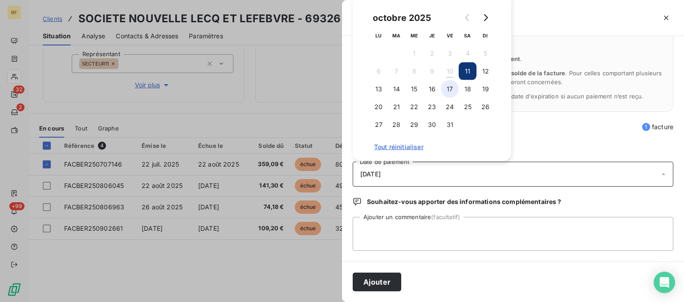
click at [447, 88] on button "17" at bounding box center [450, 89] width 18 height 18
click at [463, 237] on textarea "Ajouter un commentaire (facultatif)" at bounding box center [513, 234] width 321 height 34
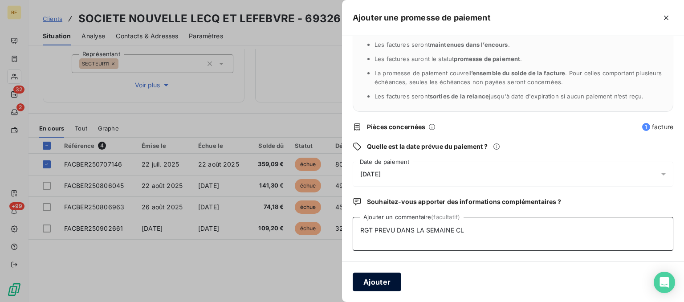
type textarea "RGT PREVU DANS LA SEMAINE CL"
click at [398, 281] on button "Ajouter" at bounding box center [377, 282] width 49 height 19
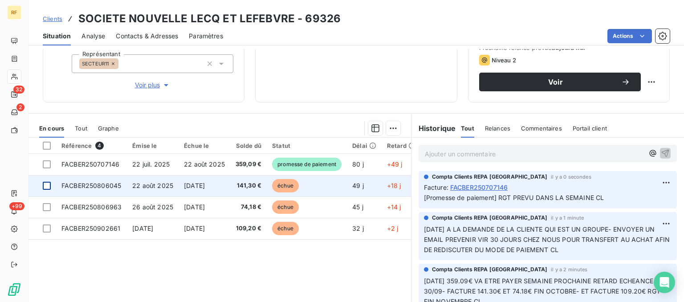
click at [48, 187] on div at bounding box center [47, 186] width 8 height 8
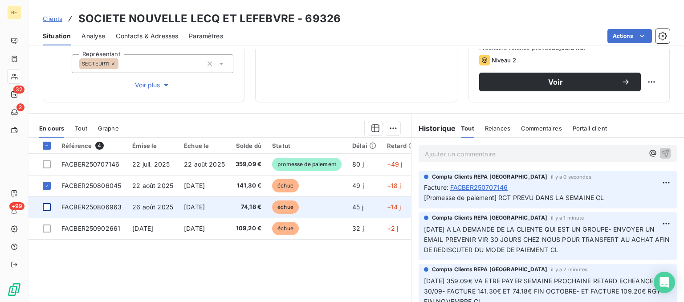
click at [48, 206] on div at bounding box center [47, 207] width 8 height 8
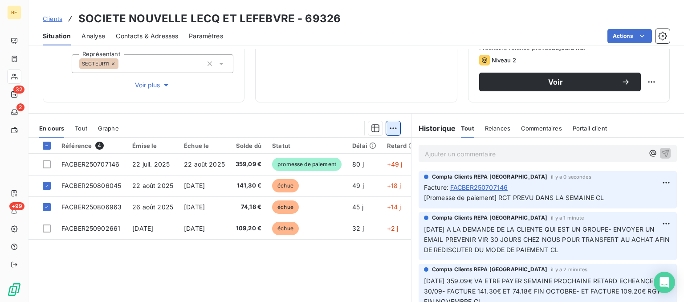
scroll to position [135, 0]
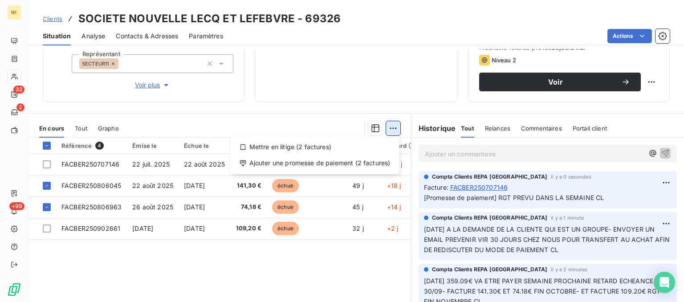
click at [396, 132] on html "RF 32 2 +99 Clients SOCIETE NOUVELLE LECQ ET [PERSON_NAME] - 69326 Situation An…" at bounding box center [342, 151] width 684 height 302
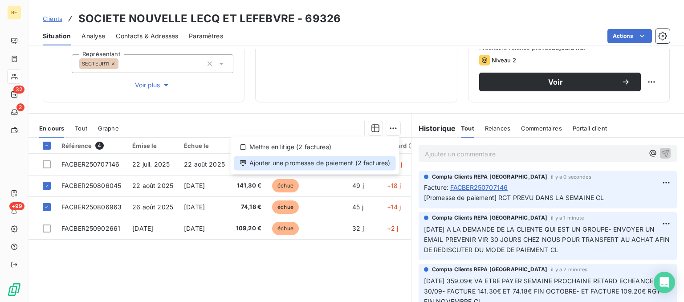
click at [360, 167] on div "Ajouter une promesse de paiement (2 factures)" at bounding box center [315, 163] width 162 height 14
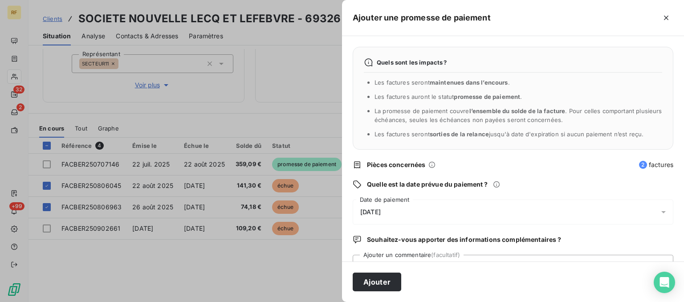
click at [393, 211] on div "[DATE]" at bounding box center [513, 212] width 321 height 25
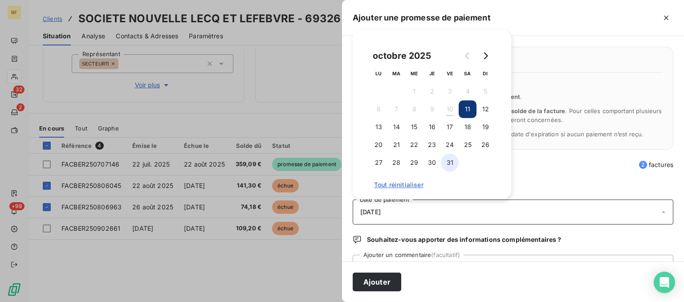
click at [451, 165] on button "31" at bounding box center [450, 163] width 18 height 18
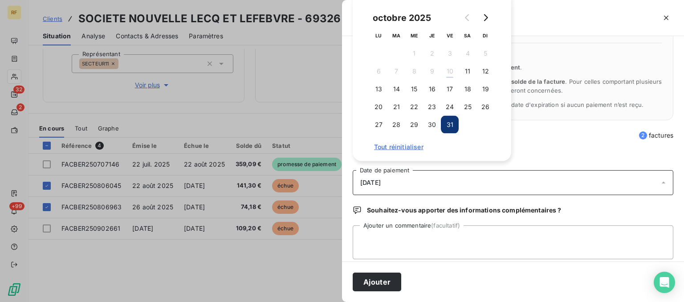
scroll to position [38, 0]
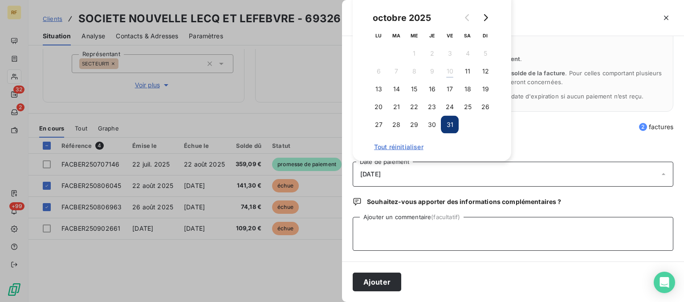
click at [453, 231] on textarea "Ajouter un commentaire (facultatif)" at bounding box center [513, 234] width 321 height 34
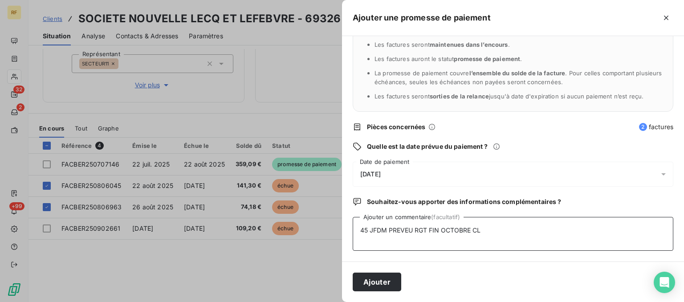
type textarea "45 JFDM PREVEU RGT FIN OCTOBRE CL"
click at [376, 176] on span "[DATE]" at bounding box center [370, 174] width 20 height 7
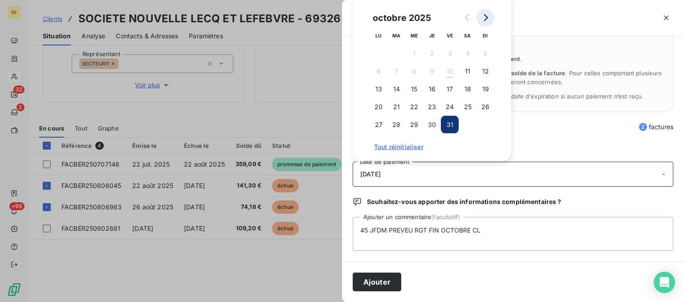
click at [484, 19] on icon "Go to next month" at bounding box center [485, 17] width 7 height 7
drag, startPoint x: 394, startPoint y: 72, endPoint x: 419, endPoint y: 76, distance: 25.3
click at [395, 72] on button "4" at bounding box center [397, 71] width 18 height 18
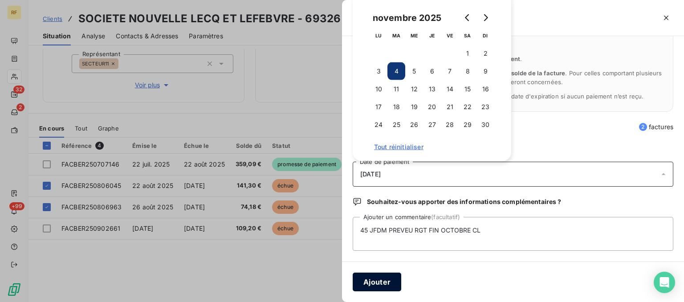
click at [388, 283] on button "Ajouter" at bounding box center [377, 282] width 49 height 19
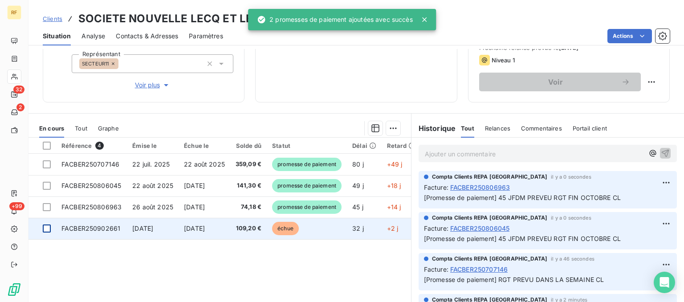
click at [47, 227] on div at bounding box center [47, 228] width 8 height 8
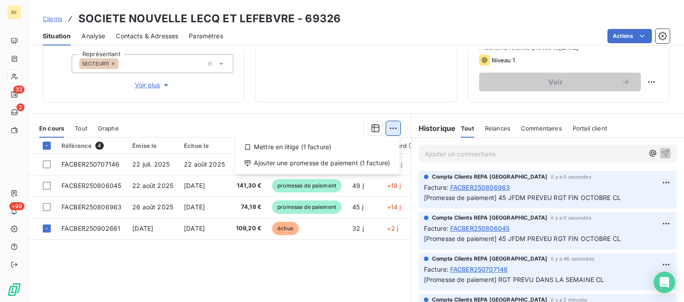
click at [394, 131] on html "RF 32 2 +99 Clients SOCIETE NOUVELLE LECQ ET LEFEBVRE - 69326 Situation Analyse…" at bounding box center [342, 151] width 684 height 302
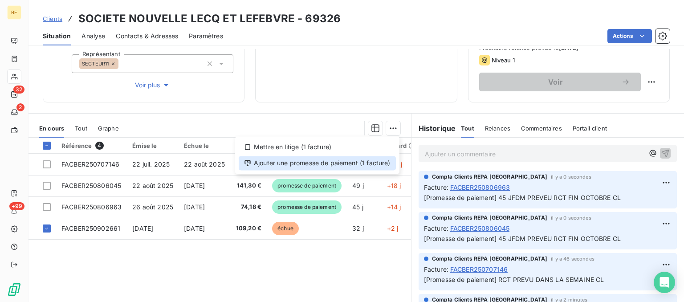
click at [368, 166] on div "Ajouter une promesse de paiement (1 facture)" at bounding box center [317, 163] width 157 height 14
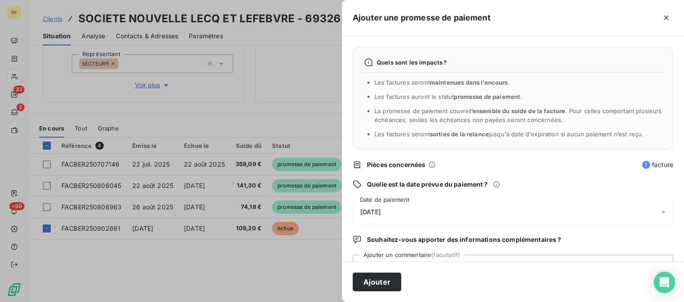
click at [381, 213] on span "[DATE]" at bounding box center [370, 211] width 20 height 7
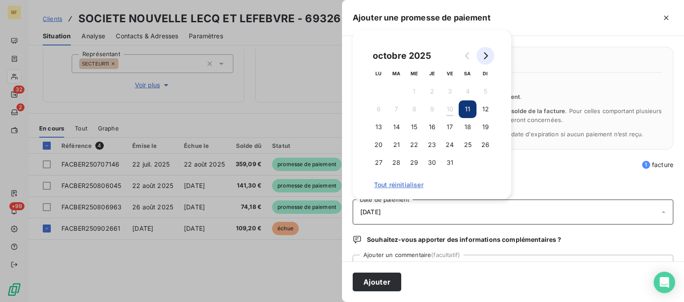
click at [490, 57] on button "Go to next month" at bounding box center [486, 56] width 18 height 18
click at [400, 94] on button "2" at bounding box center [397, 91] width 18 height 18
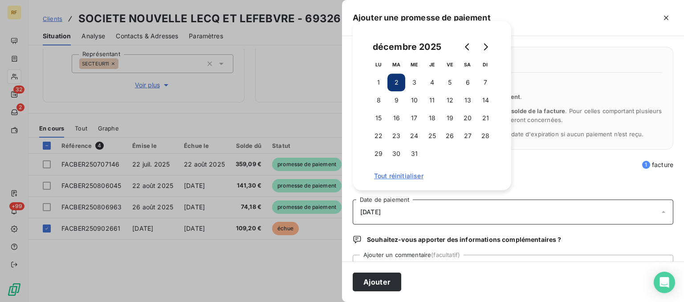
scroll to position [38, 0]
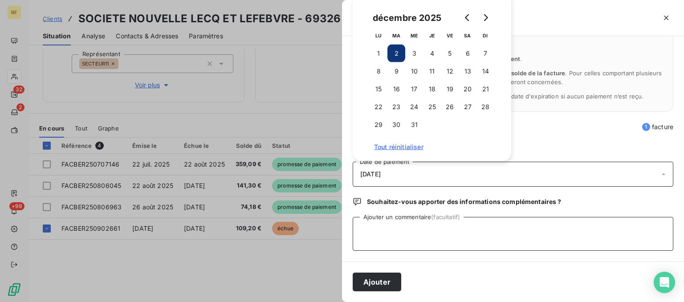
click at [506, 239] on textarea "Ajouter un commentaire (facultatif)" at bounding box center [513, 234] width 321 height 34
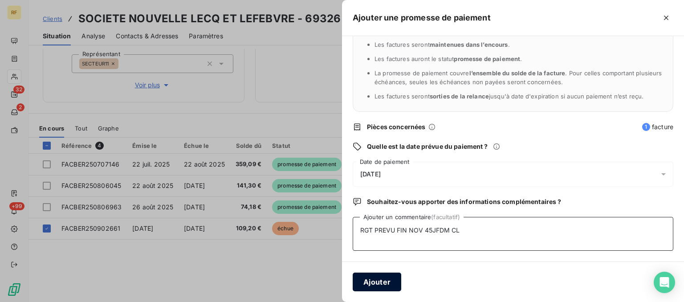
type textarea "RGT PREVU FIN NOV 45JFDM CL"
click at [376, 277] on button "Ajouter" at bounding box center [377, 282] width 49 height 19
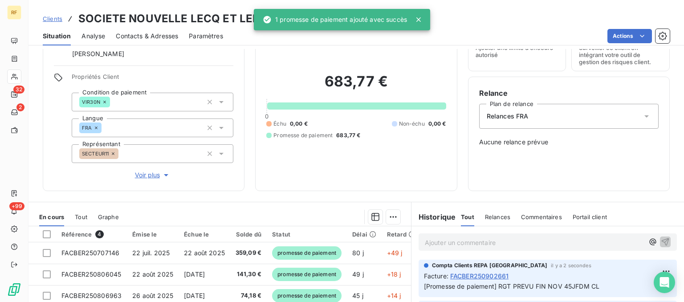
scroll to position [167, 0]
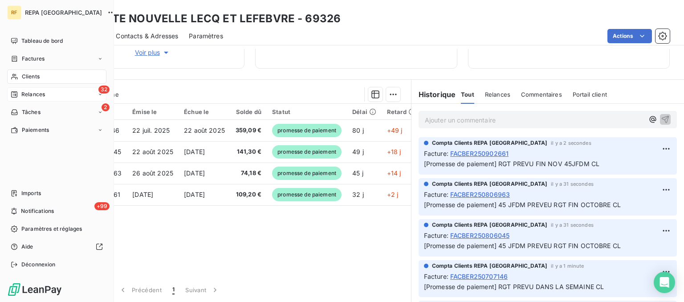
click at [43, 94] on span "Relances" at bounding box center [33, 94] width 24 height 8
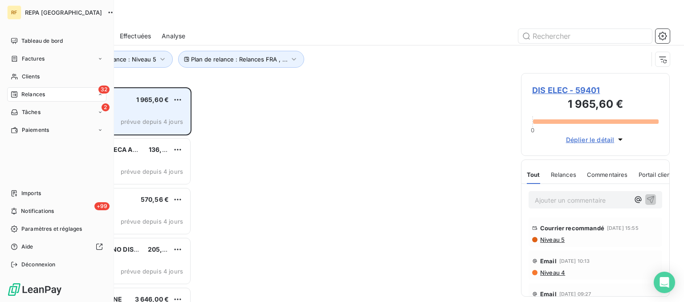
scroll to position [214, 148]
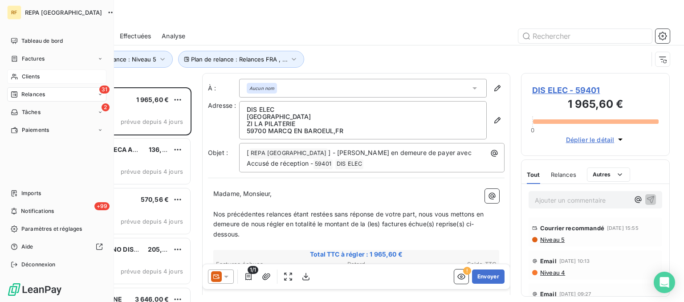
click at [37, 75] on span "Clients" at bounding box center [31, 77] width 18 height 8
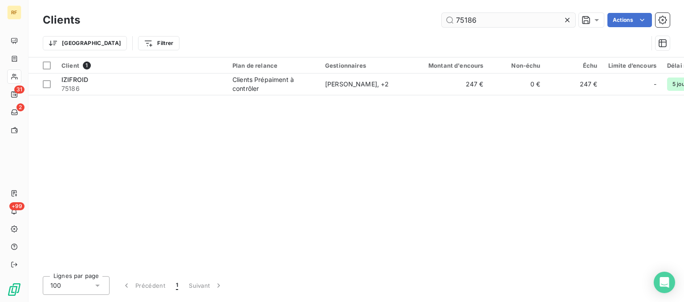
drag, startPoint x: 496, startPoint y: 13, endPoint x: 491, endPoint y: 17, distance: 6.4
click at [491, 17] on input "75186" at bounding box center [509, 20] width 134 height 14
drag, startPoint x: 407, startPoint y: 25, endPoint x: 339, endPoint y: 24, distance: 68.6
click at [442, 24] on input "75186" at bounding box center [509, 20] width 134 height 14
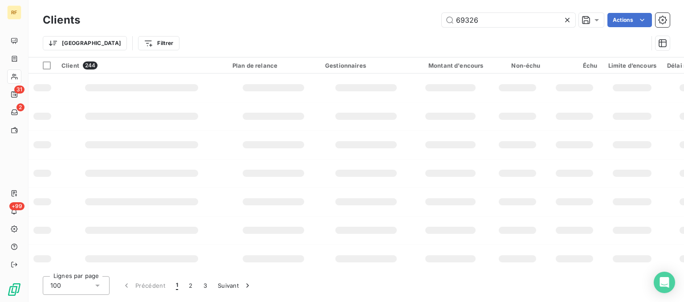
type input "69326"
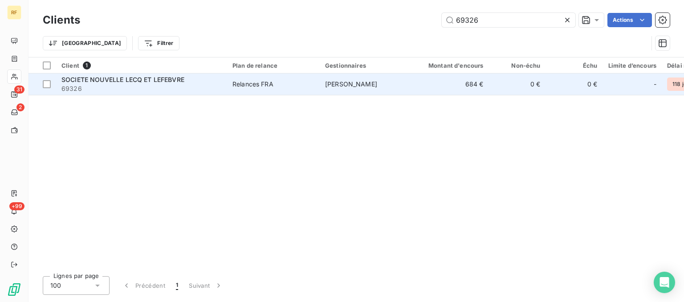
click at [251, 86] on div "Relances FRA" at bounding box center [253, 84] width 41 height 9
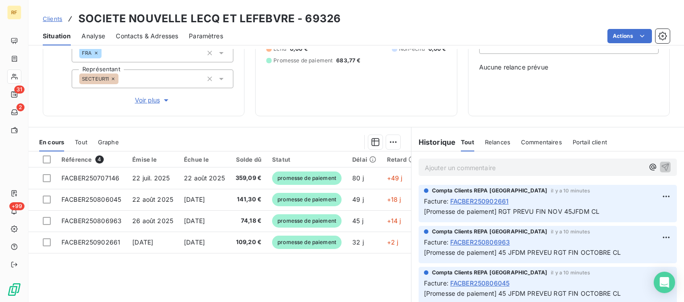
scroll to position [135, 0]
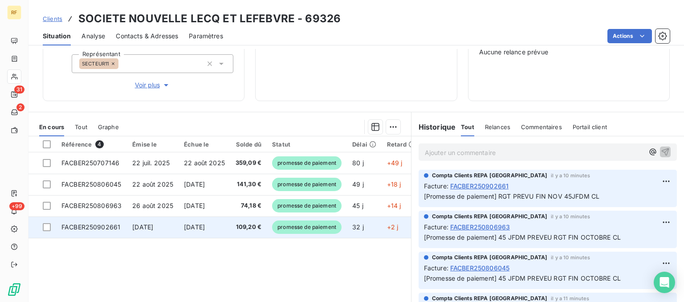
click at [305, 229] on span "promesse de paiement" at bounding box center [306, 226] width 69 height 13
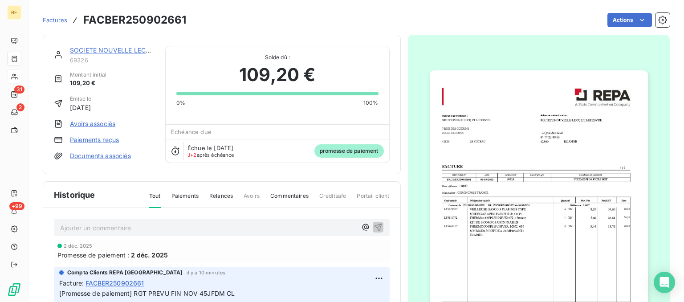
click at [206, 156] on span "J+2 après échéance" at bounding box center [211, 154] width 47 height 5
click at [177, 154] on icon at bounding box center [175, 151] width 9 height 9
click at [176, 154] on icon at bounding box center [175, 151] width 9 height 9
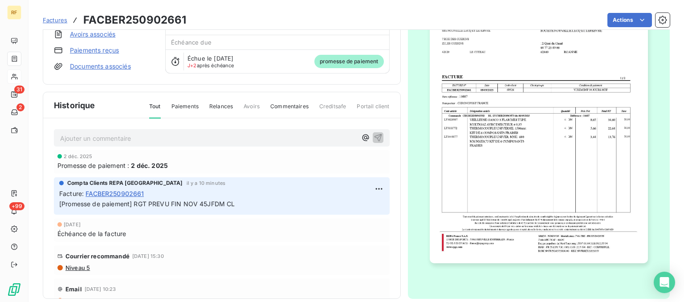
scroll to position [101, 0]
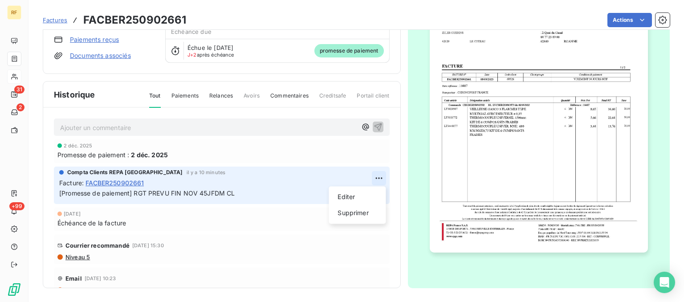
click at [380, 177] on html "RF 31 2 +99 Factures FACBER250902661 Actions SOCIETE NOUVELLE LECQ ET LEFEBVRE …" at bounding box center [342, 151] width 684 height 302
click at [327, 183] on html "RF 31 2 +99 Factures FACBER250902661 Actions SOCIETE NOUVELLE LECQ ET LEFEBVRE …" at bounding box center [342, 151] width 684 height 302
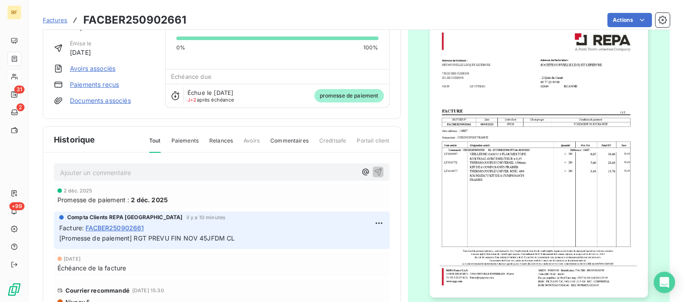
scroll to position [11, 0]
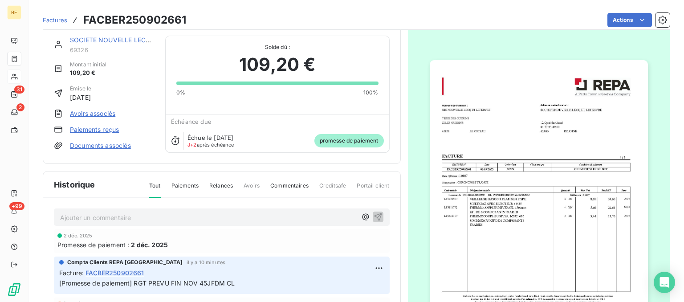
click at [325, 139] on span "promesse de paiement" at bounding box center [348, 140] width 69 height 13
click at [325, 142] on span "promesse de paiement" at bounding box center [348, 140] width 69 height 13
click at [323, 140] on span "promesse de paiement" at bounding box center [348, 140] width 69 height 13
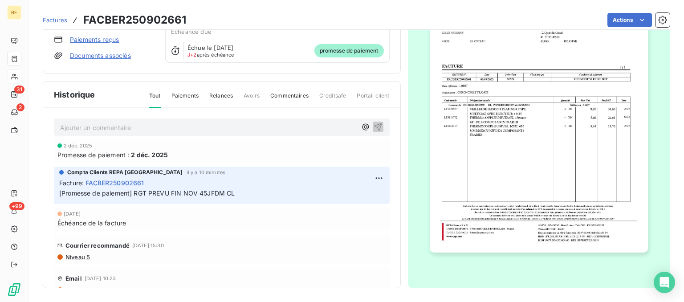
scroll to position [0, 0]
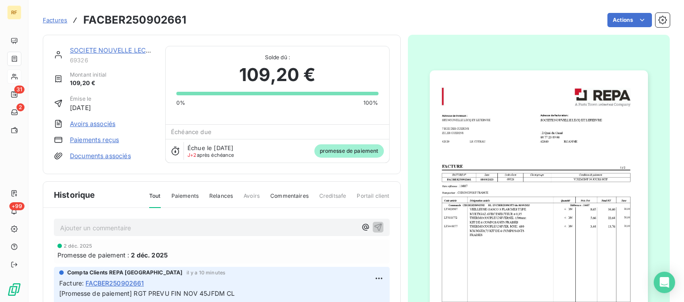
click at [339, 154] on span "promesse de paiement" at bounding box center [348, 150] width 69 height 13
click at [339, 151] on span "promesse de paiement" at bounding box center [348, 150] width 69 height 13
click at [177, 156] on div "Échue le [DATE] J+2 après échéance promesse de paiement" at bounding box center [277, 151] width 223 height 24
click at [182, 135] on span "Échéance due" at bounding box center [191, 131] width 41 height 7
click at [183, 132] on span "Échéance due" at bounding box center [191, 131] width 41 height 7
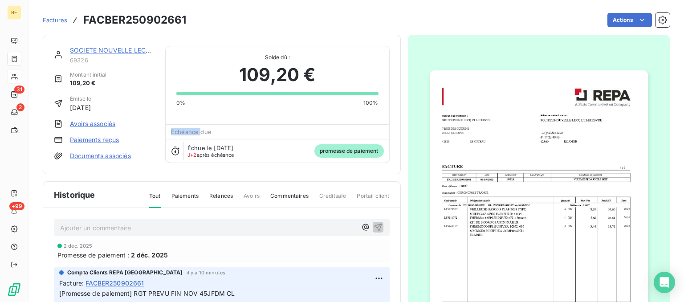
click at [183, 132] on span "Échéance due" at bounding box center [191, 131] width 41 height 7
drag, startPoint x: 220, startPoint y: 135, endPoint x: 147, endPoint y: 133, distance: 73.1
click at [166, 133] on div "Échéance due Échue le [DATE] J+2 après échéance promesse de paiement" at bounding box center [277, 144] width 223 height 38
click at [184, 127] on div "Échéance due" at bounding box center [277, 132] width 223 height 14
click at [171, 153] on div "Échue le [DATE] J+2 après échéance promesse de paiement" at bounding box center [277, 151] width 223 height 24
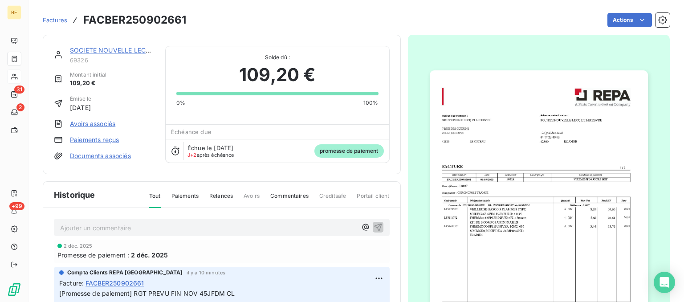
click at [172, 154] on icon at bounding box center [175, 151] width 9 height 9
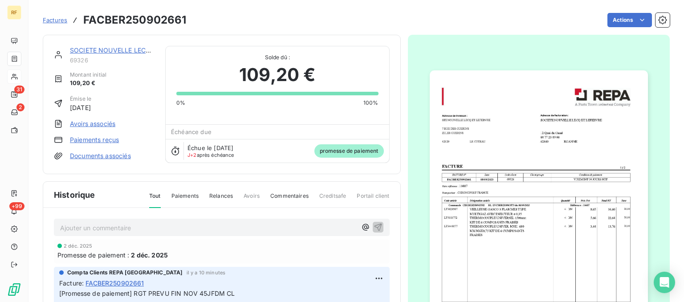
click at [172, 154] on icon at bounding box center [175, 151] width 9 height 9
click at [179, 150] on icon at bounding box center [175, 151] width 9 height 9
click at [175, 156] on div "Échue le [DATE] J+2 après échéance promesse de paiement" at bounding box center [277, 151] width 223 height 24
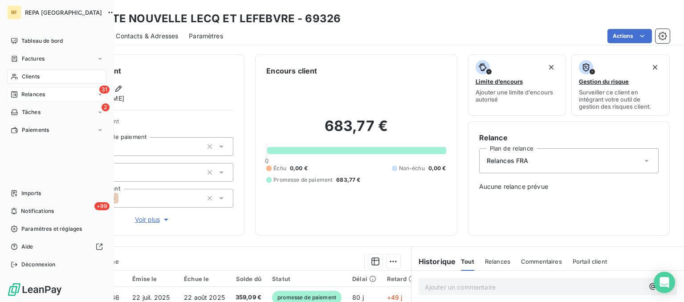
click at [31, 98] on span "Relances" at bounding box center [33, 94] width 24 height 8
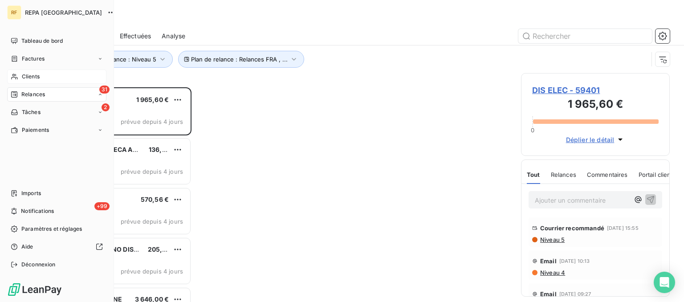
scroll to position [214, 148]
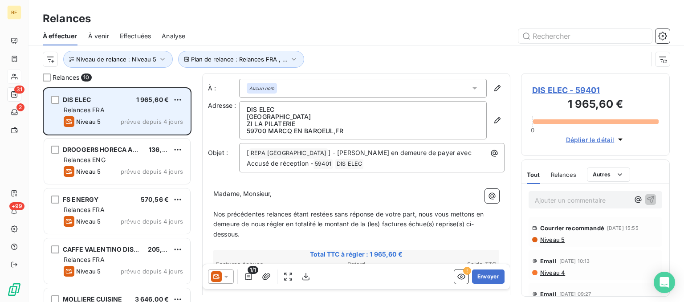
click at [86, 127] on div "DIS ELEC 1 965,60 € Relances FRA Niveau 5 prévue depuis 4 jours" at bounding box center [117, 111] width 146 height 45
click at [105, 115] on div "DIS ELEC 1 965,60 € Relances FRA Niveau 5 prévue depuis 4 jours" at bounding box center [117, 111] width 146 height 45
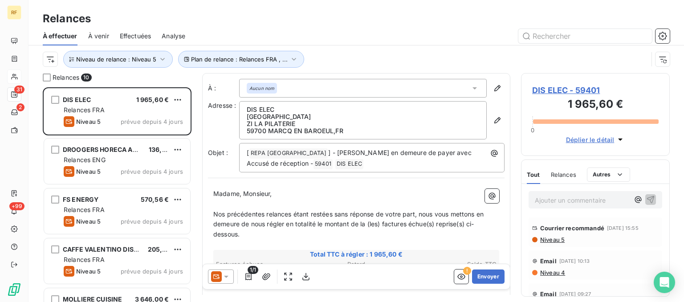
click at [548, 240] on span "Niveau 5" at bounding box center [551, 239] width 25 height 7
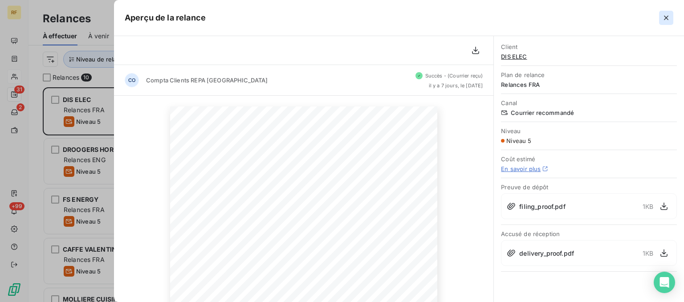
click at [668, 18] on icon "button" at bounding box center [666, 17] width 9 height 9
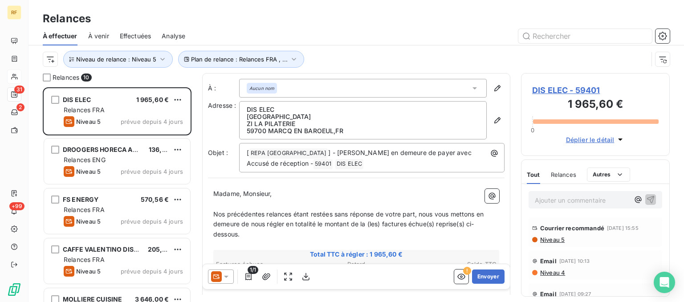
click at [568, 194] on div "Ajouter un commentaire ﻿" at bounding box center [582, 200] width 94 height 12
click at [568, 200] on p "Ajouter un commentaire ﻿" at bounding box center [582, 200] width 94 height 11
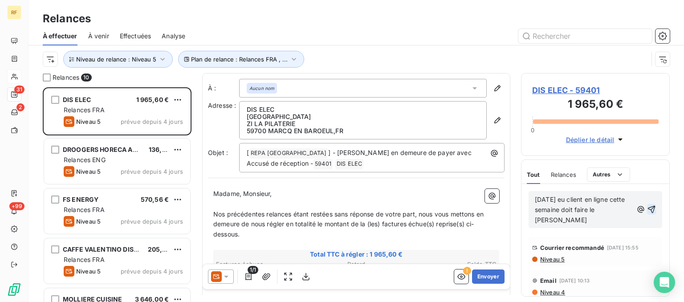
click at [656, 205] on icon "button" at bounding box center [651, 209] width 9 height 9
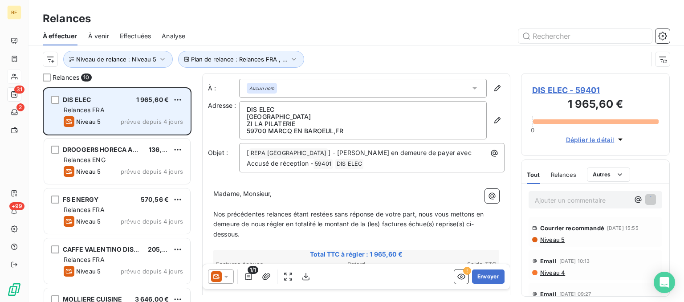
click at [118, 99] on div "DIS ELEC 1 965,60 €" at bounding box center [123, 100] width 119 height 8
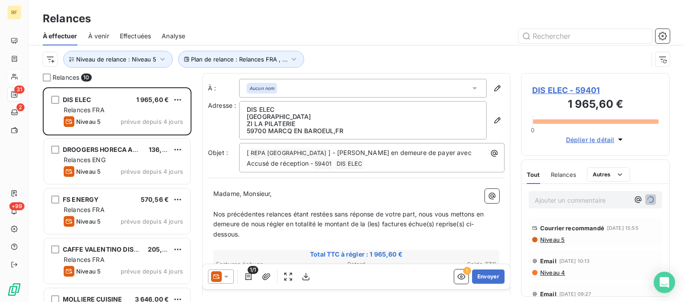
click at [561, 95] on span "DIS ELEC - 59401" at bounding box center [595, 90] width 127 height 12
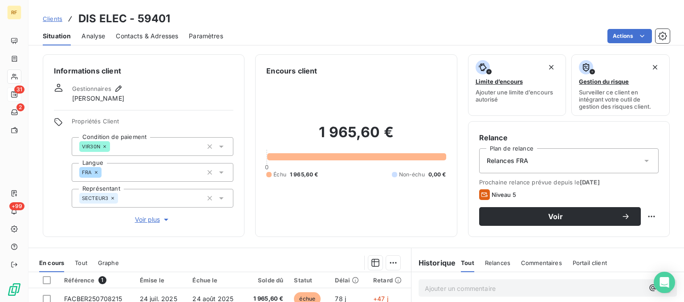
scroll to position [168, 0]
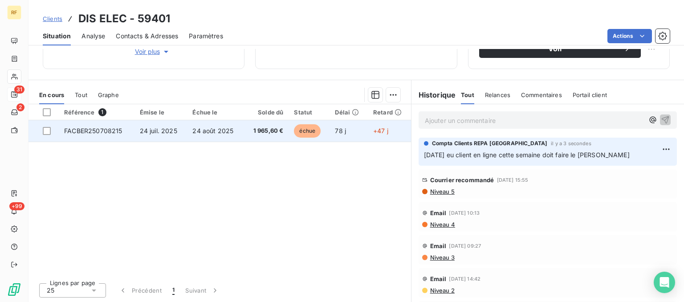
click at [49, 135] on td at bounding box center [44, 130] width 30 height 21
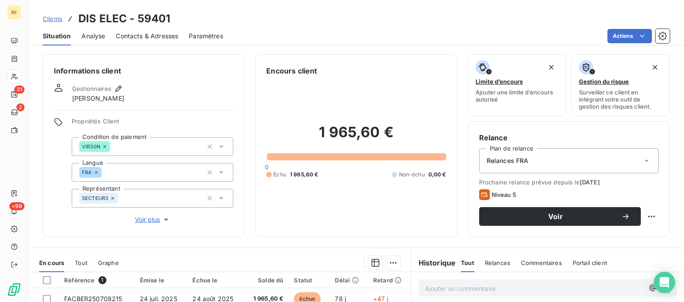
scroll to position [168, 0]
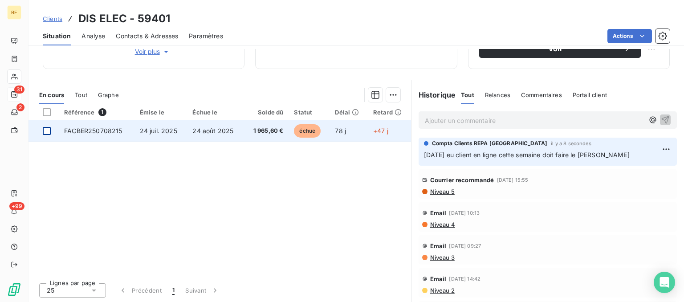
click at [46, 131] on div at bounding box center [47, 131] width 8 height 8
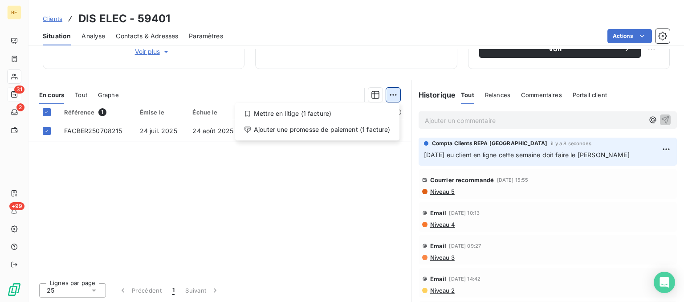
click at [394, 93] on html "RF 31 2 +99 Clients DIS ELEC - 59401 Situation Analyse Contacts & Adresses Para…" at bounding box center [342, 151] width 684 height 302
click at [327, 128] on div "Ajouter une promesse de paiement (1 facture)" at bounding box center [317, 129] width 157 height 14
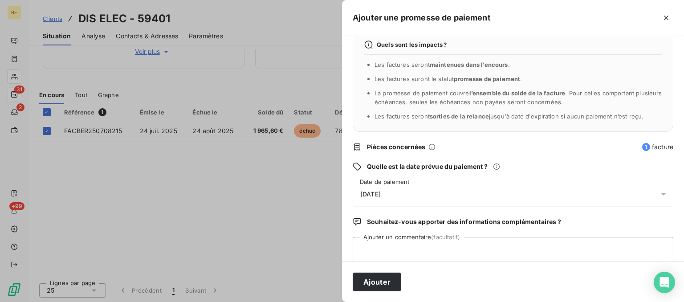
scroll to position [38, 0]
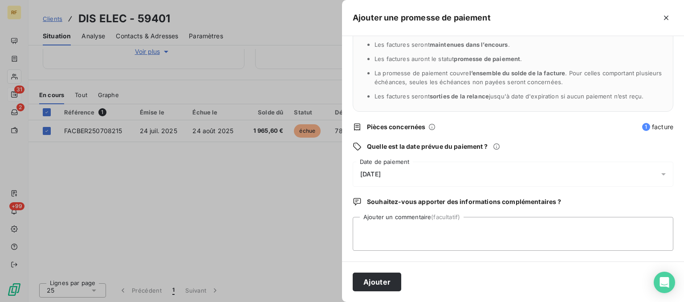
click at [378, 174] on span "[DATE]" at bounding box center [370, 174] width 20 height 7
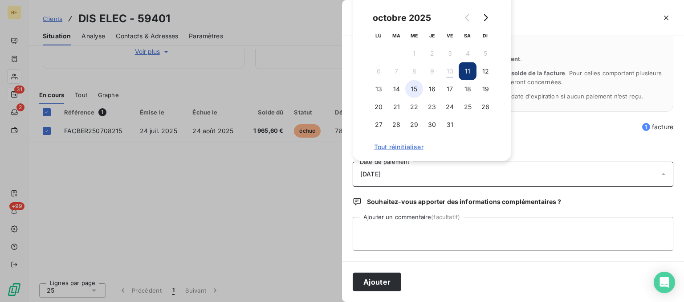
click at [414, 94] on button "15" at bounding box center [414, 89] width 18 height 18
click at [441, 226] on textarea "Ajouter un commentaire (facultatif)" at bounding box center [513, 234] width 321 height 34
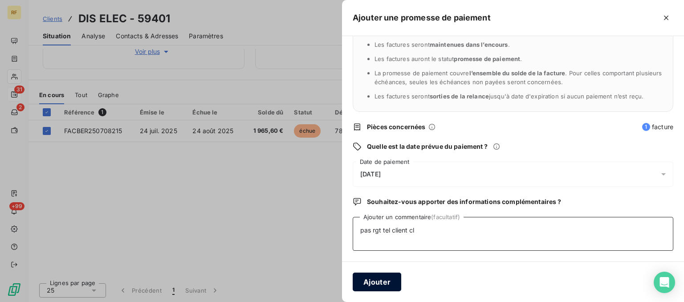
type textarea "pas rgt tel client cl"
click at [368, 286] on button "Ajouter" at bounding box center [377, 282] width 49 height 19
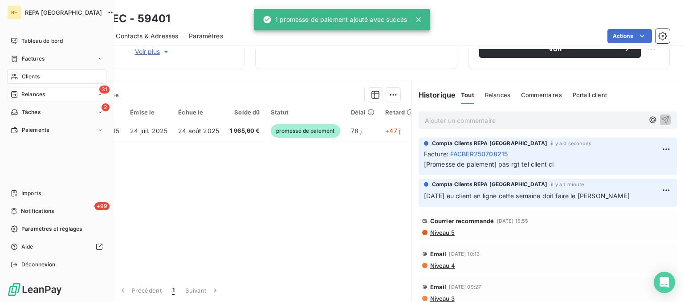
click at [23, 77] on span "Clients" at bounding box center [31, 77] width 18 height 8
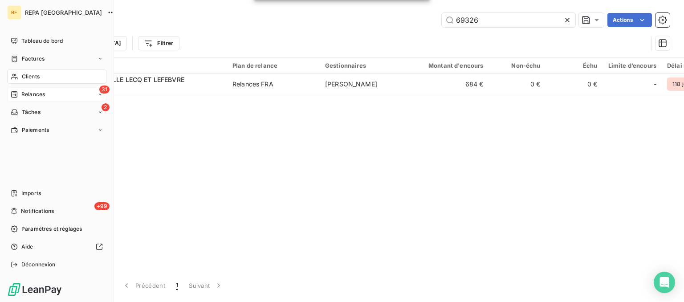
click at [22, 90] on span "Relances" at bounding box center [33, 94] width 24 height 8
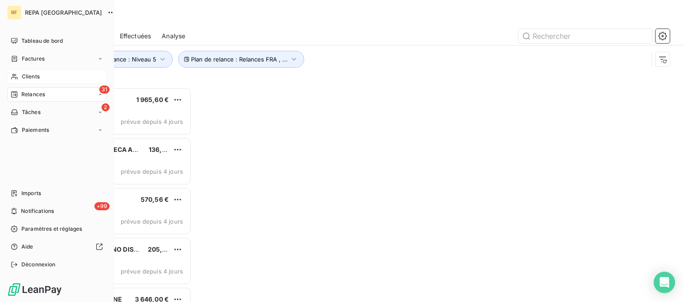
scroll to position [214, 148]
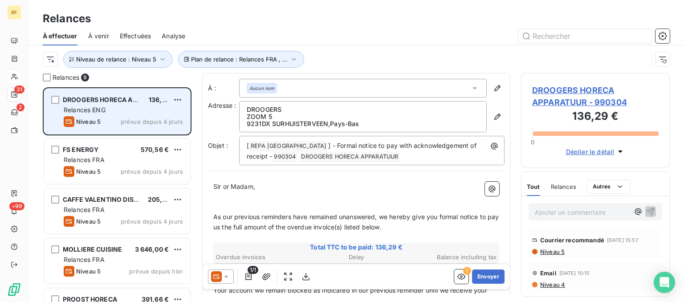
click at [120, 108] on div "Relances ENG" at bounding box center [123, 110] width 119 height 9
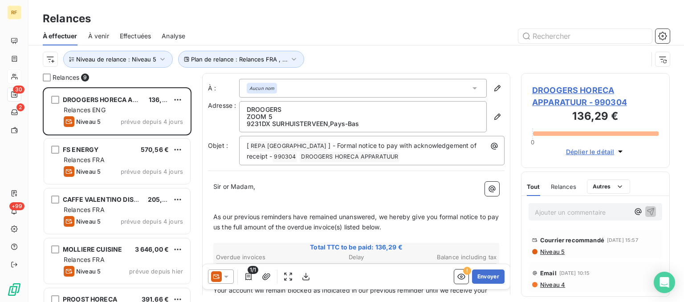
click at [558, 201] on div "Ajouter un commentaire ﻿" at bounding box center [596, 212] width 148 height 32
click at [555, 212] on p "Ajouter un commentaire ﻿" at bounding box center [582, 212] width 94 height 11
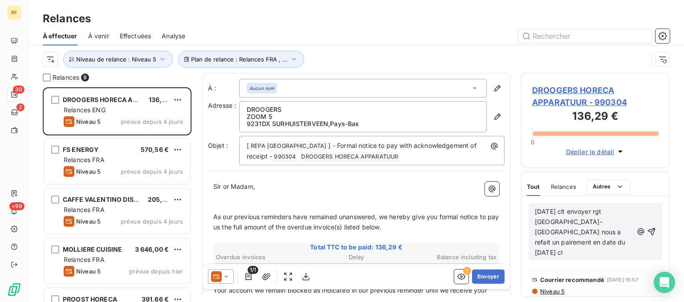
click at [538, 222] on span "[DATE] clt envoyer rgt [GEOGRAPHIC_DATA]- [GEOGRAPHIC_DATA] nous a refait un pa…" at bounding box center [581, 232] width 93 height 49
click at [581, 243] on p "[DATE] clt envoyer rgt [GEOGRAPHIC_DATA]- [GEOGRAPHIC_DATA] nous a refait un pa…" at bounding box center [584, 232] width 98 height 51
click at [583, 245] on span "[DATE] clt envoyer rgt [GEOGRAPHIC_DATA]- [GEOGRAPHIC_DATA] nous a refait un pa…" at bounding box center [581, 232] width 93 height 49
click at [579, 242] on span "[DATE] clt envoyer rgt [GEOGRAPHIC_DATA]- [GEOGRAPHIC_DATA] nous a refait un pa…" at bounding box center [581, 232] width 93 height 49
click at [653, 227] on icon "button" at bounding box center [651, 231] width 9 height 9
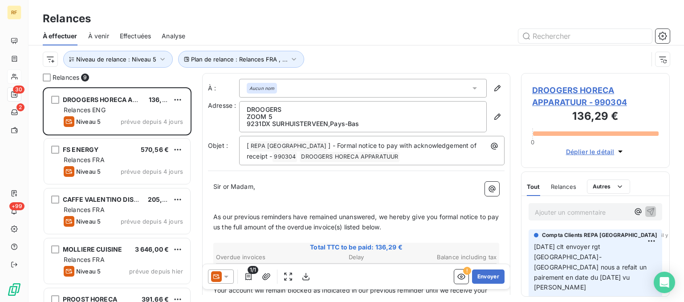
click at [550, 88] on span "DROOGERS HORECA APPARATUUR - 990304" at bounding box center [595, 96] width 127 height 24
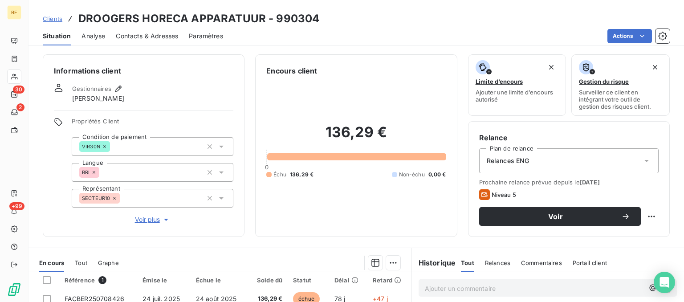
scroll to position [168, 0]
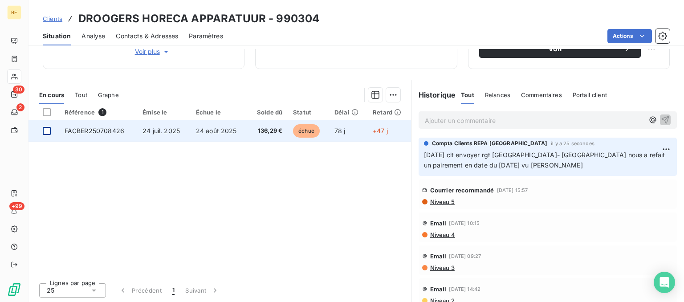
click at [45, 128] on div at bounding box center [47, 131] width 8 height 8
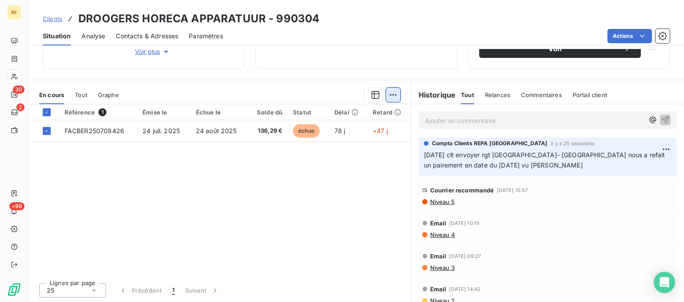
click at [396, 94] on html "RF 30 2 +99 Clients [PERSON_NAME] HORECA APPARATUUR - 990304 Situation Analyse …" at bounding box center [342, 151] width 684 height 302
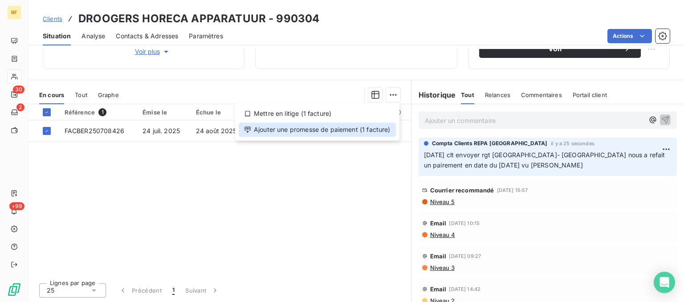
click at [359, 131] on div "Ajouter une promesse de paiement (1 facture)" at bounding box center [317, 129] width 157 height 14
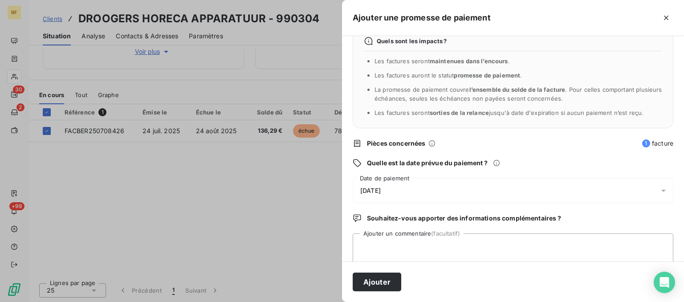
scroll to position [38, 0]
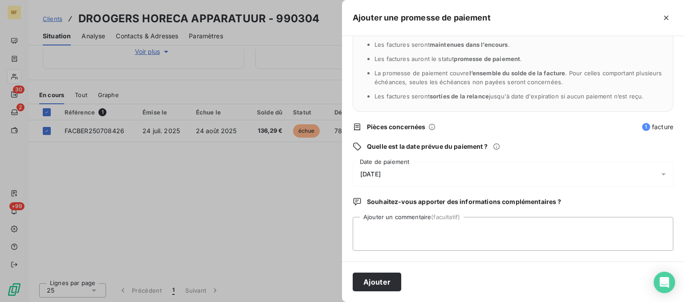
click at [377, 174] on span "[DATE]" at bounding box center [370, 174] width 20 height 7
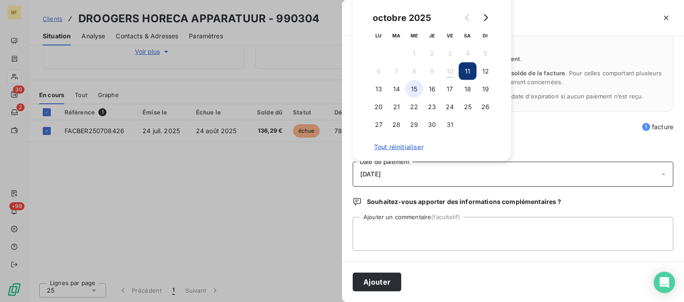
click at [415, 90] on button "15" at bounding box center [414, 89] width 18 height 18
click at [445, 238] on textarea "Ajouter un commentaire (facultatif)" at bounding box center [513, 234] width 321 height 34
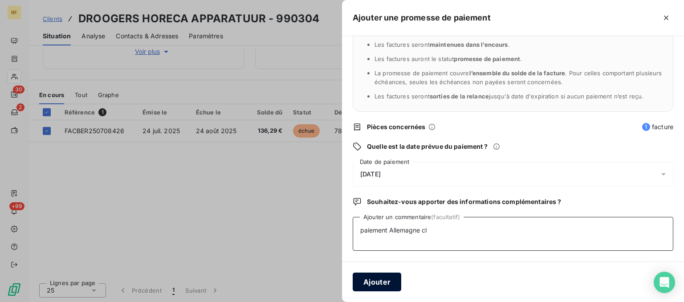
type textarea "paiement Allemagne cl"
click at [367, 279] on button "Ajouter" at bounding box center [377, 282] width 49 height 19
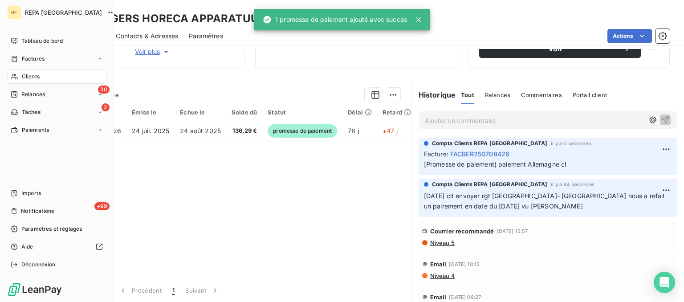
scroll to position [167, 0]
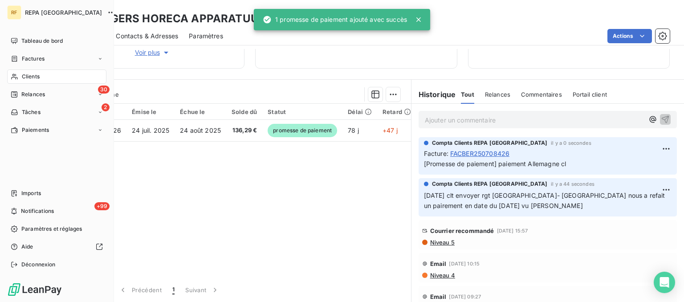
click at [43, 96] on span "Relances" at bounding box center [33, 94] width 24 height 8
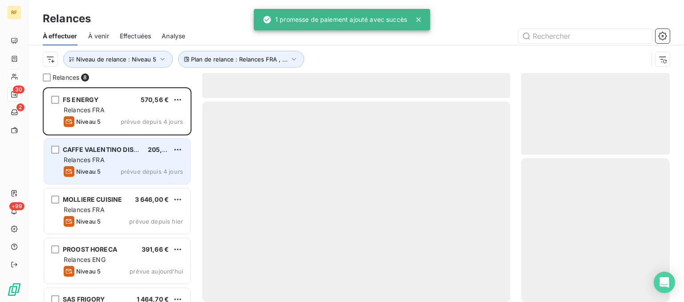
scroll to position [214, 148]
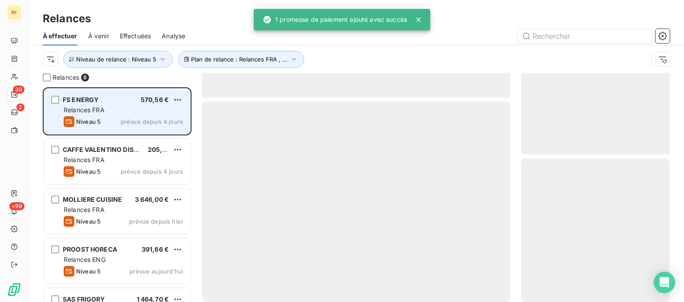
click at [108, 109] on div "Relances FRA" at bounding box center [123, 110] width 119 height 9
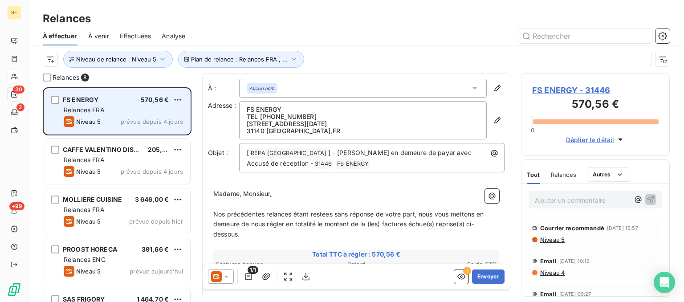
click at [132, 113] on div "Relances FRA" at bounding box center [123, 110] width 119 height 9
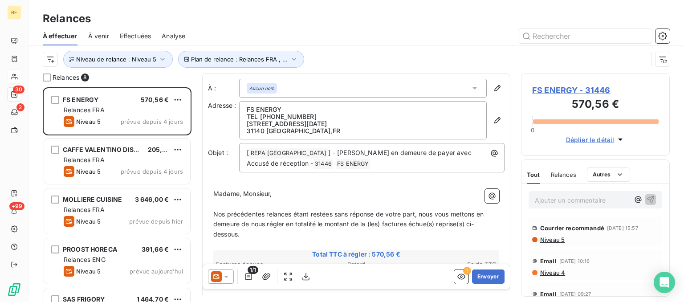
drag, startPoint x: 556, startPoint y: 234, endPoint x: 557, endPoint y: 241, distance: 6.7
click at [556, 234] on div "Courrier recommandé [DATE] 15:57" at bounding box center [595, 228] width 127 height 14
click at [557, 241] on span "Niveau 5" at bounding box center [551, 239] width 25 height 7
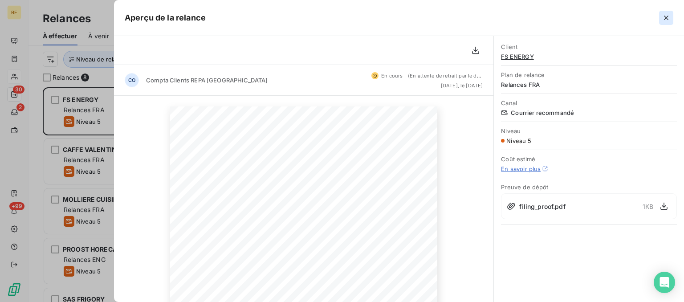
click at [669, 15] on icon "button" at bounding box center [666, 17] width 9 height 9
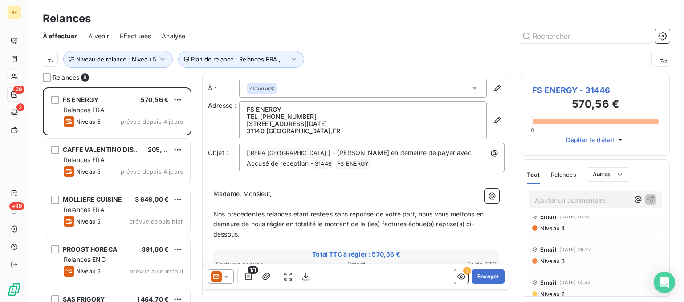
scroll to position [0, 0]
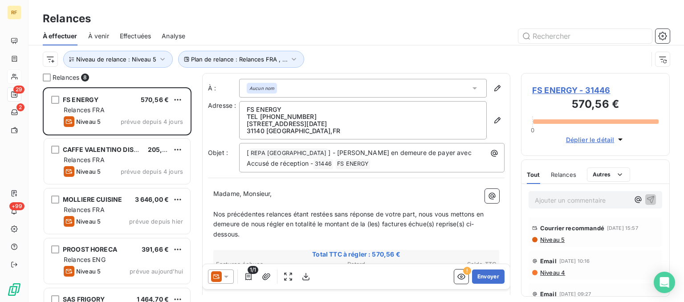
click at [567, 198] on p "Ajouter un commentaire ﻿" at bounding box center [582, 200] width 94 height 11
click at [407, 197] on p "Madame, Monsieur," at bounding box center [356, 194] width 286 height 10
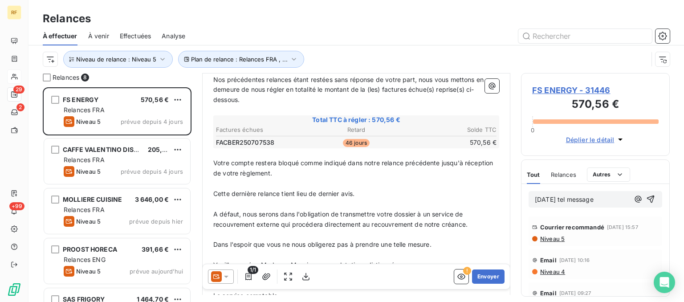
scroll to position [90, 0]
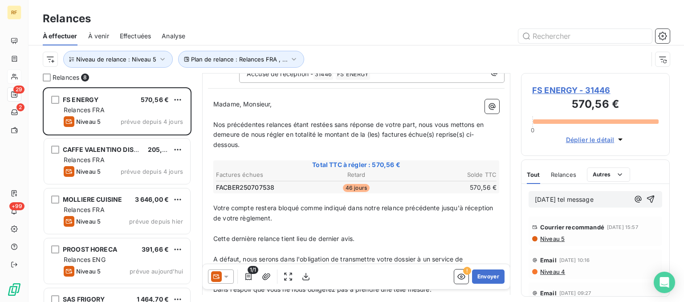
click at [618, 209] on div "[DATE] tel message" at bounding box center [596, 199] width 148 height 31
click at [616, 202] on p "[DATE] tel message" at bounding box center [582, 200] width 94 height 10
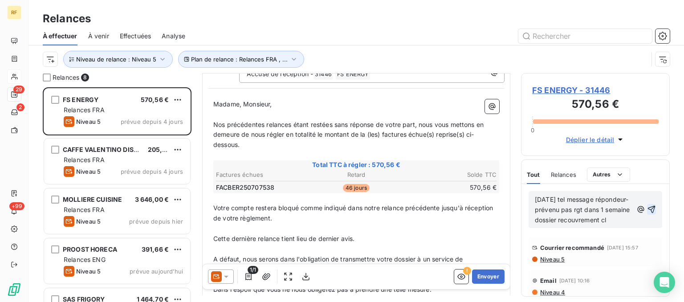
click at [653, 214] on icon "button" at bounding box center [651, 209] width 9 height 9
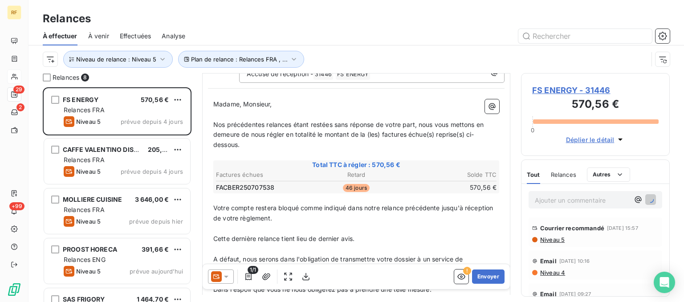
click at [560, 174] on span "Relances" at bounding box center [563, 174] width 25 height 7
click at [531, 175] on span "Tout" at bounding box center [533, 174] width 12 height 7
click at [555, 174] on span "Relances" at bounding box center [563, 174] width 25 height 7
click at [534, 174] on span "Tout" at bounding box center [533, 174] width 12 height 7
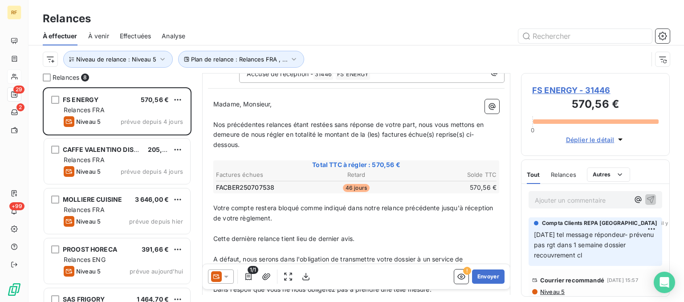
click at [571, 93] on span "FS ENERGY - 31446" at bounding box center [595, 90] width 127 height 12
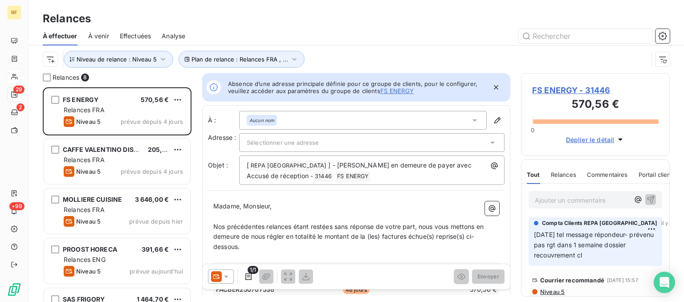
scroll to position [214, 148]
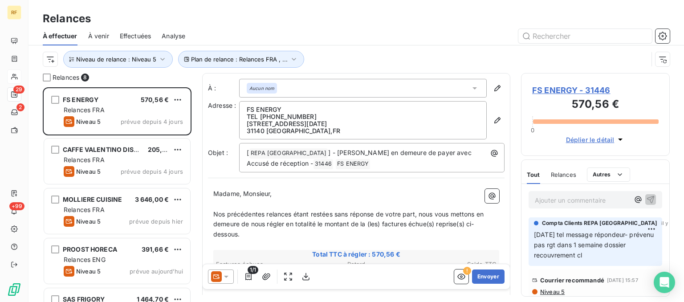
click at [592, 93] on span "FS ENERGY - 31446" at bounding box center [595, 90] width 127 height 12
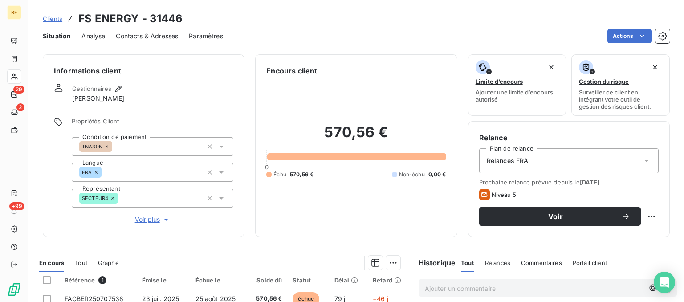
click at [524, 159] on span "Relances FRA" at bounding box center [508, 160] width 42 height 9
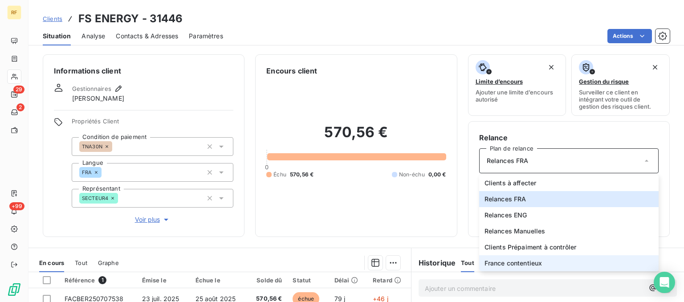
click at [531, 263] on span "France contentieux" at bounding box center [514, 263] width 58 height 9
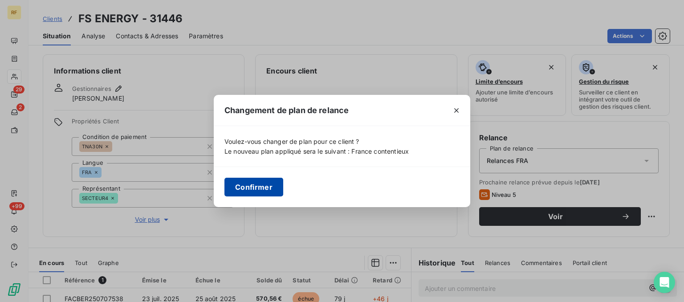
click at [271, 184] on button "Confirmer" at bounding box center [253, 187] width 59 height 19
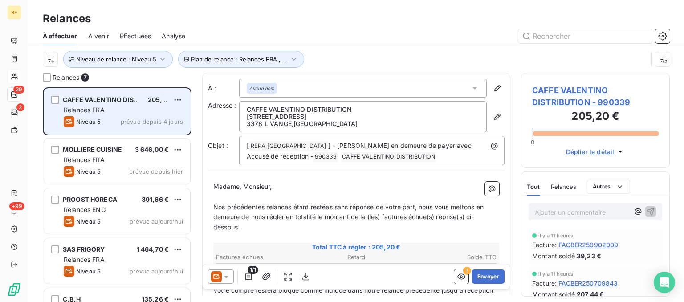
click at [149, 110] on div "Relances FRA" at bounding box center [123, 110] width 119 height 9
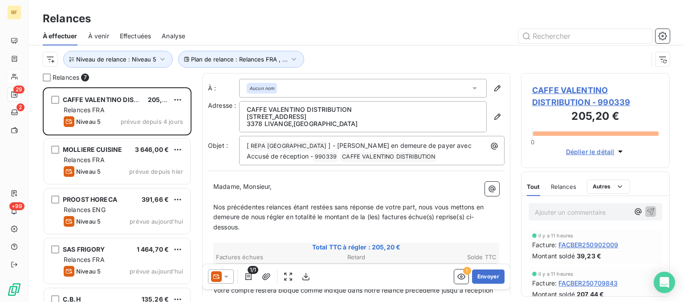
click at [567, 188] on span "Relances" at bounding box center [563, 186] width 25 height 7
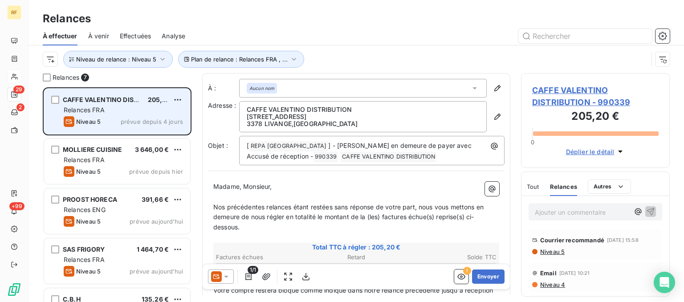
click at [147, 102] on div "CAFFE VALENTINO DISTRIBUTION 205,20 €" at bounding box center [123, 100] width 119 height 8
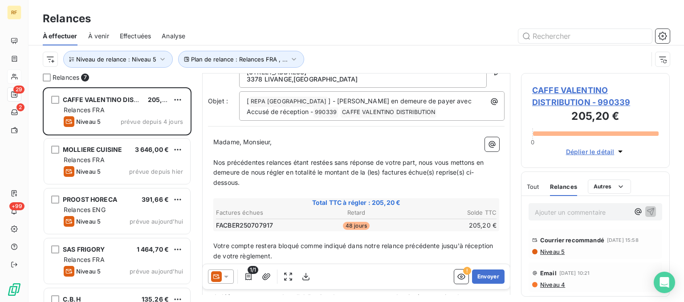
scroll to position [90, 0]
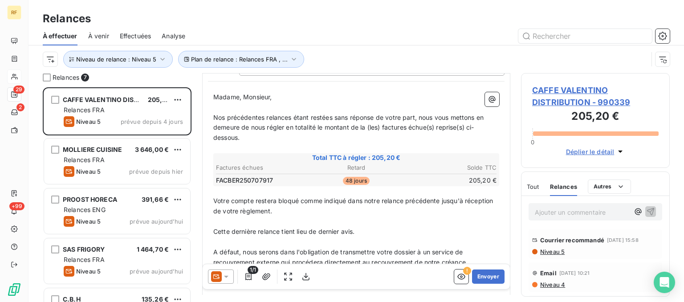
click at [552, 250] on span "Niveau 5" at bounding box center [551, 251] width 25 height 7
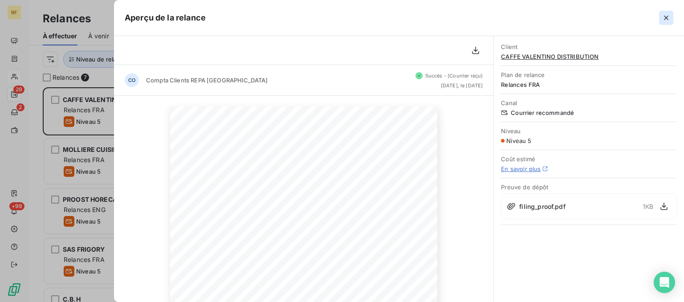
click at [669, 16] on icon "button" at bounding box center [666, 17] width 9 height 9
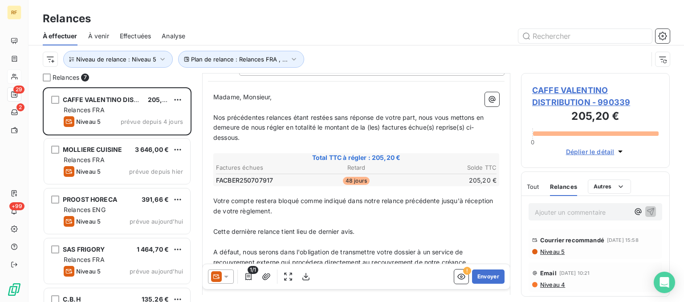
click at [562, 217] on p "Ajouter un commentaire ﻿" at bounding box center [582, 212] width 94 height 11
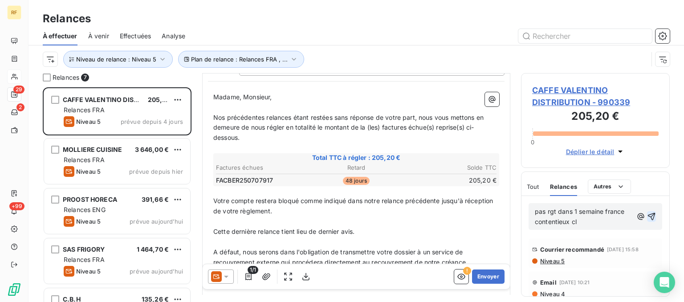
click at [652, 216] on icon "button" at bounding box center [651, 216] width 9 height 9
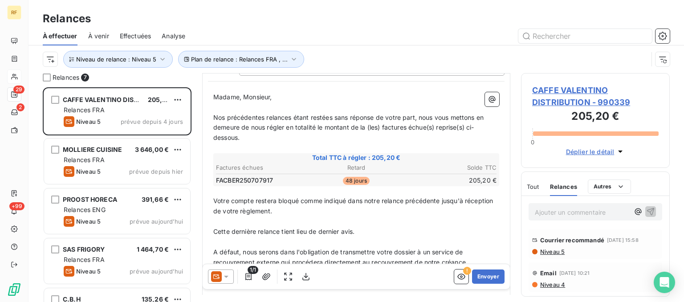
click at [584, 98] on span "CAFFE VALENTINO DISTRIBUTION - 990339" at bounding box center [595, 96] width 127 height 24
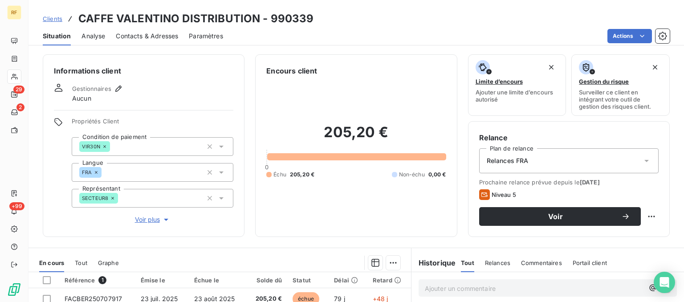
click at [534, 159] on div "Relances FRA" at bounding box center [569, 160] width 180 height 25
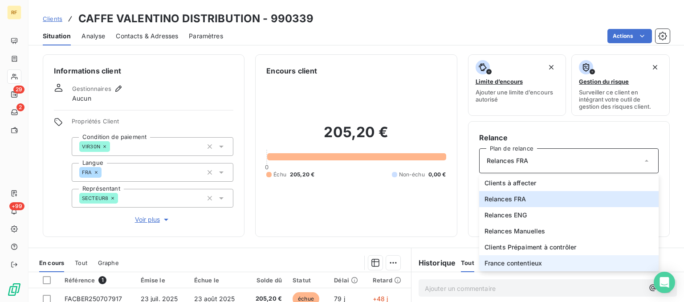
scroll to position [45, 0]
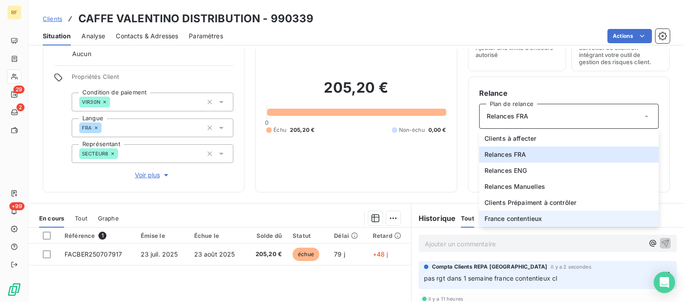
click at [531, 217] on span "France contentieux" at bounding box center [514, 218] width 58 height 9
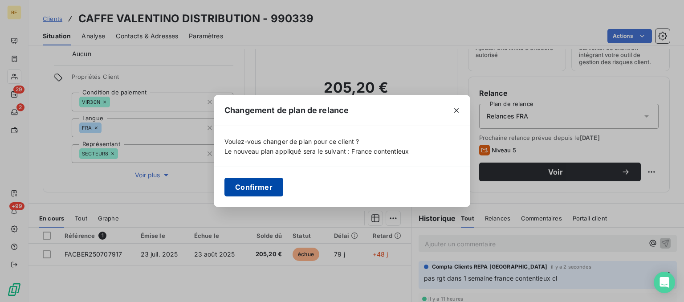
click at [243, 183] on button "Confirmer" at bounding box center [253, 187] width 59 height 19
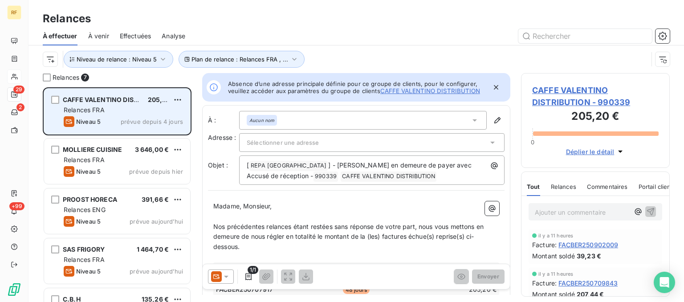
scroll to position [214, 148]
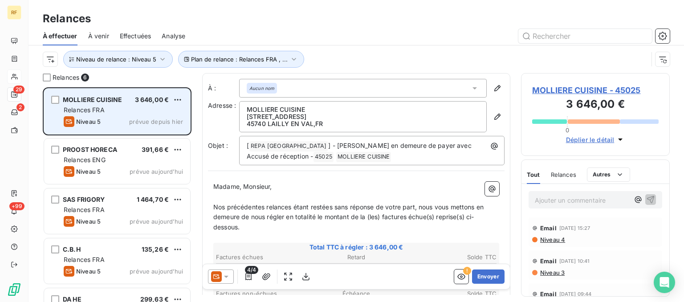
click at [103, 124] on div "Niveau 5 prévue depuis [DATE]" at bounding box center [123, 121] width 119 height 11
click at [122, 108] on div "Relances FRA" at bounding box center [123, 110] width 119 height 9
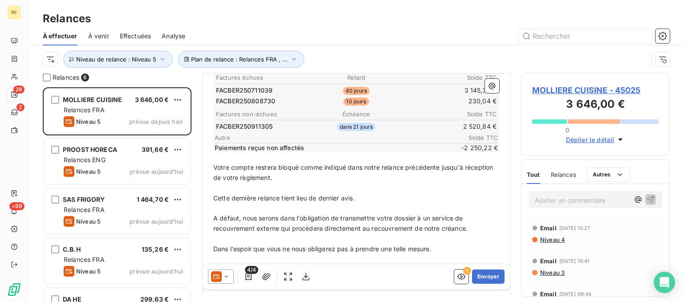
scroll to position [0, 0]
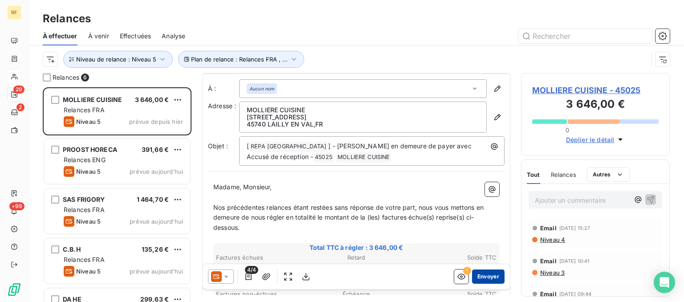
click at [500, 271] on button "Envoyer" at bounding box center [488, 276] width 33 height 14
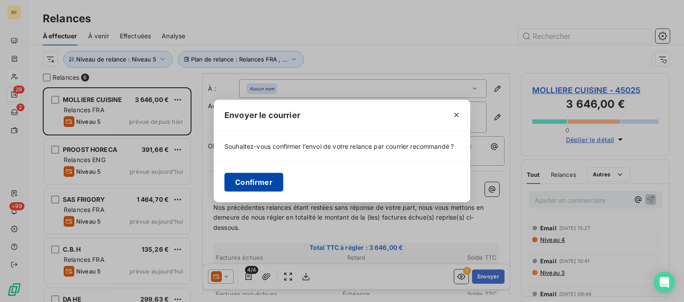
click at [259, 188] on button "Confirmer" at bounding box center [253, 182] width 59 height 19
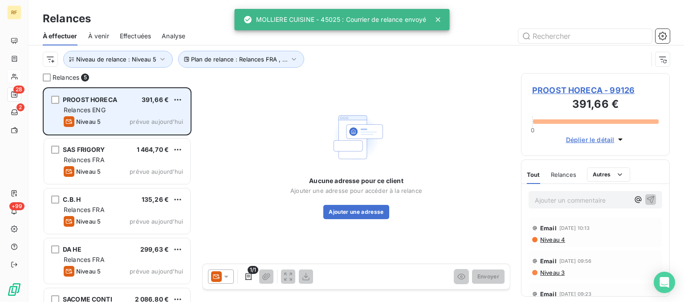
click at [127, 107] on div "Relances ENG" at bounding box center [123, 110] width 119 height 9
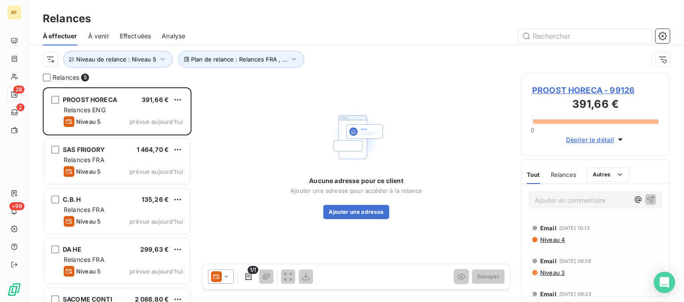
click at [367, 204] on div "Aucune adresse pour ce client Ajouter une adresse pour accéder à la relance Ajo…" at bounding box center [356, 197] width 132 height 43
click at [366, 211] on button "Ajouter une adresse" at bounding box center [355, 212] width 65 height 14
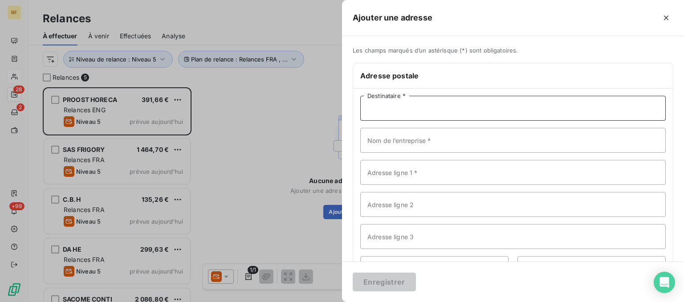
paste input "PROOST HORECA GRROTHANDEL"
type input "PROOST HORECA GRROTHANDEL"
click at [421, 177] on input "Adresse ligne 1 *" at bounding box center [513, 172] width 306 height 25
paste input "PLEZANTSTRAAT 395 B"
type input "PLEZANTSTRAAT 395 B"
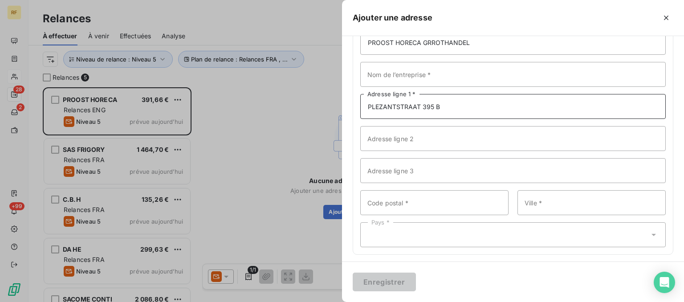
scroll to position [69, 0]
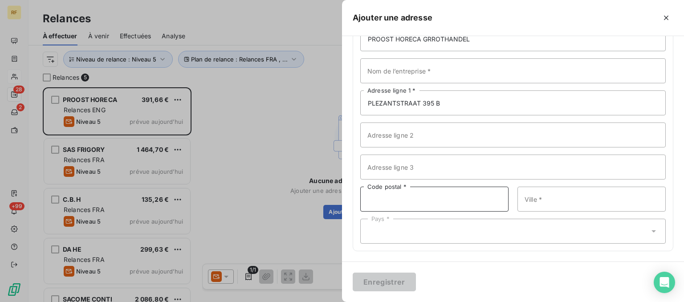
click at [410, 204] on input "Code postal *" at bounding box center [434, 199] width 148 height 25
paste input "9100"
type input "9100"
paste input "ST NIKLAAS"
type input "ST NIKLAAS"
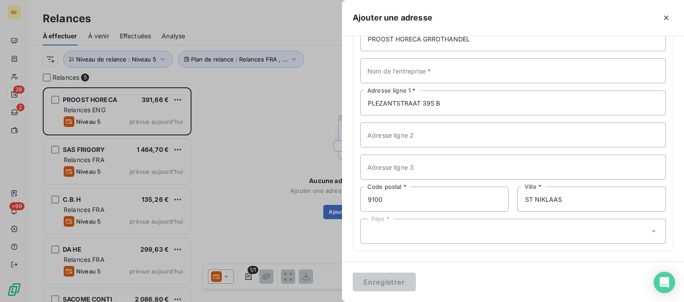
click at [424, 229] on div "Pays *" at bounding box center [513, 231] width 306 height 25
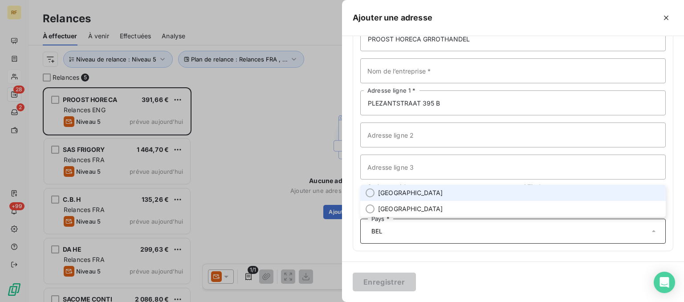
click at [402, 192] on span "[GEOGRAPHIC_DATA]" at bounding box center [410, 192] width 65 height 9
type input "BEL"
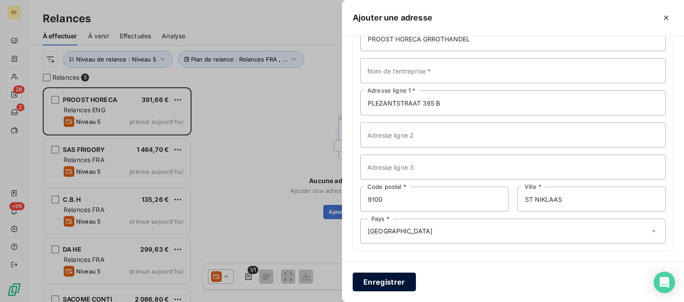
click at [386, 283] on button "Enregistrer" at bounding box center [384, 282] width 63 height 19
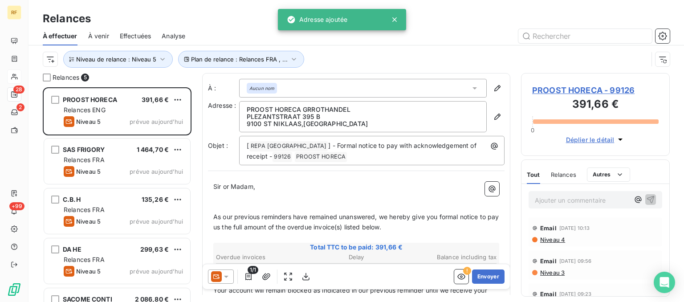
click at [562, 240] on span "Niveau 4" at bounding box center [552, 239] width 26 height 7
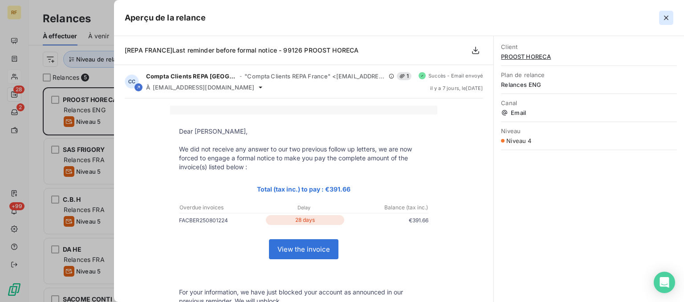
click at [669, 20] on icon "button" at bounding box center [666, 17] width 9 height 9
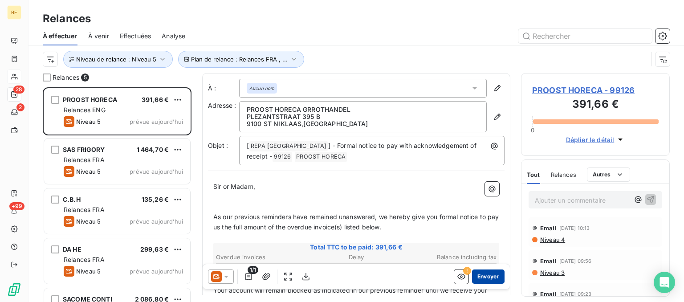
click at [486, 279] on button "Envoyer" at bounding box center [488, 276] width 33 height 14
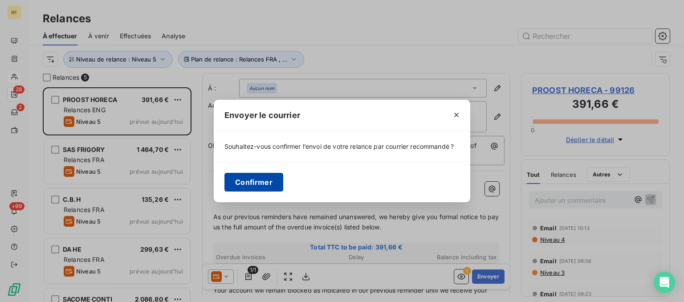
click at [249, 179] on button "Confirmer" at bounding box center [253, 182] width 59 height 19
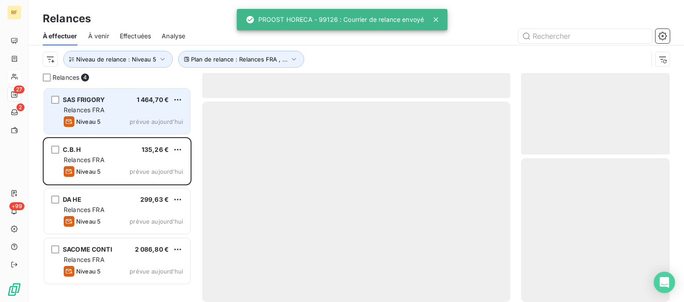
click at [118, 106] on div "Relances FRA" at bounding box center [123, 110] width 119 height 9
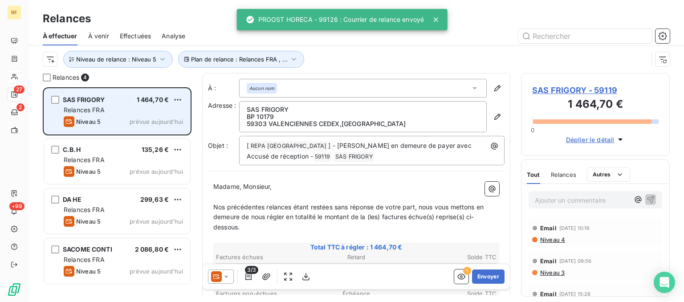
click at [136, 122] on span "prévue aujourd’hui" at bounding box center [156, 121] width 53 height 7
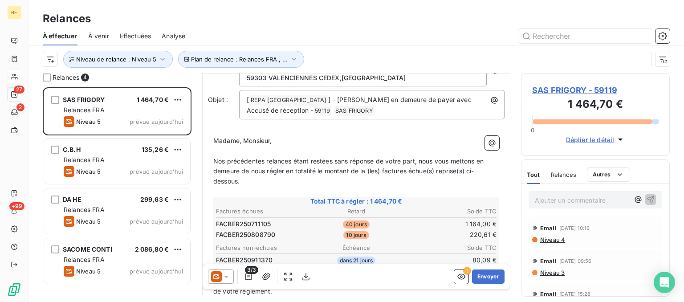
scroll to position [90, 0]
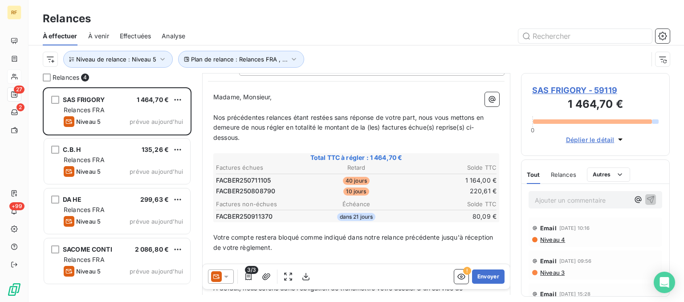
click at [564, 241] on span "Niveau 4" at bounding box center [552, 239] width 26 height 7
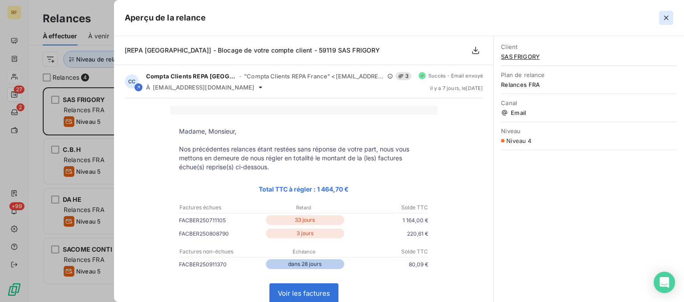
click at [664, 20] on icon "button" at bounding box center [666, 17] width 9 height 9
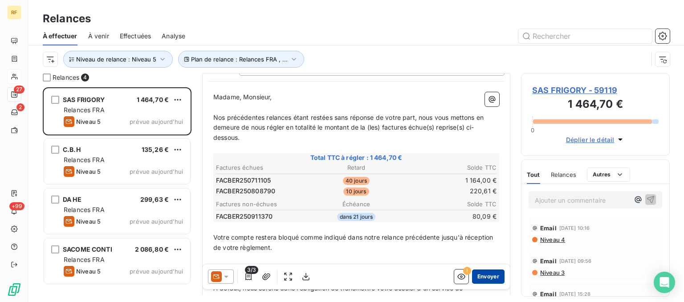
click at [494, 275] on button "Envoyer" at bounding box center [488, 276] width 33 height 14
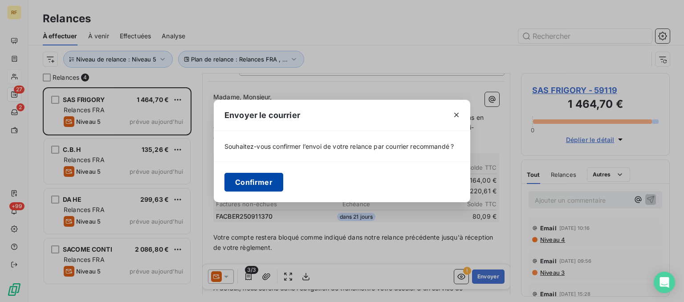
click at [260, 177] on button "Confirmer" at bounding box center [253, 182] width 59 height 19
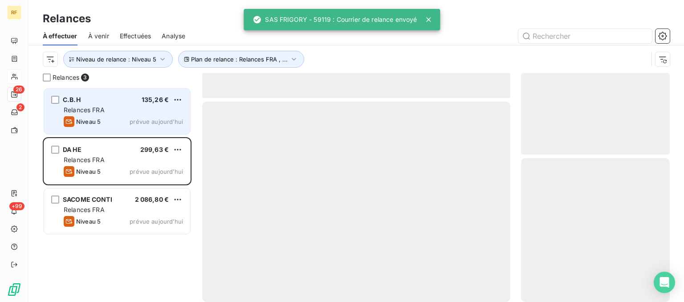
click at [119, 111] on div "Relances FRA" at bounding box center [123, 110] width 119 height 9
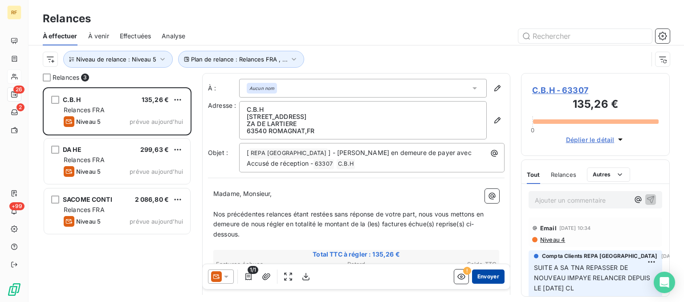
click at [486, 276] on button "Envoyer" at bounding box center [488, 276] width 33 height 14
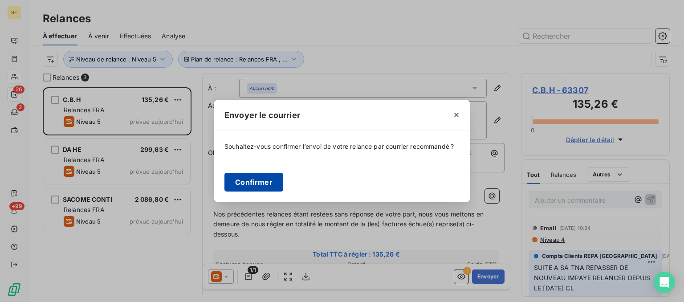
click at [256, 176] on button "Confirmer" at bounding box center [253, 182] width 59 height 19
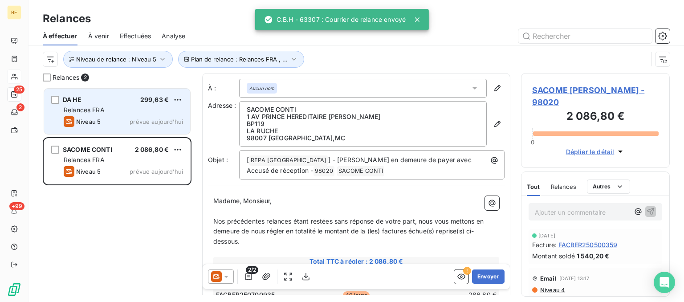
click at [115, 128] on div "DA HE 299,63 € Relances FRA Niveau 5 prévue [DATE]" at bounding box center [117, 111] width 146 height 45
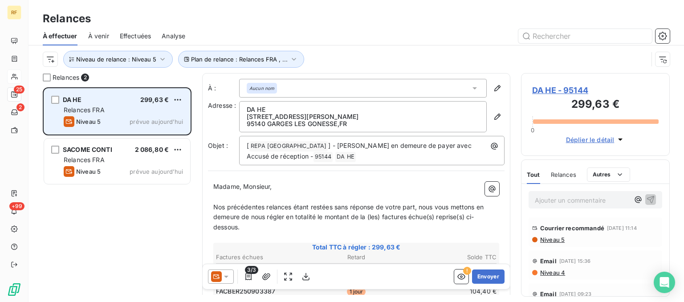
click at [115, 128] on div "DA HE 299,63 € Relances FRA Niveau 5 prévue [DATE]" at bounding box center [117, 111] width 146 height 45
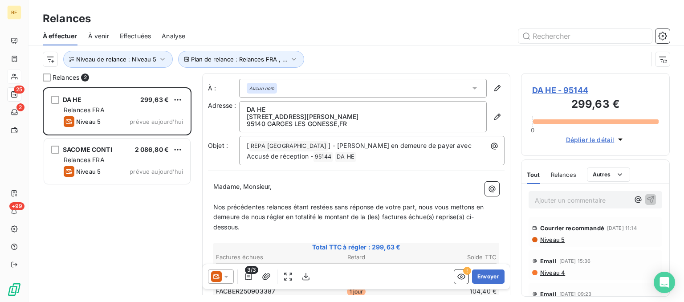
click at [551, 93] on span "DA HE - 95144" at bounding box center [595, 90] width 127 height 12
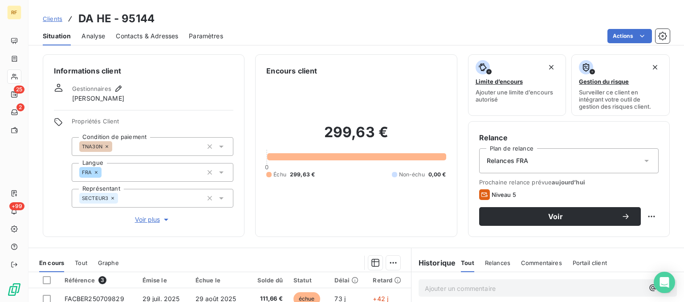
scroll to position [168, 0]
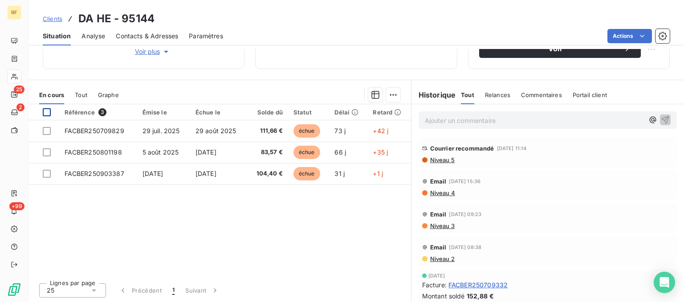
click at [49, 110] on div at bounding box center [47, 112] width 8 height 8
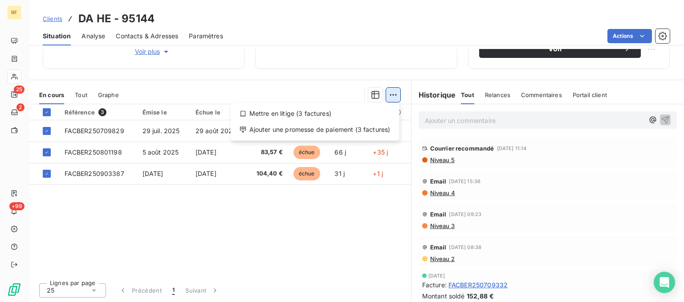
click at [391, 97] on html "RF 25 2 +99 Clients DA HE - 95144 Situation Analyse Contacts & Adresses Paramèt…" at bounding box center [342, 151] width 684 height 302
click at [377, 126] on div "Ajouter une promesse de paiement (3 factures)" at bounding box center [315, 129] width 162 height 14
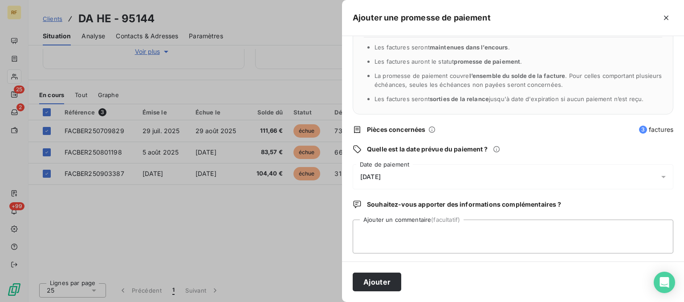
scroll to position [38, 0]
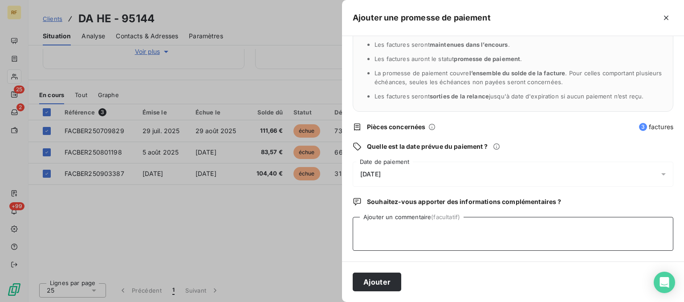
click at [478, 240] on textarea "Ajouter un commentaire (facultatif)" at bounding box center [513, 234] width 321 height 34
type textarea "PAYER CL"
click at [380, 280] on button "Ajouter" at bounding box center [377, 282] width 49 height 19
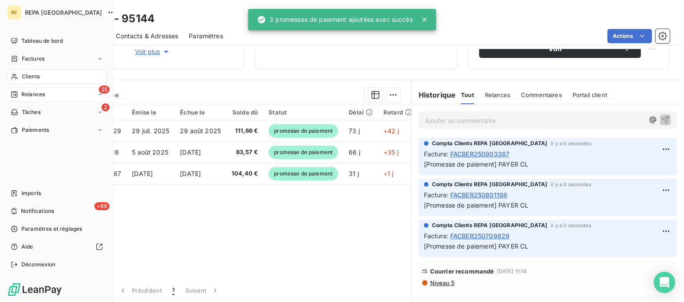
click at [26, 95] on span "Relances" at bounding box center [33, 94] width 24 height 8
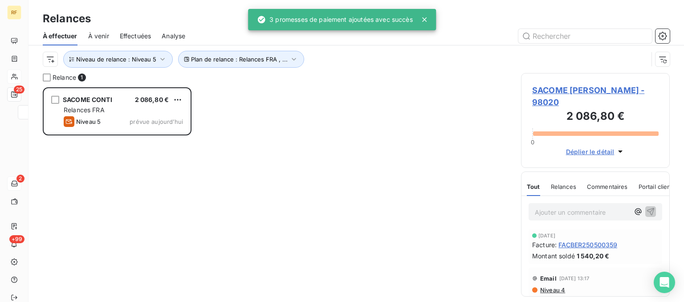
scroll to position [214, 148]
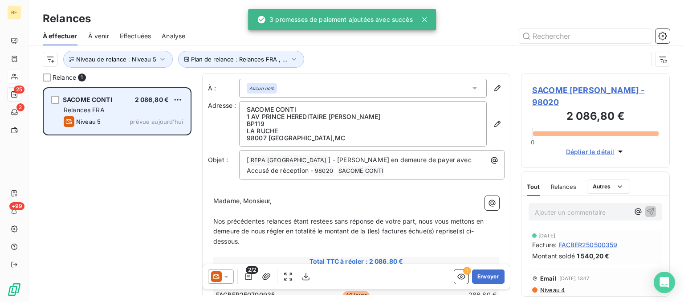
click at [107, 122] on div "Niveau 5 prévue aujourd’hui" at bounding box center [123, 121] width 119 height 11
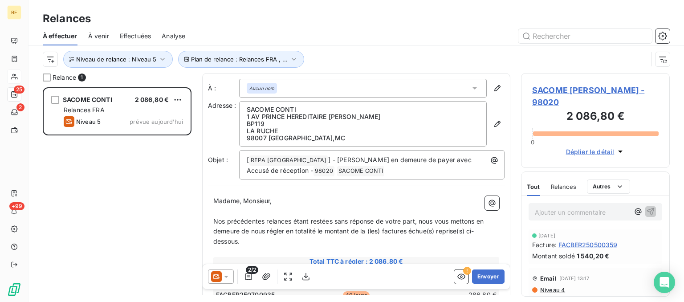
click at [575, 207] on p "Ajouter un commentaire ﻿" at bounding box center [582, 212] width 94 height 11
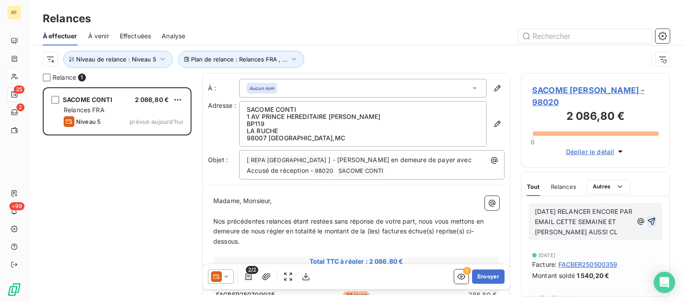
click at [652, 216] on button "button" at bounding box center [651, 221] width 9 height 11
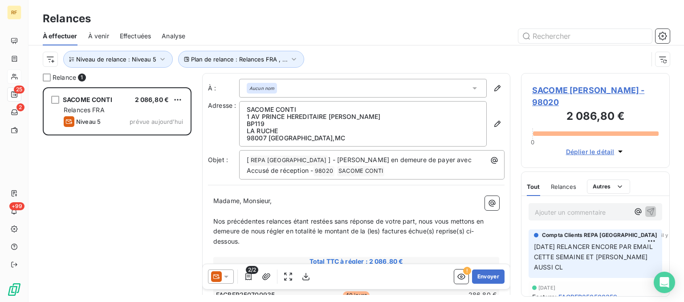
click at [602, 88] on span "SACOME [PERSON_NAME] - 98020" at bounding box center [595, 96] width 127 height 24
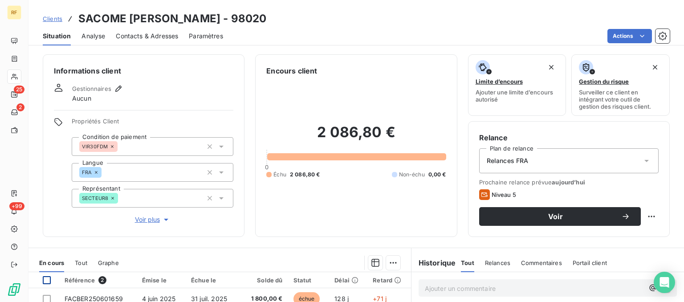
click at [45, 280] on div at bounding box center [47, 280] width 8 height 8
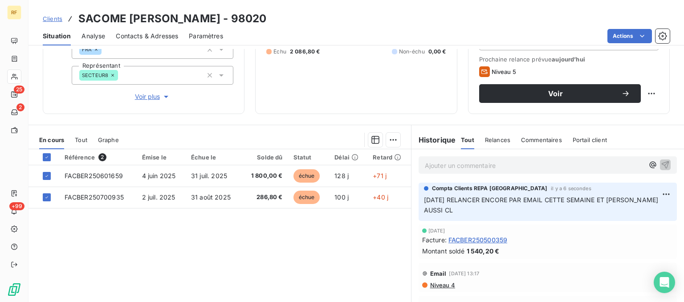
scroll to position [135, 0]
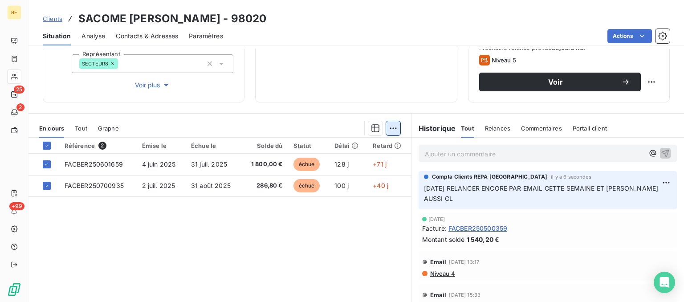
click at [394, 129] on html "RF 25 2 +99 Clients SACOME [PERSON_NAME] - 98020 Situation Analyse Contacts & A…" at bounding box center [342, 151] width 684 height 302
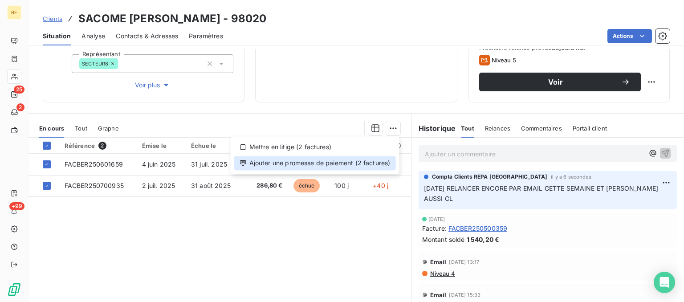
click at [374, 163] on div "Ajouter une promesse de paiement (2 factures)" at bounding box center [315, 163] width 162 height 14
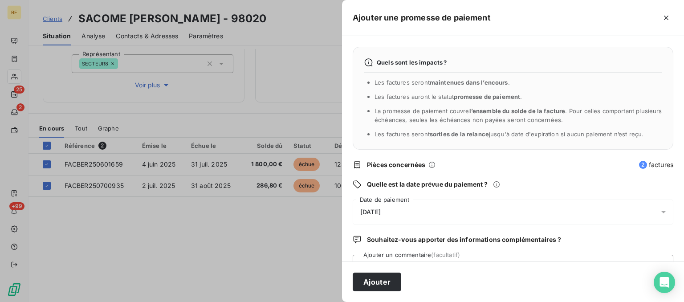
click at [386, 208] on div "[DATE]" at bounding box center [513, 212] width 321 height 25
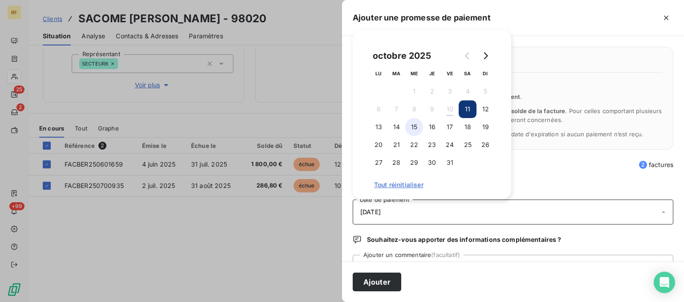
click at [414, 128] on button "15" at bounding box center [414, 127] width 18 height 18
click at [378, 282] on button "Ajouter" at bounding box center [377, 282] width 49 height 19
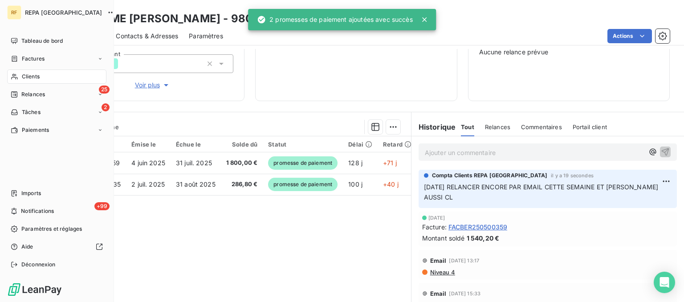
click at [38, 77] on span "Clients" at bounding box center [31, 77] width 18 height 8
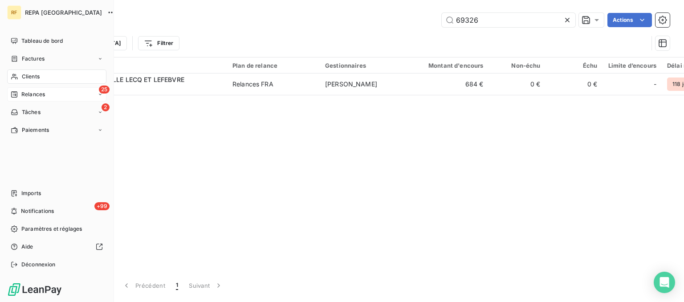
click at [23, 95] on span "Relances" at bounding box center [33, 94] width 24 height 8
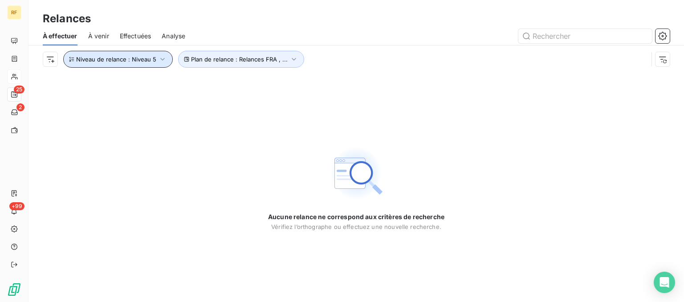
click at [148, 58] on span "Niveau de relance : Niveau 5" at bounding box center [116, 59] width 80 height 7
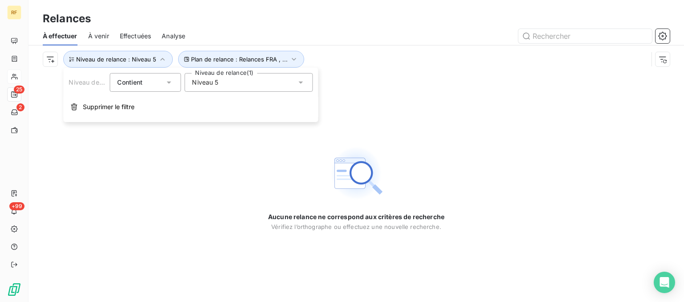
click at [235, 82] on div "Niveau 5" at bounding box center [248, 82] width 128 height 19
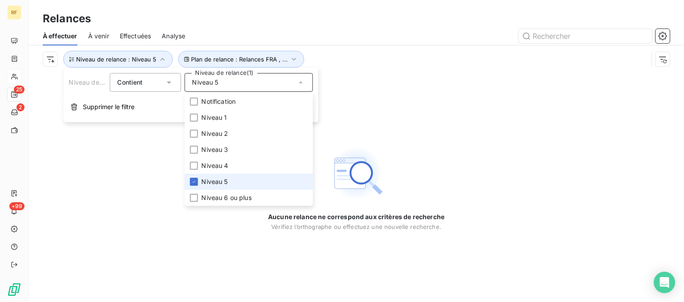
click at [204, 181] on span "Niveau 5" at bounding box center [214, 181] width 26 height 9
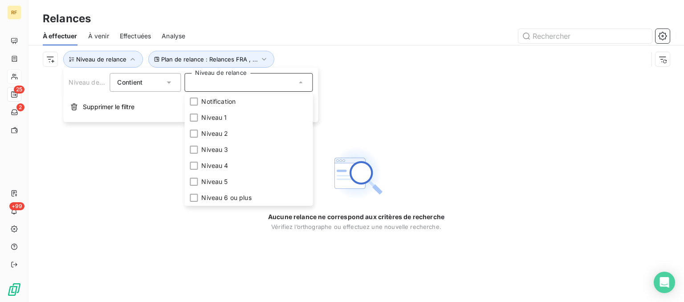
click at [381, 10] on div "Relances À effectuer À venir Effectuées Analyse Plan de relance : Relances FRA …" at bounding box center [357, 36] width 656 height 73
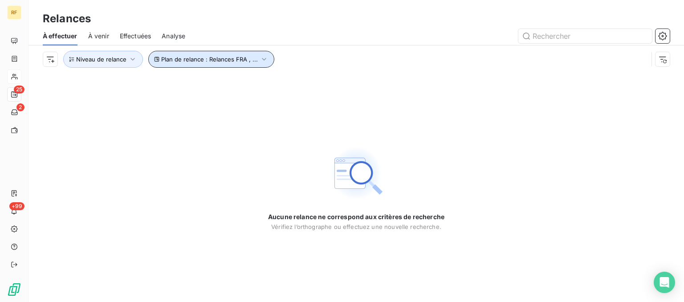
click at [266, 59] on button "Plan de relance : Relances FRA , ..." at bounding box center [211, 59] width 126 height 17
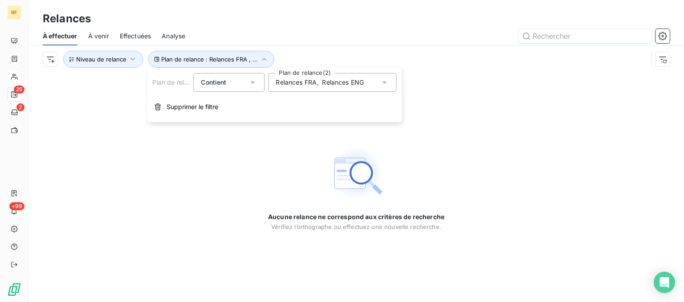
click at [332, 84] on span "Relances ENG" at bounding box center [343, 82] width 42 height 9
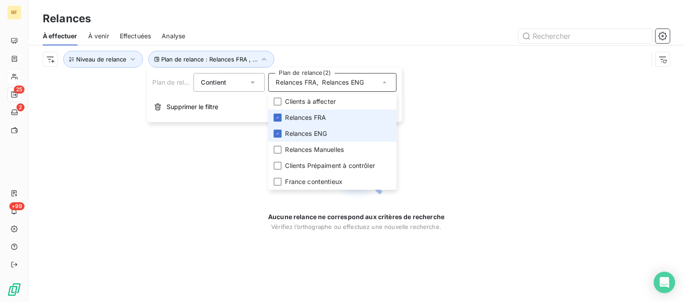
drag, startPoint x: 313, startPoint y: 114, endPoint x: 309, endPoint y: 130, distance: 16.5
click at [313, 115] on span "Relances FRA" at bounding box center [305, 117] width 41 height 9
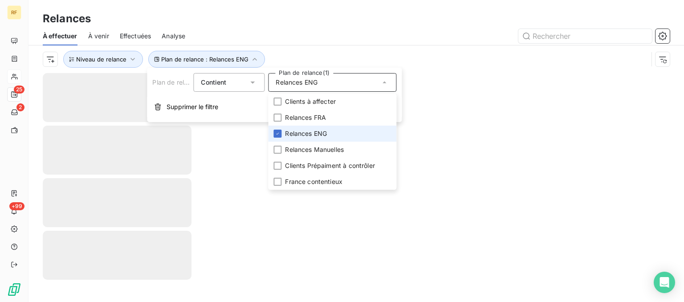
click at [308, 133] on span "Relances ENG" at bounding box center [306, 133] width 42 height 9
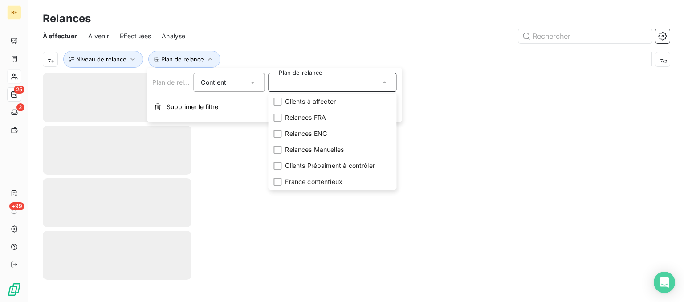
click at [341, 20] on div "Relances" at bounding box center [357, 19] width 656 height 16
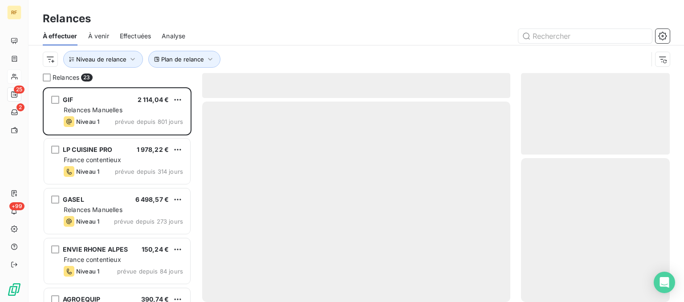
scroll to position [214, 148]
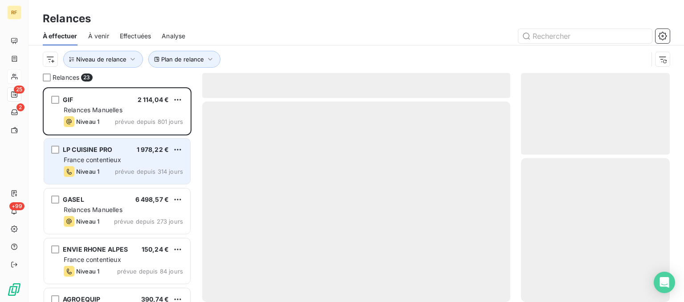
click at [121, 166] on div "Niveau 1 prévue depuis 314 jours" at bounding box center [123, 171] width 119 height 11
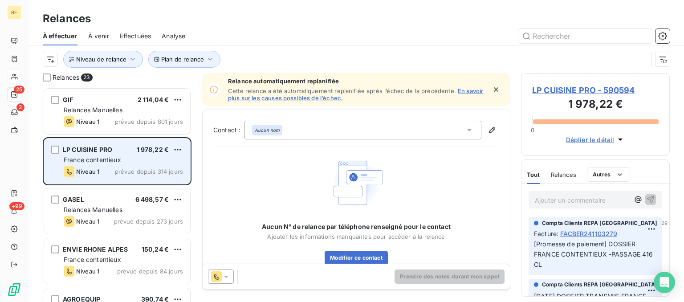
click at [121, 166] on div "Niveau 1 prévue depuis 314 jours" at bounding box center [123, 171] width 119 height 11
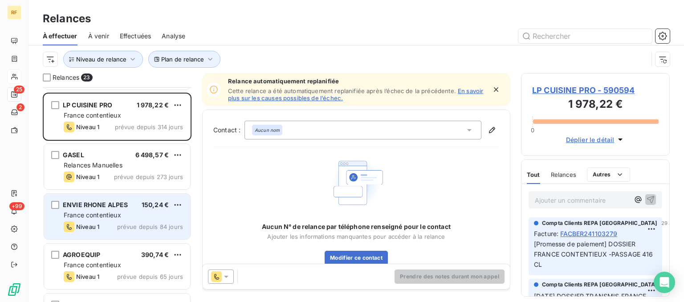
click at [115, 221] on div "Niveau 1 prévue depuis 84 jours" at bounding box center [123, 226] width 119 height 11
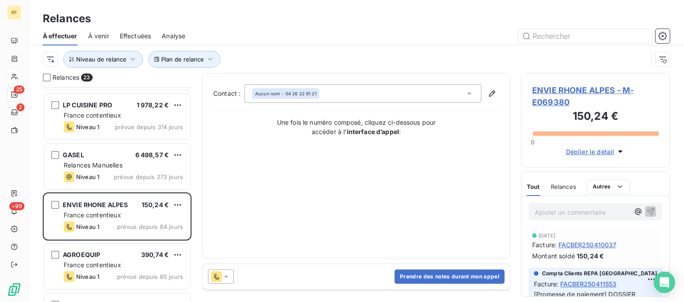
scroll to position [45, 0]
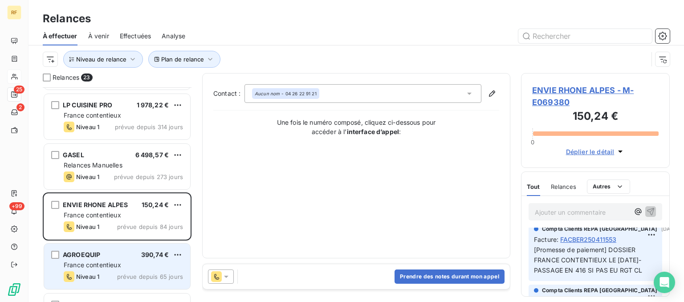
click at [97, 267] on span "France contentieux" at bounding box center [92, 265] width 57 height 8
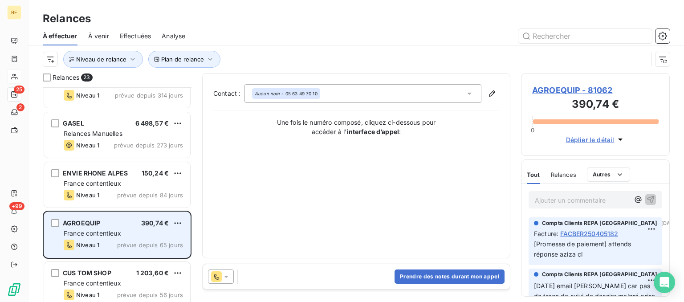
scroll to position [90, 0]
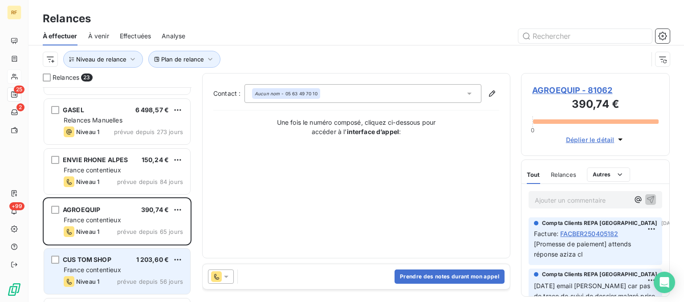
click at [83, 273] on div "France contentieux" at bounding box center [123, 269] width 119 height 9
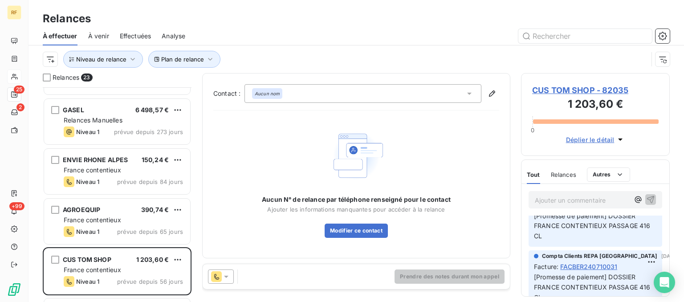
scroll to position [45, 0]
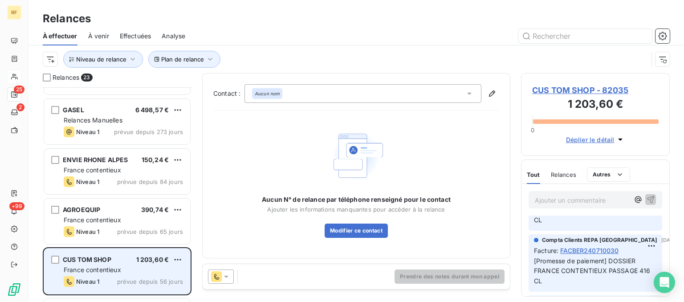
click at [152, 270] on div "France contentieux" at bounding box center [123, 269] width 119 height 9
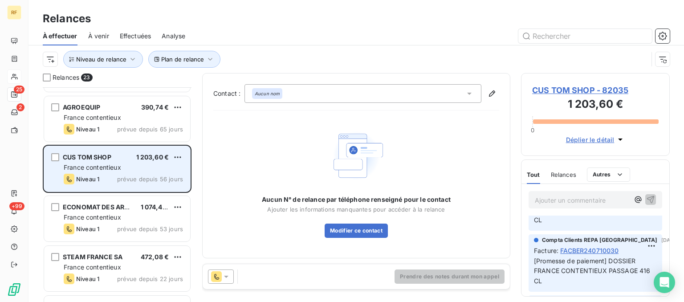
scroll to position [224, 0]
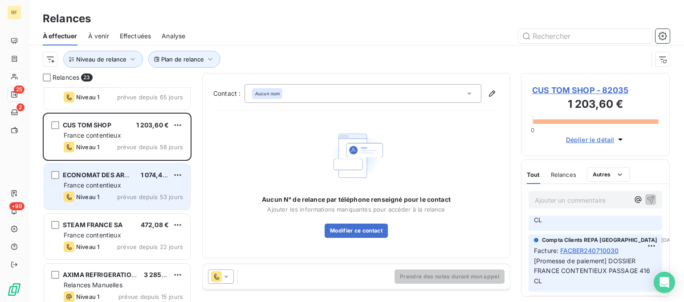
click at [146, 197] on span "prévue depuis 53 jours" at bounding box center [150, 196] width 66 height 7
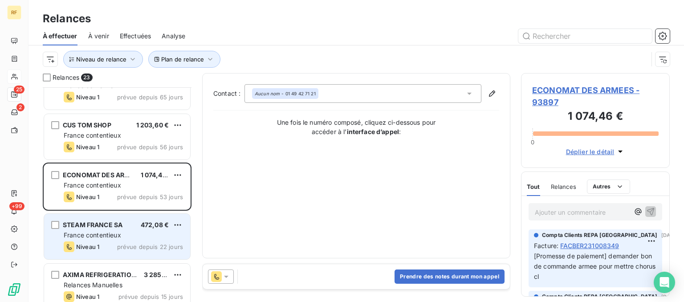
click at [133, 247] on span "prévue depuis 22 jours" at bounding box center [150, 246] width 66 height 7
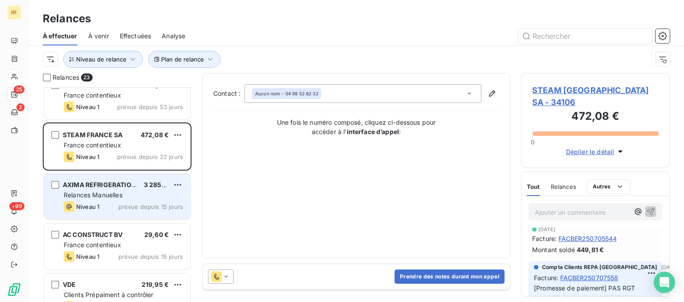
scroll to position [359, 0]
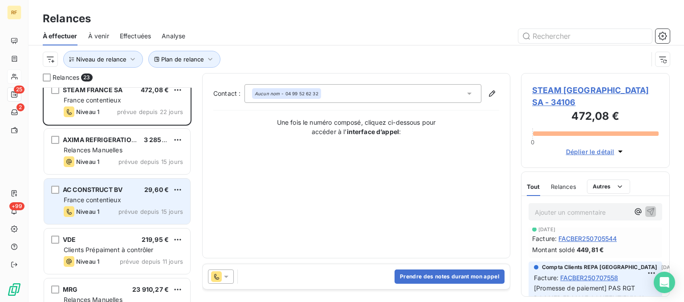
click at [106, 200] on span "France contentieux" at bounding box center [92, 200] width 57 height 8
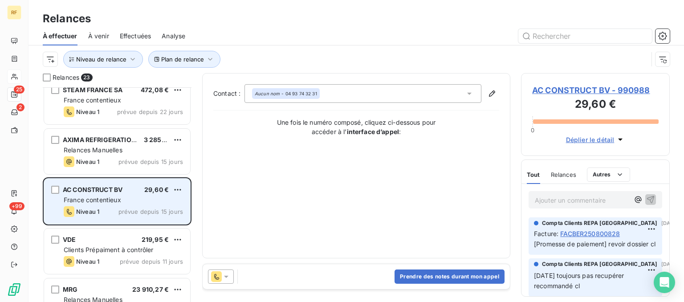
scroll to position [404, 0]
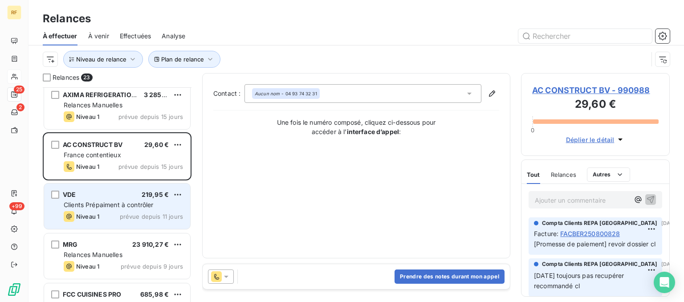
click at [104, 204] on span "Clients Prépaiment à contrôler" at bounding box center [109, 205] width 90 height 8
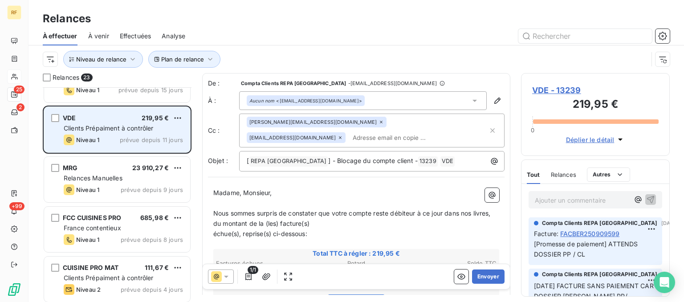
scroll to position [494, 0]
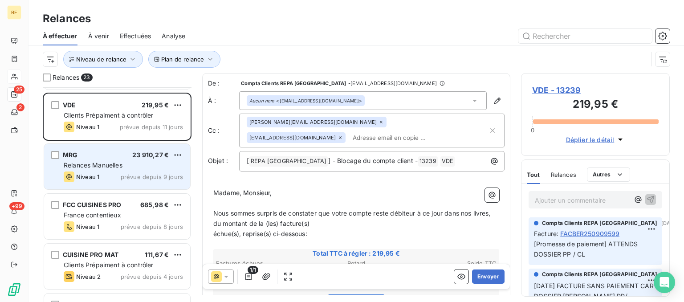
click at [110, 175] on div "Niveau 1 prévue depuis 9 jours" at bounding box center [123, 176] width 119 height 11
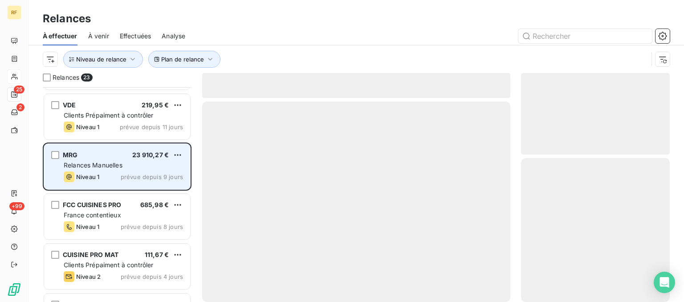
click at [110, 175] on div "Niveau 1 prévue depuis 9 jours" at bounding box center [123, 176] width 119 height 11
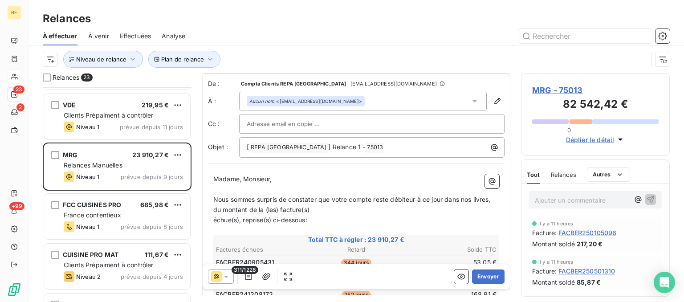
scroll to position [135, 0]
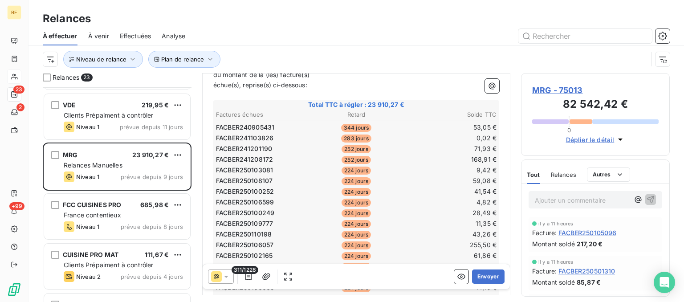
click at [227, 276] on icon at bounding box center [226, 277] width 4 height 2
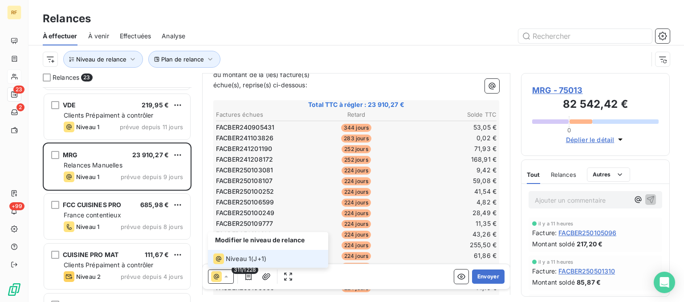
click at [232, 258] on span "Niveau 1" at bounding box center [238, 258] width 25 height 9
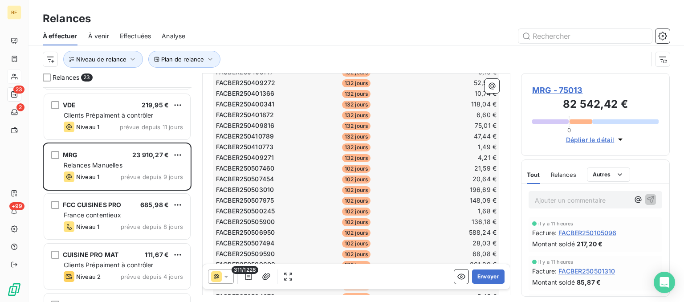
scroll to position [1033, 0]
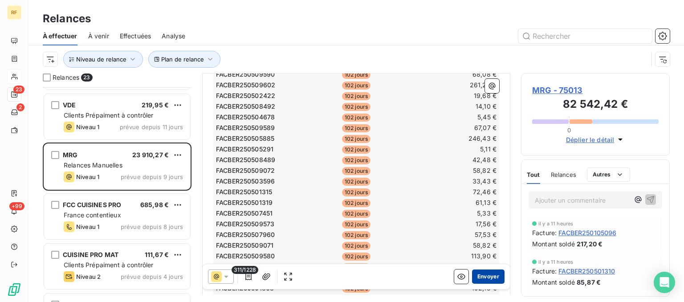
click at [491, 276] on button "Envoyer" at bounding box center [488, 276] width 33 height 14
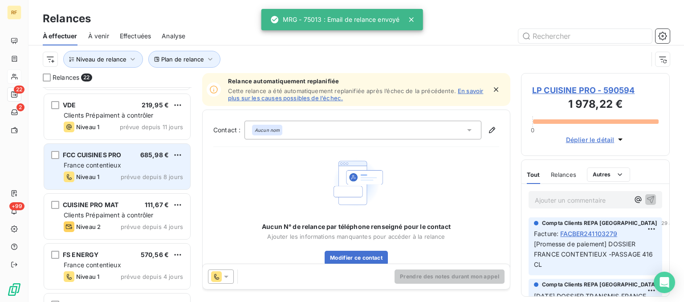
click at [128, 173] on span "prévue depuis 8 jours" at bounding box center [152, 176] width 62 height 7
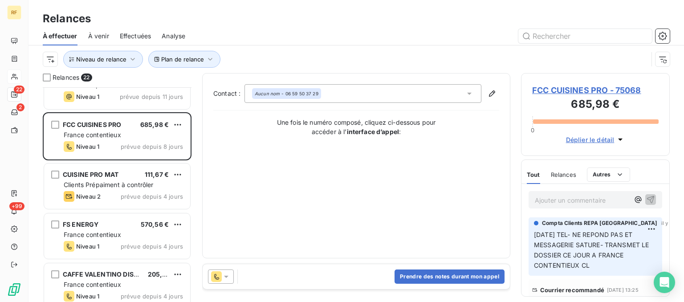
scroll to position [539, 0]
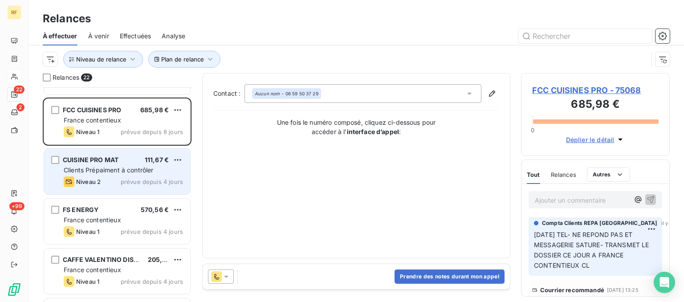
click at [122, 173] on span "Clients Prépaiment à contrôler" at bounding box center [109, 170] width 90 height 8
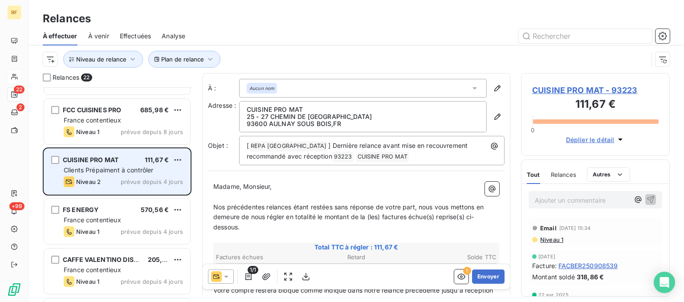
click at [122, 173] on span "Clients Prépaiment à contrôler" at bounding box center [109, 170] width 90 height 8
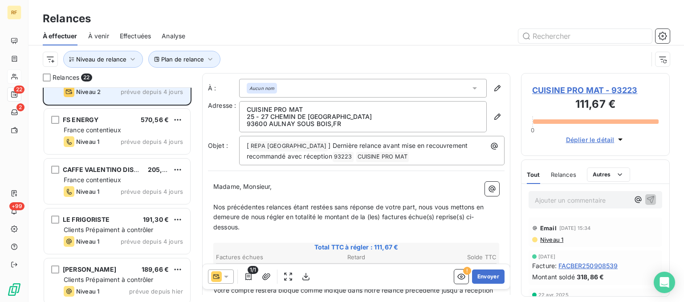
scroll to position [584, 0]
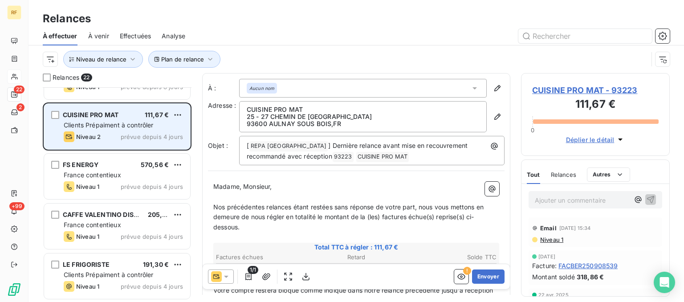
click at [124, 136] on span "prévue depuis 4 jours" at bounding box center [152, 136] width 62 height 7
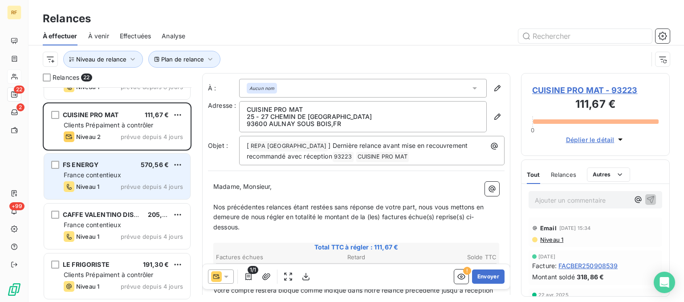
click at [127, 171] on div "France contentieux" at bounding box center [123, 175] width 119 height 9
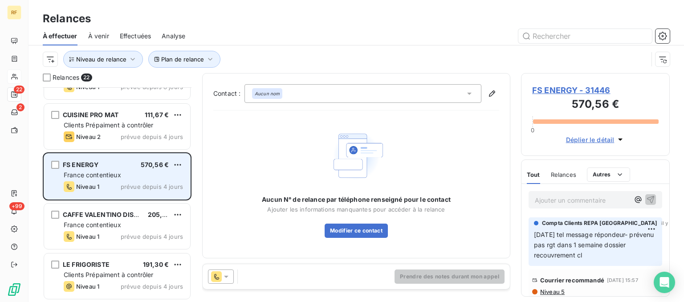
click at [127, 171] on div "France contentieux" at bounding box center [123, 175] width 119 height 9
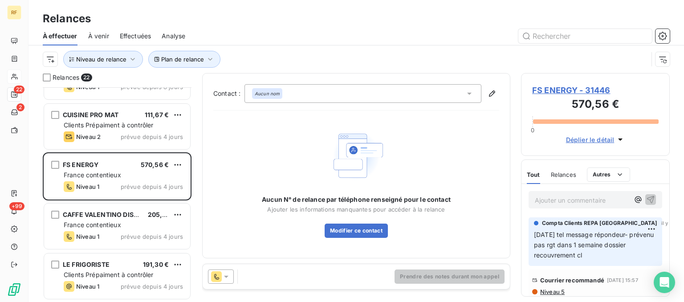
click at [563, 90] on span "FS ENERGY - 31446" at bounding box center [595, 90] width 127 height 12
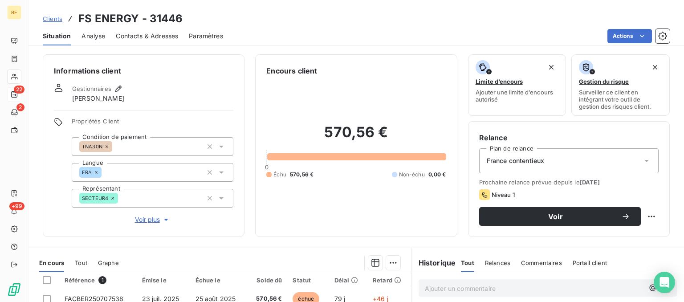
scroll to position [168, 0]
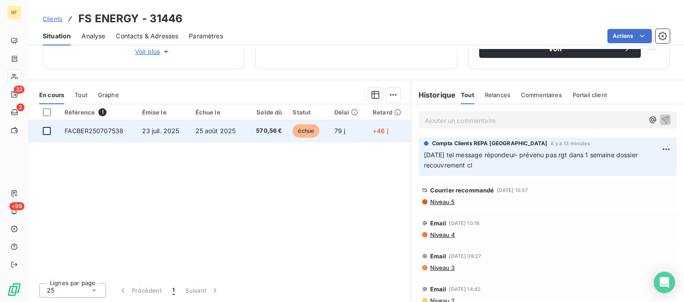
click at [47, 128] on div at bounding box center [47, 131] width 8 height 8
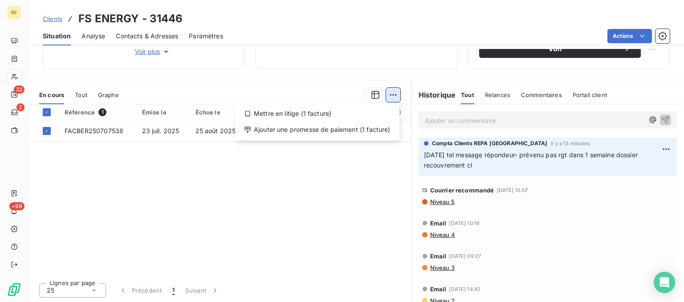
click at [389, 94] on html "RF 22 2 +99 Clients FS ENERGY - 31446 Situation Analyse Contacts & Adresses Par…" at bounding box center [342, 151] width 684 height 302
click at [318, 128] on div "Ajouter une promesse de paiement (1 facture)" at bounding box center [317, 129] width 157 height 14
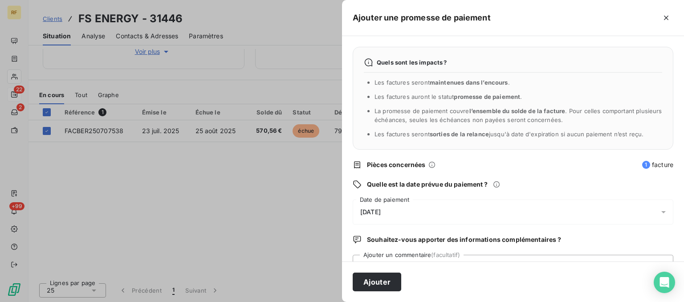
click at [381, 210] on span "[DATE]" at bounding box center [370, 211] width 20 height 7
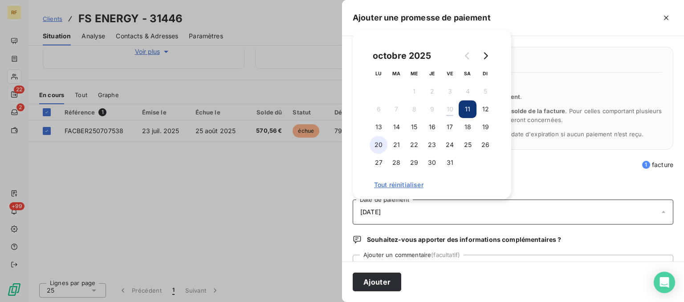
click at [375, 146] on button "20" at bounding box center [379, 145] width 18 height 18
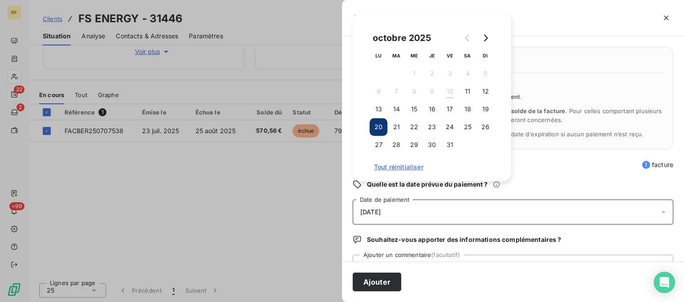
scroll to position [38, 0]
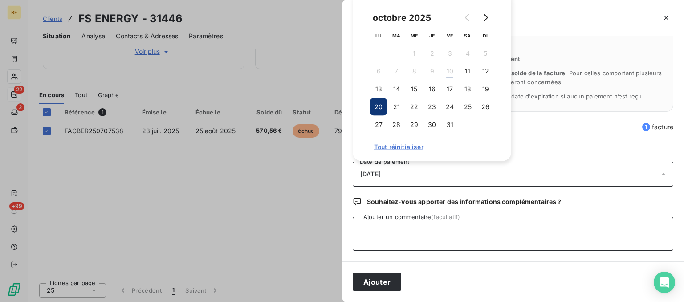
click at [440, 238] on textarea "Ajouter un commentaire (facultatif)" at bounding box center [513, 234] width 321 height 34
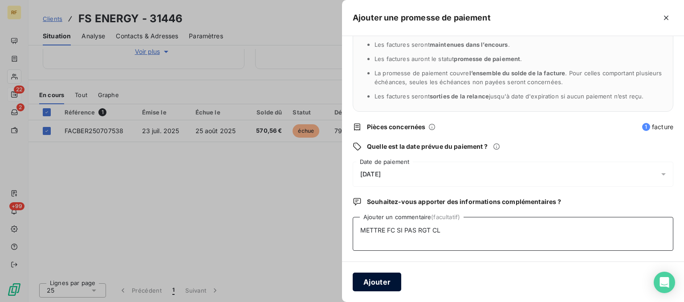
type textarea "METTRE FC SI PAS RGT CL"
click at [391, 278] on button "Ajouter" at bounding box center [377, 282] width 49 height 19
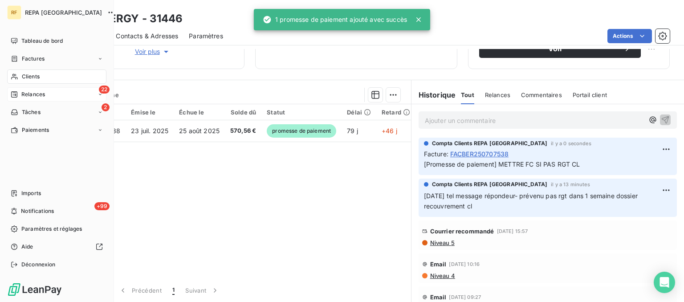
scroll to position [167, 0]
click at [29, 92] on span "Relances" at bounding box center [33, 94] width 24 height 8
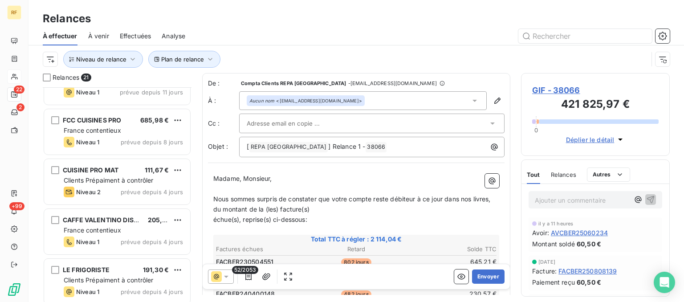
scroll to position [539, 0]
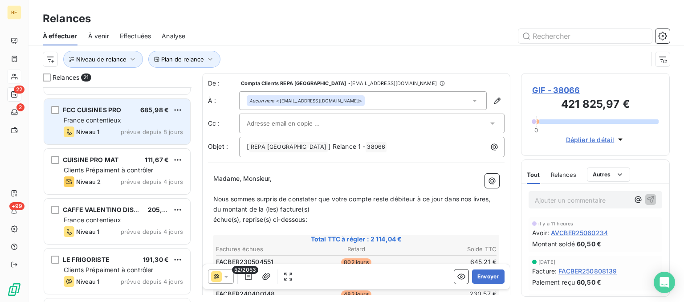
click at [122, 131] on div "Niveau 1 prévue depuis 8 jours" at bounding box center [123, 132] width 119 height 11
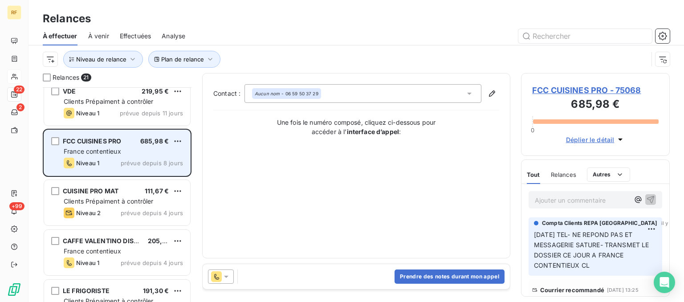
scroll to position [494, 0]
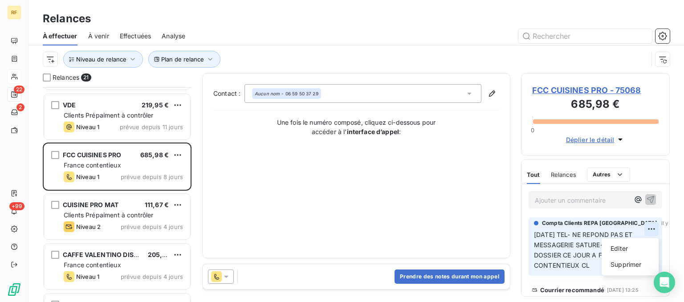
click at [653, 229] on html "RF 22 2 +99 Relances À effectuer À venir Effectuées Analyse Plan de relance Niv…" at bounding box center [342, 151] width 684 height 302
click at [627, 251] on div "Editer" at bounding box center [630, 248] width 50 height 14
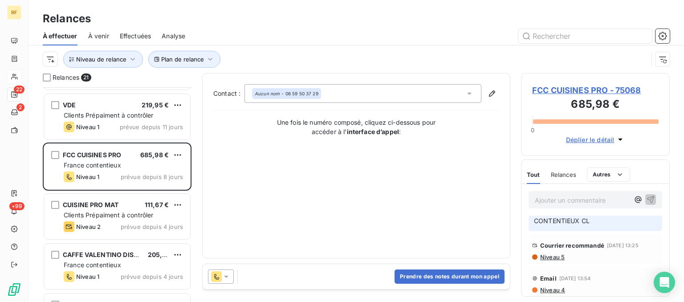
click at [577, 222] on span "[DATE] TEL- NE REPOND PAS ET MESSAGERIE SATURE- TRANSMET LE DOSSIER CE JOUR A F…" at bounding box center [588, 205] width 108 height 38
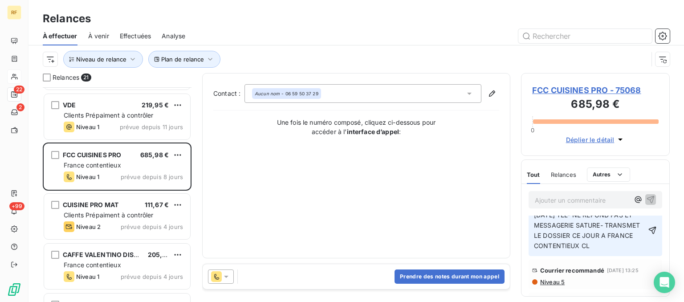
scroll to position [0, 0]
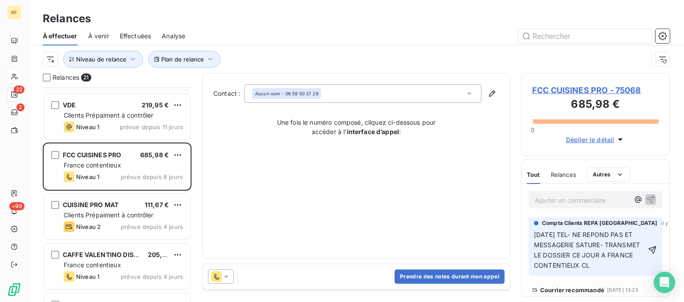
click at [603, 256] on span "[DATE] TEL- NE REPOND PAS ET MESSAGERIE SATURE- TRANSMET LE DOSSIER CE JOUR A F…" at bounding box center [588, 250] width 108 height 38
click at [643, 245] on p "[DATE] TEL- NE REPOND PAS ET MESSAGERIE SATURE- TRANSMET LE DOSSIER A FRANCE CO…" at bounding box center [590, 250] width 112 height 41
click at [651, 249] on icon "button" at bounding box center [652, 249] width 9 height 9
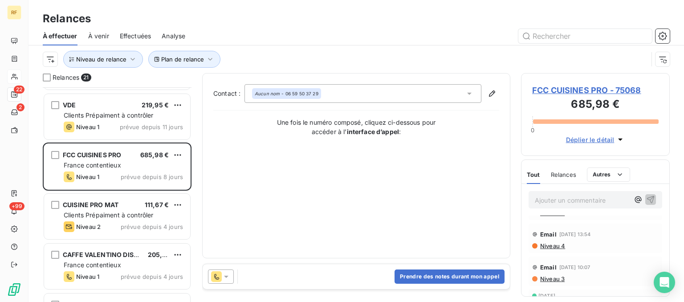
scroll to position [90, 0]
click at [569, 175] on span "Relances" at bounding box center [563, 174] width 25 height 7
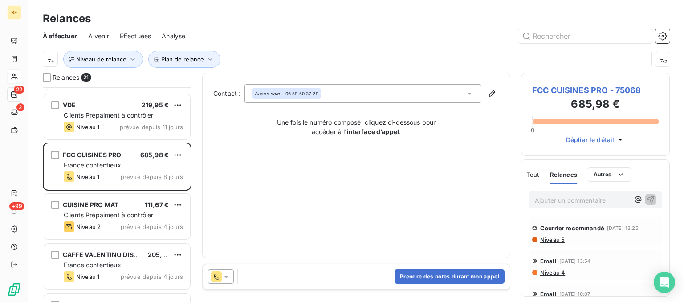
click at [532, 174] on span "Tout" at bounding box center [533, 174] width 12 height 7
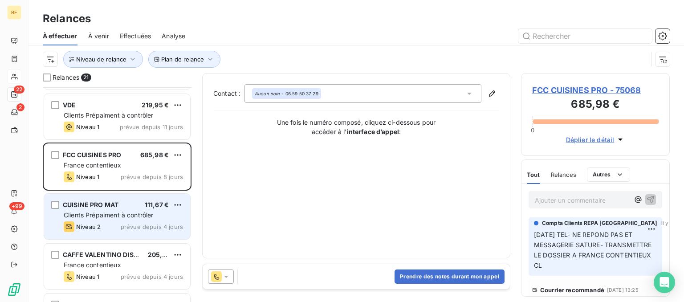
click at [83, 222] on div "Niveau 2" at bounding box center [82, 226] width 37 height 11
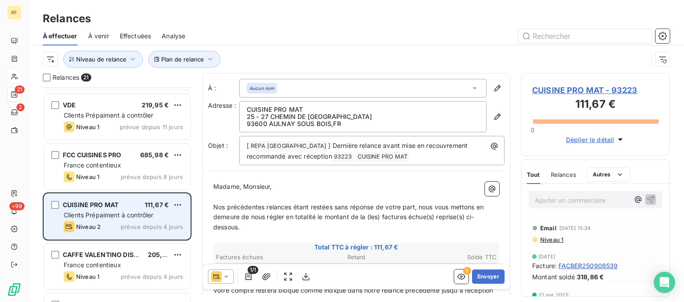
click at [131, 223] on span "prévue depuis 4 jours" at bounding box center [152, 226] width 62 height 7
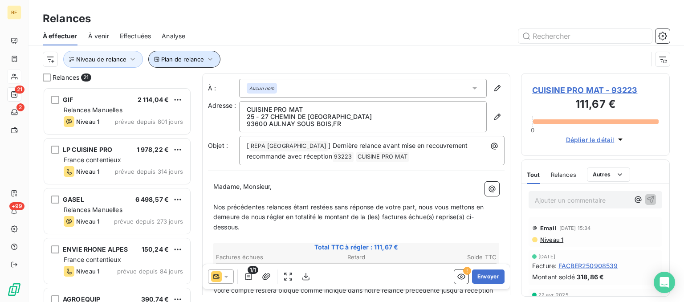
click at [196, 60] on span "Plan de relance" at bounding box center [182, 59] width 43 height 7
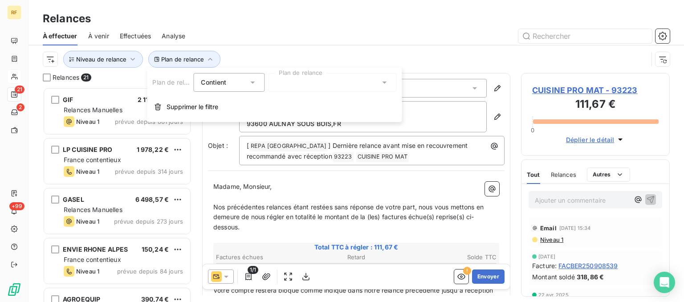
click at [301, 81] on div at bounding box center [332, 82] width 128 height 19
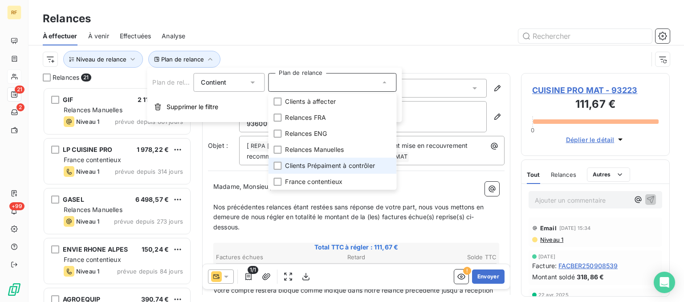
click at [336, 165] on span "Clients Prépaiment à contrôler" at bounding box center [330, 165] width 90 height 9
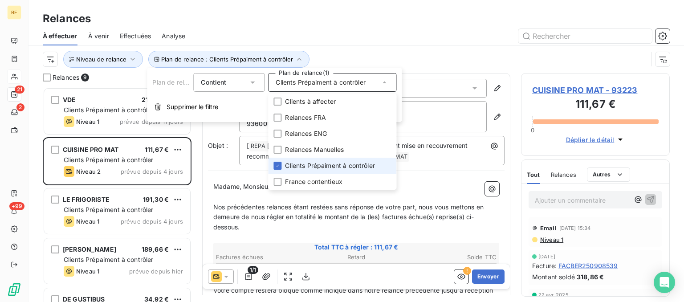
scroll to position [214, 148]
drag, startPoint x: 412, startPoint y: 29, endPoint x: 403, endPoint y: 33, distance: 10.6
click at [412, 29] on div "À effectuer À venir Effectuées Analyse" at bounding box center [357, 36] width 656 height 19
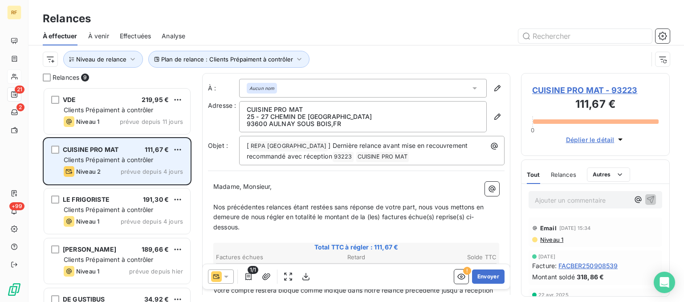
click at [120, 169] on div "Niveau 2 prévue depuis 4 jours" at bounding box center [123, 171] width 119 height 11
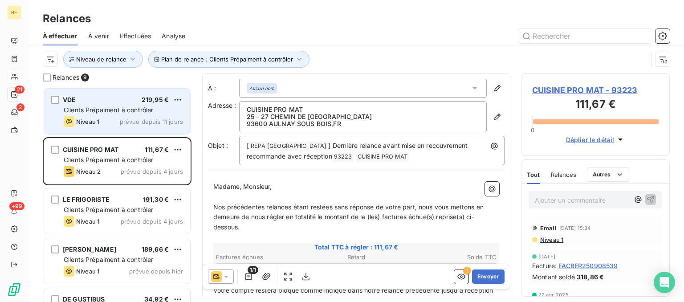
click at [120, 127] on div "VDE 219,95 € Clients Prépaiment à contrôler Niveau 1 prévue depuis 11 jours" at bounding box center [117, 111] width 146 height 45
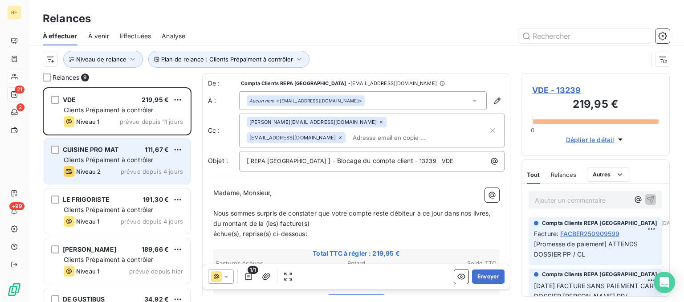
click at [114, 163] on span "Clients Prépaiment à contrôler" at bounding box center [109, 160] width 90 height 8
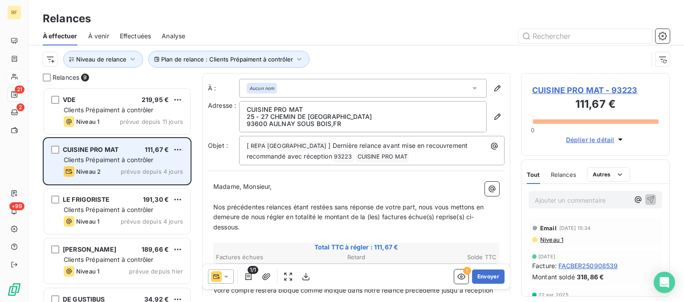
click at [114, 163] on span "Clients Prépaiment à contrôler" at bounding box center [109, 160] width 90 height 8
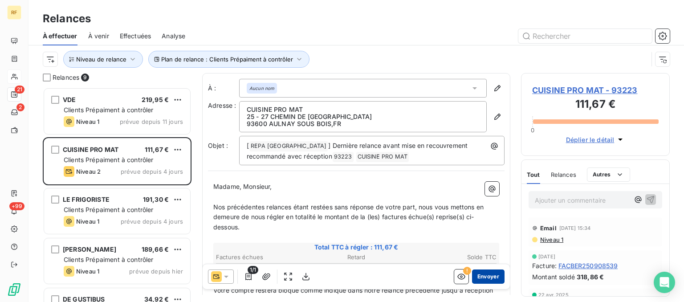
click at [495, 275] on button "Envoyer" at bounding box center [488, 276] width 33 height 14
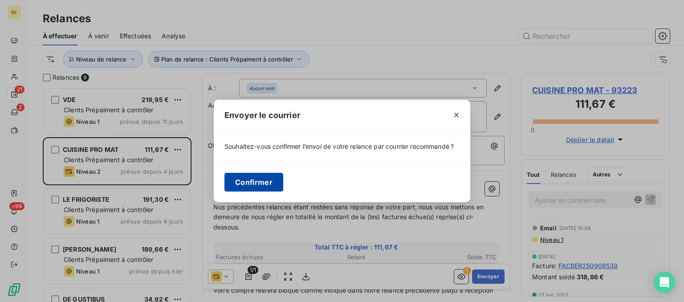
click at [271, 181] on button "Confirmer" at bounding box center [253, 182] width 59 height 19
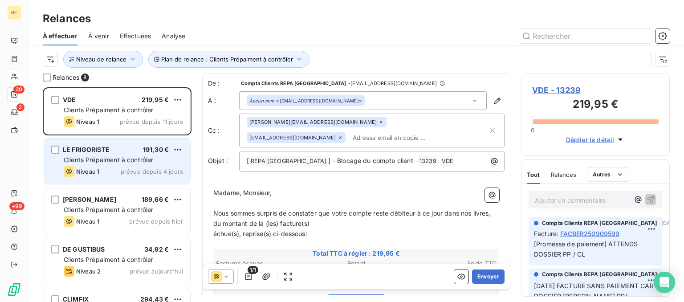
click at [107, 165] on div "LE FRIGORISTE 191,30 € Clients Prépaiment à contrôler Niveau 1 prévue depuis 4 …" at bounding box center [117, 161] width 146 height 45
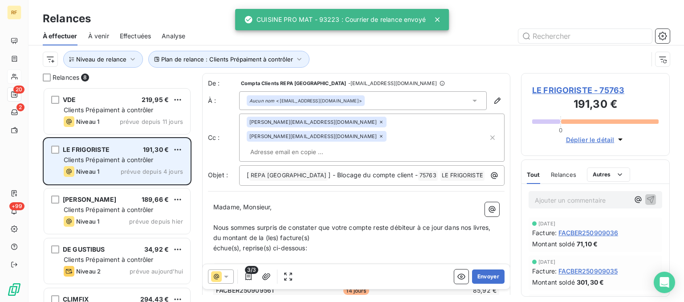
click at [114, 151] on div "LE FRIGORISTE 191,30 €" at bounding box center [123, 150] width 119 height 8
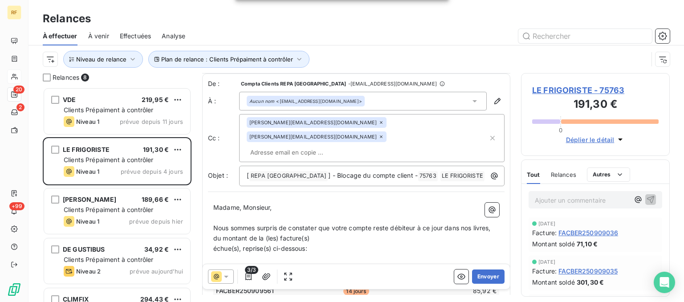
scroll to position [135, 0]
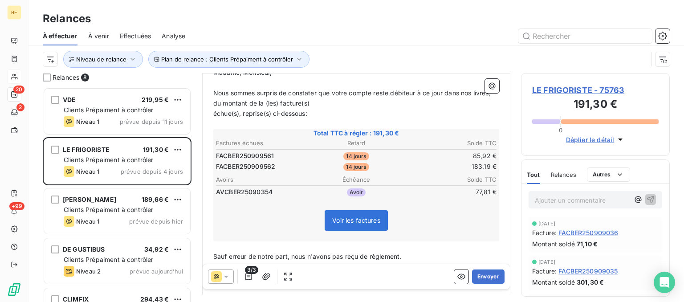
click at [575, 92] on span "LE FRIGORISTE - 75763" at bounding box center [595, 90] width 127 height 12
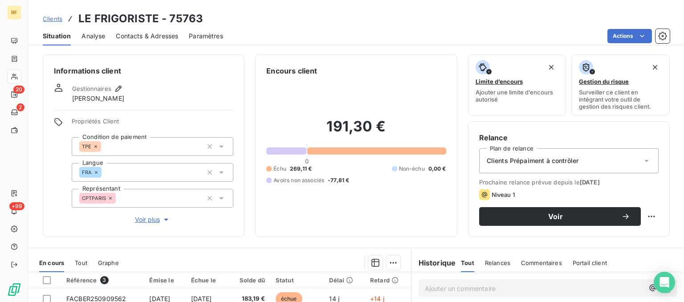
scroll to position [168, 0]
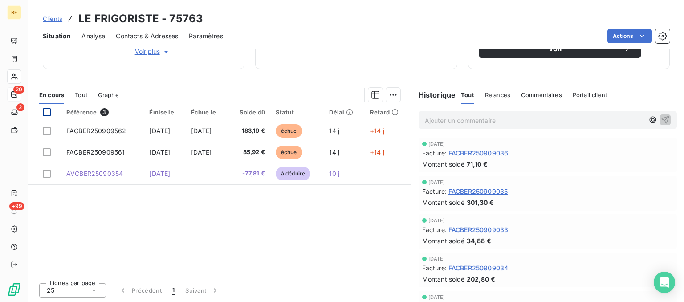
click at [44, 113] on div at bounding box center [47, 112] width 8 height 8
click at [385, 97] on div at bounding box center [265, 95] width 271 height 14
click at [391, 96] on html "RF 20 2 +99 Clients LE FRIGORISTE - 75763 Situation Analyse Contacts & Adresses…" at bounding box center [342, 151] width 684 height 302
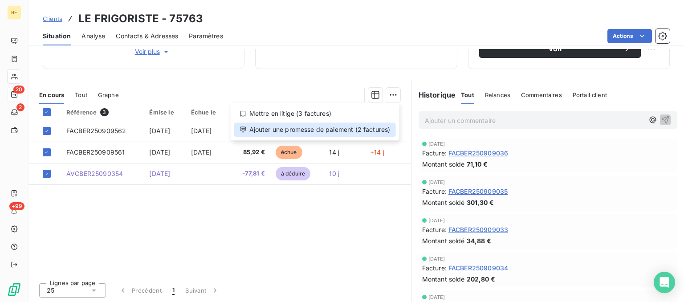
click at [359, 131] on div "Ajouter une promesse de paiement (2 factures)" at bounding box center [315, 129] width 162 height 14
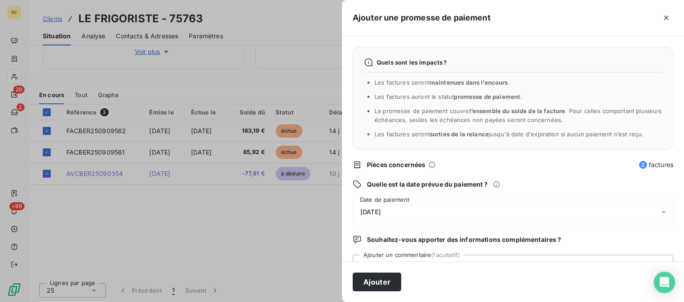
click at [444, 284] on div "Ajouter" at bounding box center [513, 281] width 342 height 41
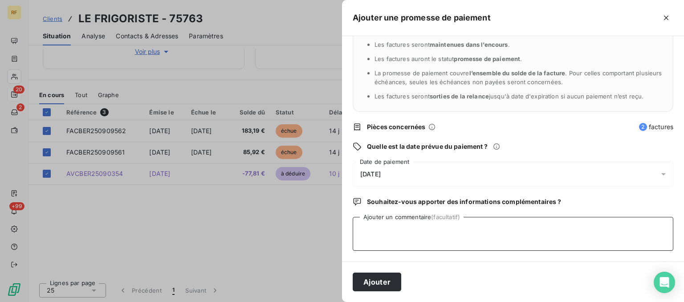
click at [446, 237] on textarea "Ajouter un commentaire (facultatif)" at bounding box center [513, 234] width 321 height 34
type textarea "PAYER CL"
click at [382, 278] on button "Ajouter" at bounding box center [377, 282] width 49 height 19
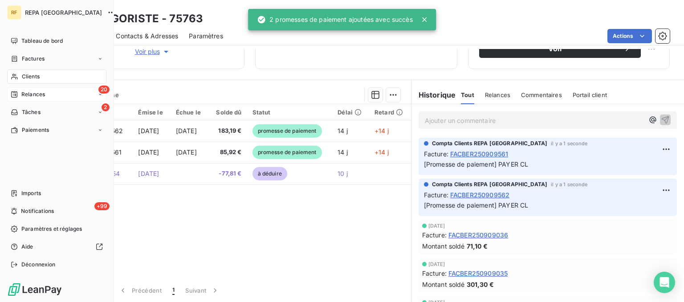
click at [24, 95] on span "Relances" at bounding box center [33, 94] width 24 height 8
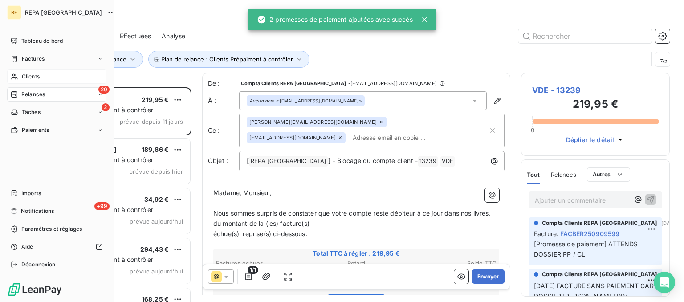
scroll to position [214, 148]
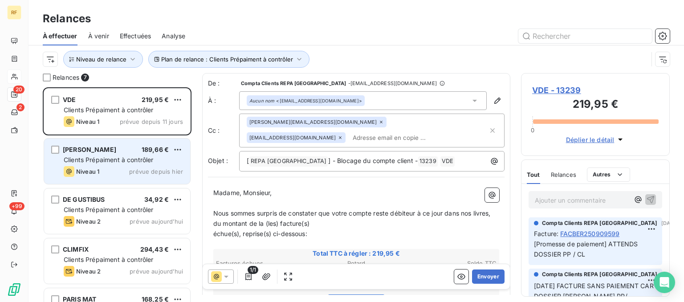
click at [102, 166] on div "[PERSON_NAME] 189,66 € Clients Prépaiment à contrôler Niveau 1 prévue depuis [D…" at bounding box center [117, 161] width 146 height 45
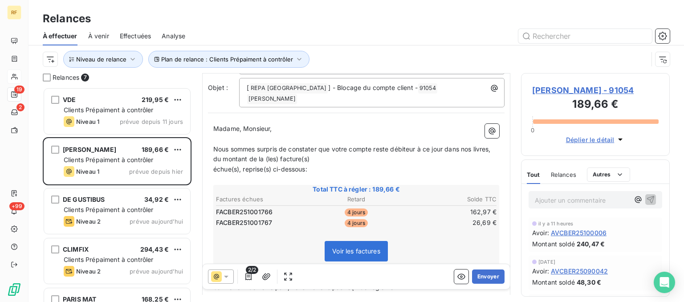
scroll to position [90, 0]
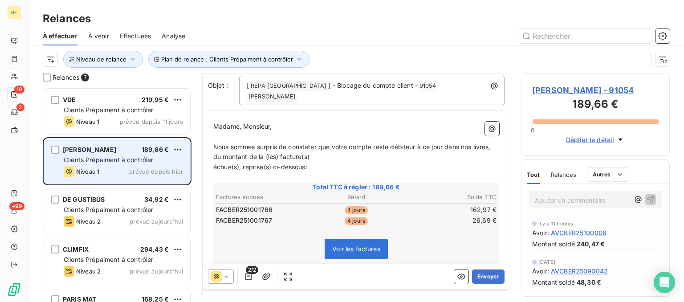
click at [131, 172] on div "Niveau 1 prévue depuis hier" at bounding box center [123, 171] width 119 height 11
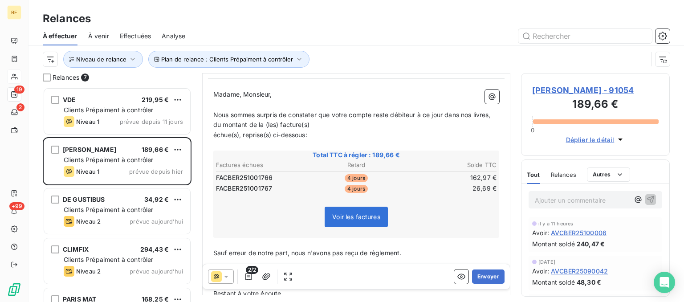
scroll to position [135, 0]
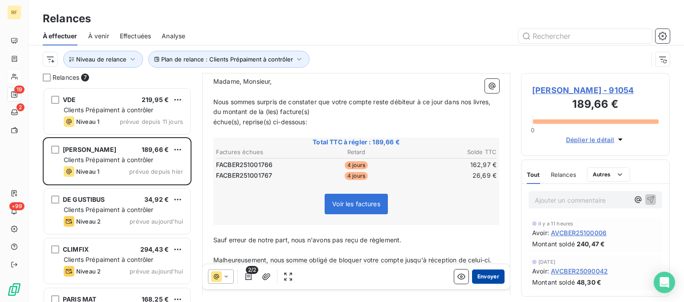
click at [494, 274] on button "Envoyer" at bounding box center [488, 276] width 33 height 14
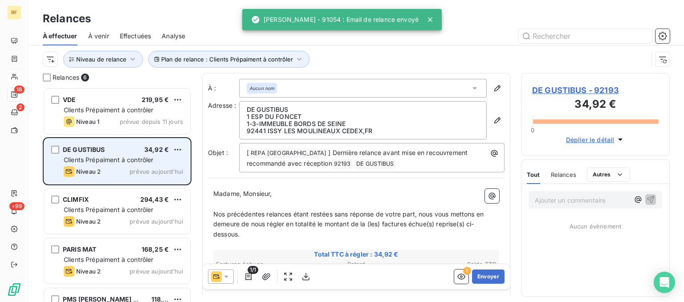
click at [123, 170] on div "Niveau 2 prévue aujourd’hui" at bounding box center [123, 171] width 119 height 11
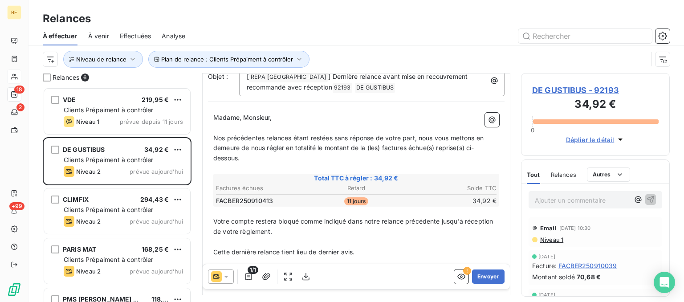
scroll to position [90, 0]
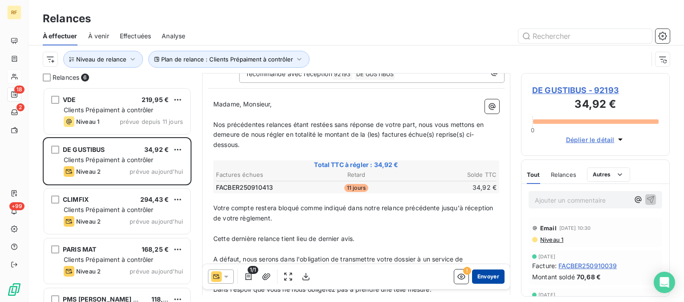
click at [492, 278] on button "Envoyer" at bounding box center [488, 276] width 33 height 14
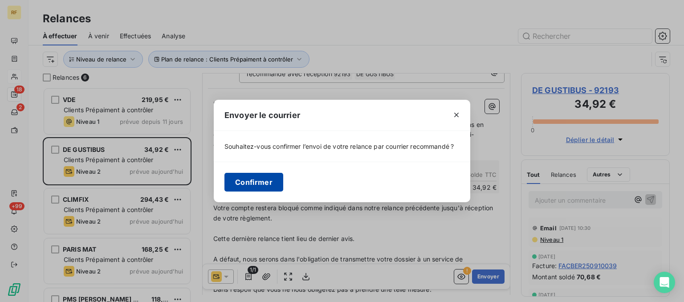
click at [254, 180] on button "Confirmer" at bounding box center [253, 182] width 59 height 19
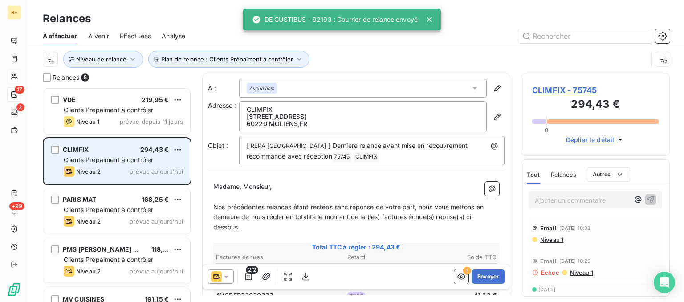
click at [132, 168] on span "prévue aujourd’hui" at bounding box center [156, 171] width 53 height 7
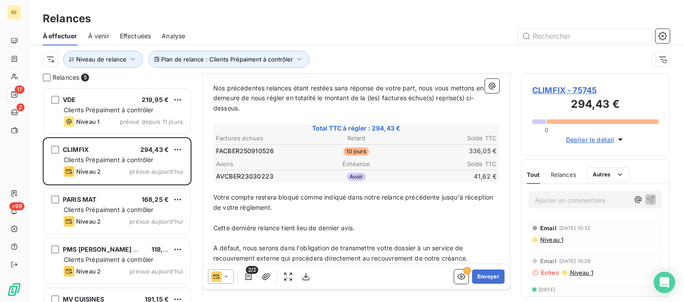
scroll to position [135, 0]
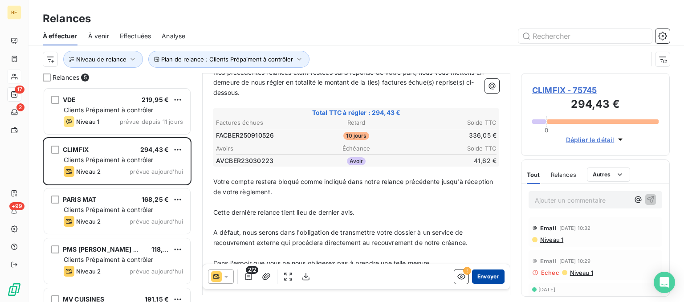
click at [489, 277] on button "Envoyer" at bounding box center [488, 276] width 33 height 14
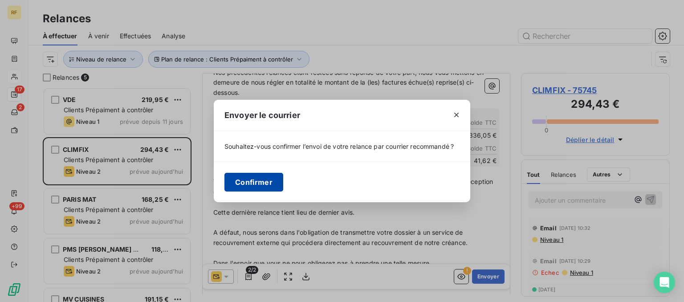
click at [262, 184] on button "Confirmer" at bounding box center [253, 182] width 59 height 19
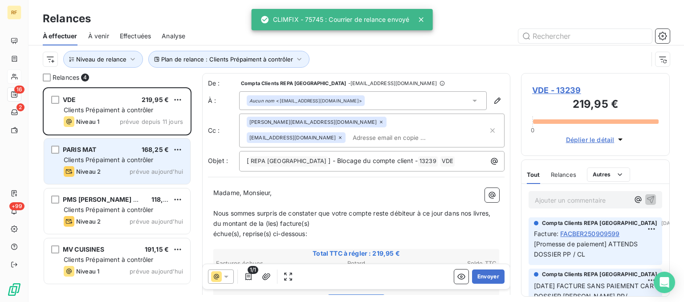
click at [114, 158] on span "Clients Prépaiment à contrôler" at bounding box center [109, 160] width 90 height 8
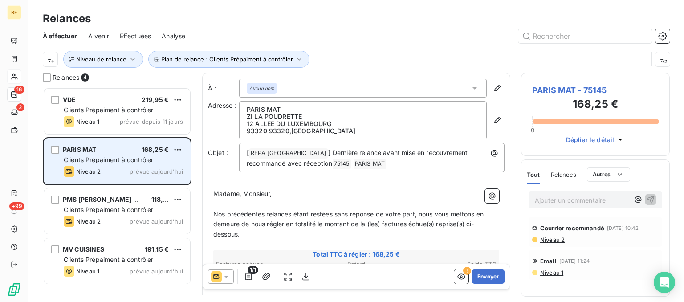
click at [110, 163] on div "Clients Prépaiment à contrôler" at bounding box center [123, 159] width 119 height 9
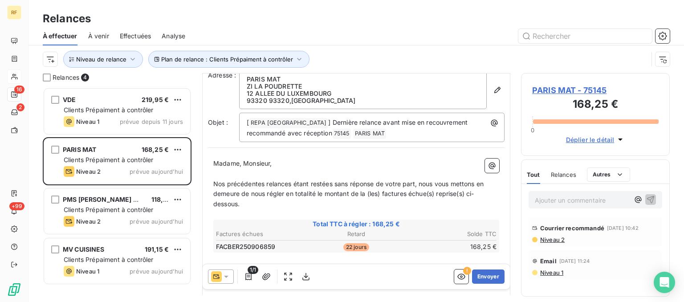
scroll to position [45, 0]
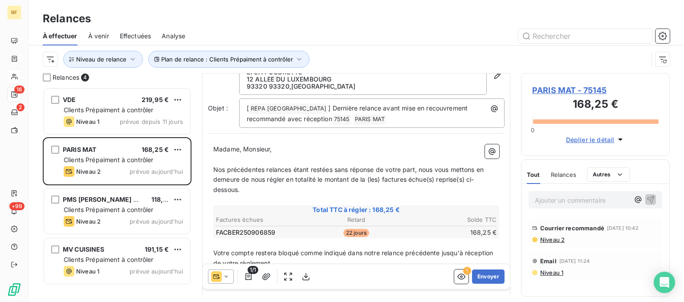
click at [557, 239] on span "Niveau 2" at bounding box center [551, 239] width 25 height 7
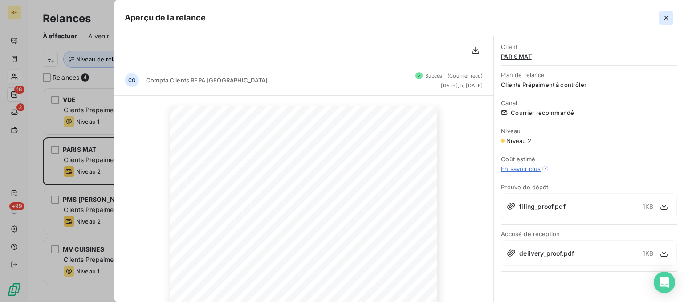
click at [667, 18] on icon "button" at bounding box center [666, 18] width 4 height 4
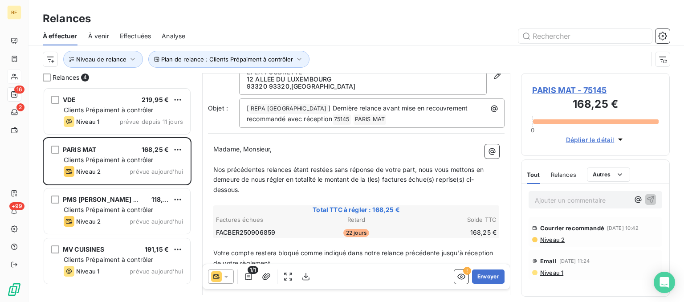
click at [577, 200] on p "Ajouter un commentaire ﻿" at bounding box center [582, 200] width 94 height 11
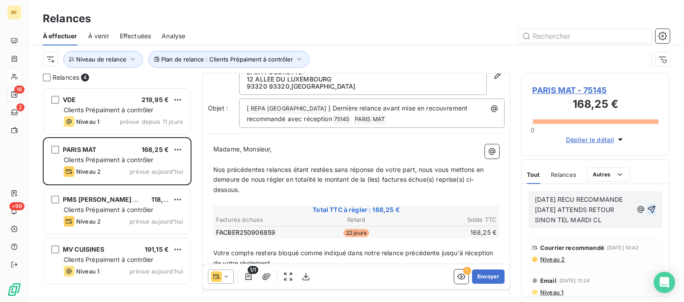
click at [654, 208] on icon "button" at bounding box center [651, 209] width 9 height 9
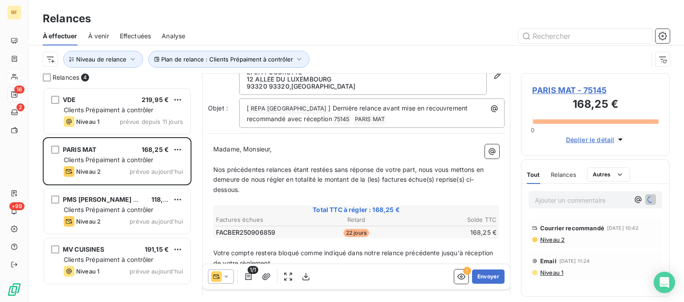
click at [557, 90] on span "PARIS MAT - 75145" at bounding box center [595, 90] width 127 height 12
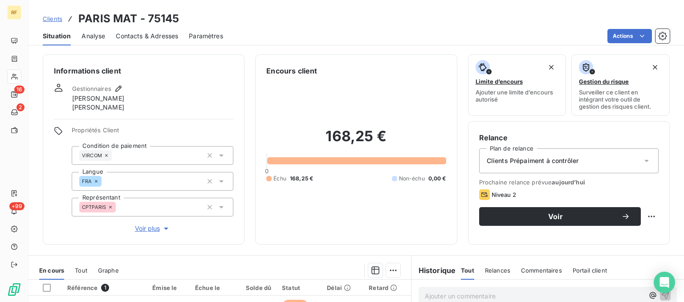
scroll to position [176, 0]
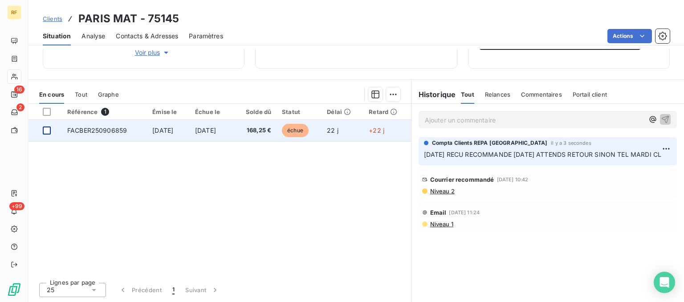
click at [49, 131] on div at bounding box center [47, 131] width 8 height 8
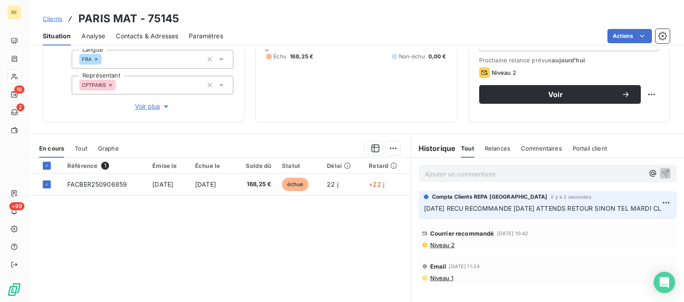
scroll to position [41, 0]
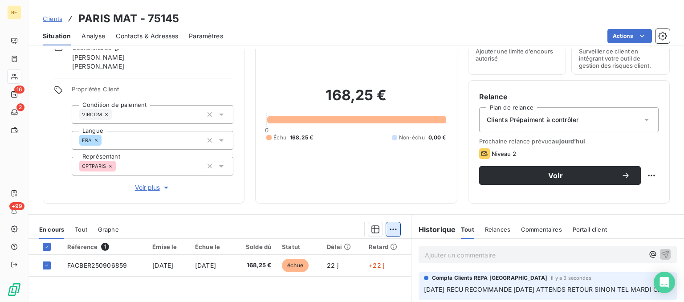
click at [393, 228] on html "RF 16 2 +99 Clients PARIS MAT - 75145 Situation Analyse Contacts & Adresses Par…" at bounding box center [342, 151] width 684 height 302
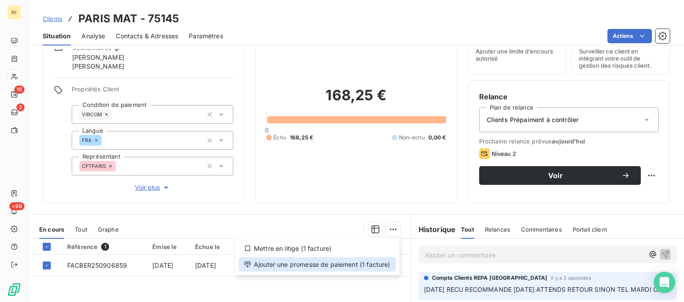
click at [311, 265] on div "Ajouter une promesse de paiement (1 facture)" at bounding box center [317, 264] width 157 height 14
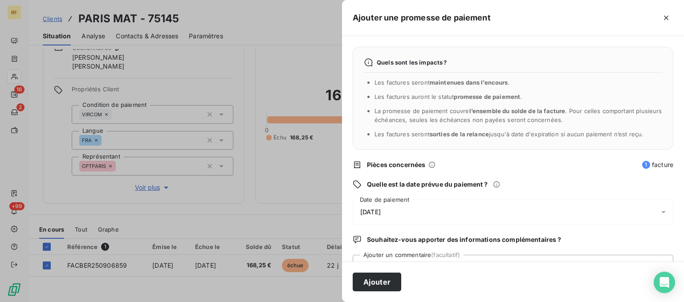
click at [381, 209] on span "[DATE]" at bounding box center [370, 211] width 20 height 7
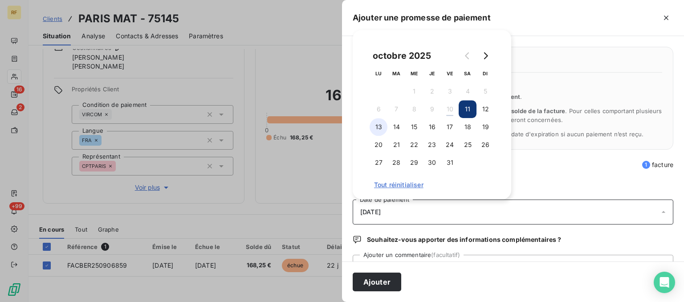
click at [377, 127] on button "13" at bounding box center [379, 127] width 18 height 18
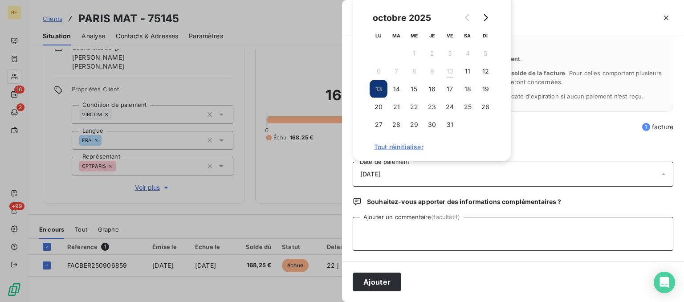
click at [454, 234] on textarea "Ajouter un commentaire (facultatif)" at bounding box center [513, 234] width 321 height 34
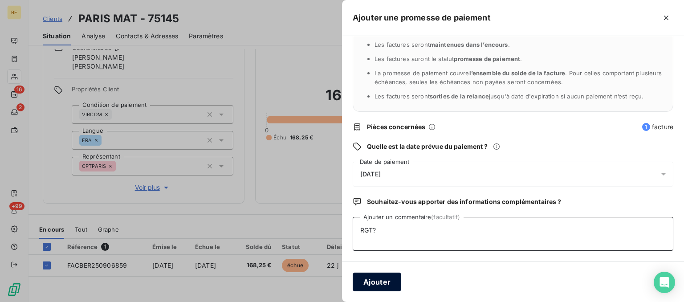
type textarea "RGT?"
click at [397, 273] on button "Ajouter" at bounding box center [377, 282] width 49 height 19
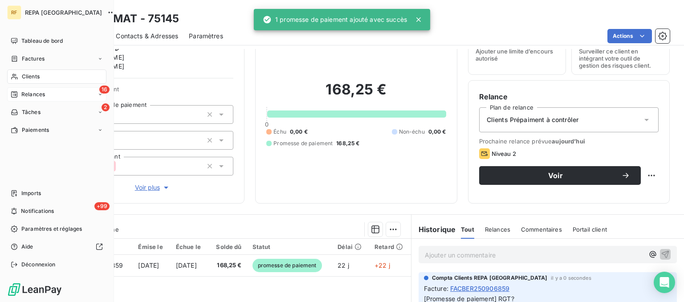
click at [24, 94] on span "Relances" at bounding box center [33, 94] width 24 height 8
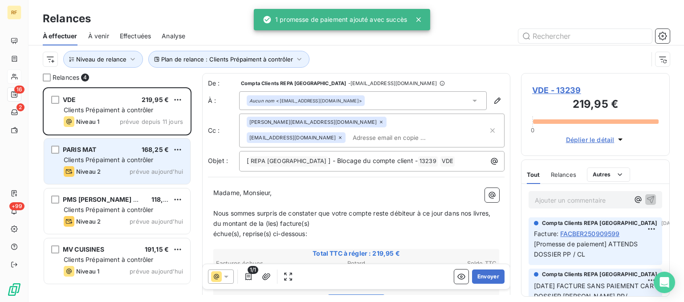
scroll to position [214, 148]
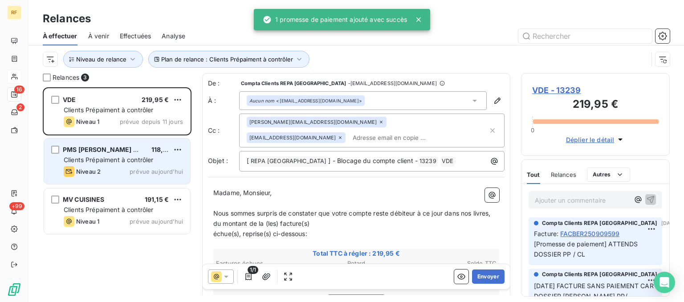
click at [116, 145] on div "PMS [PERSON_NAME] MULTI SERVICE 118,87 € Clients Prépaiment à contrôler Niveau …" at bounding box center [117, 161] width 146 height 45
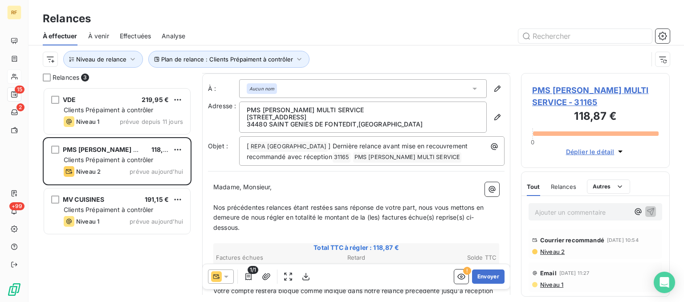
click at [557, 251] on span "Niveau 2" at bounding box center [551, 251] width 25 height 7
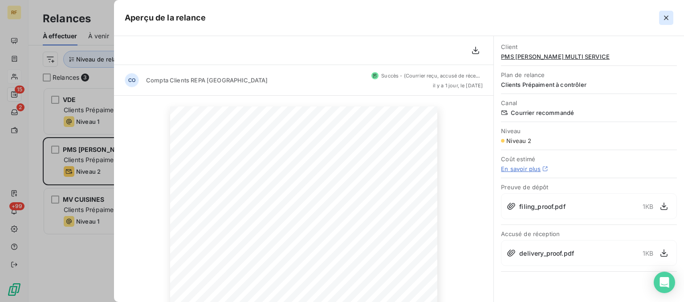
click at [668, 14] on icon "button" at bounding box center [666, 17] width 9 height 9
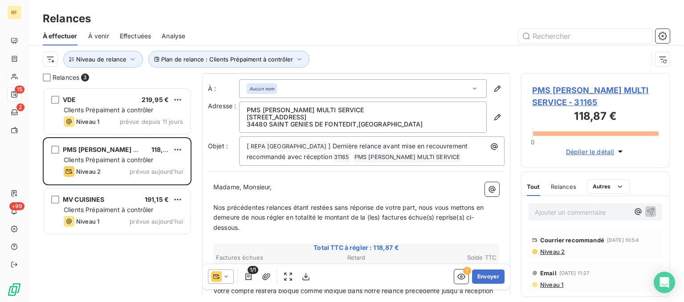
click at [571, 211] on p "Ajouter un commentaire ﻿" at bounding box center [582, 212] width 94 height 11
click at [573, 90] on span "PMS [PERSON_NAME] MULTI SERVICE - 31165" at bounding box center [595, 96] width 127 height 24
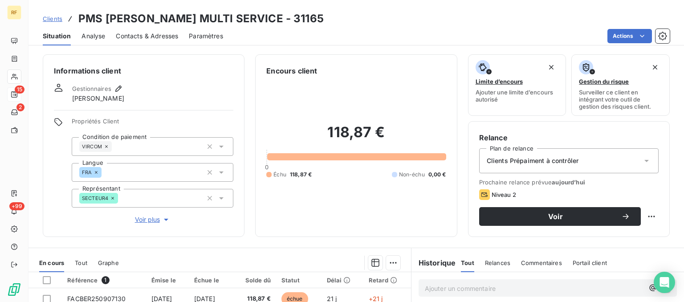
scroll to position [90, 0]
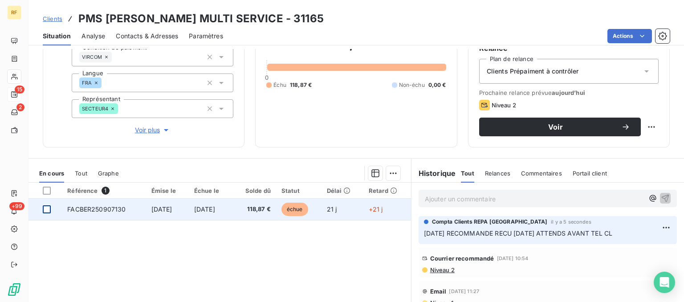
click at [46, 211] on div at bounding box center [47, 209] width 8 height 8
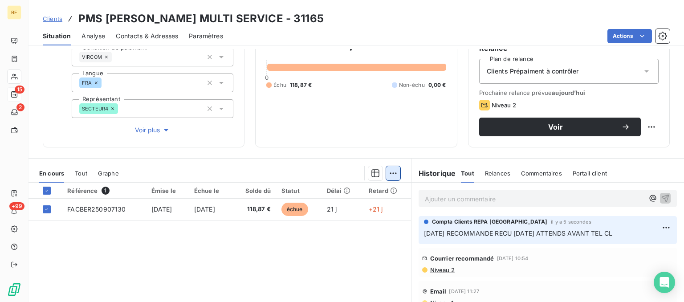
click at [400, 172] on html "RF 15 2 +99 Clients PMS [PERSON_NAME] MULTI SERVICE - 31165 Situation Analyse C…" at bounding box center [342, 151] width 684 height 302
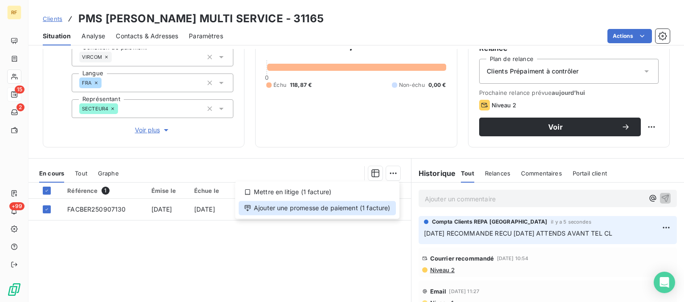
click at [360, 210] on div "Ajouter une promesse de paiement (1 facture)" at bounding box center [317, 208] width 157 height 14
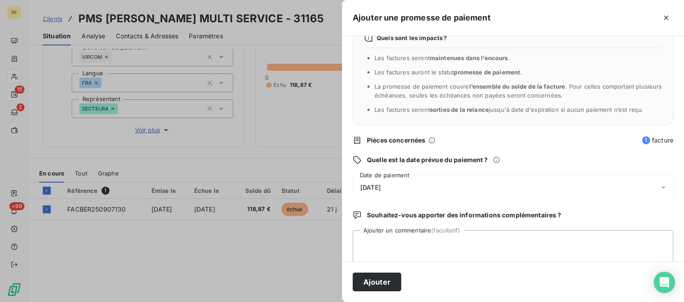
scroll to position [38, 0]
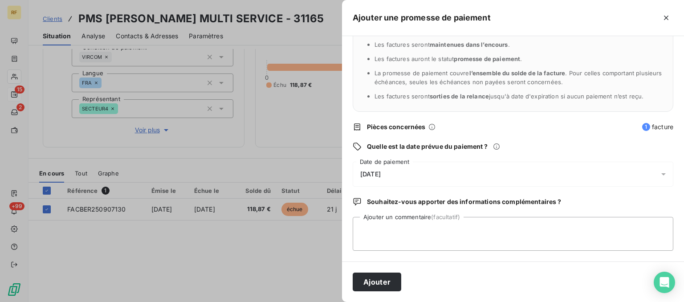
click at [371, 175] on span "[DATE]" at bounding box center [370, 174] width 20 height 7
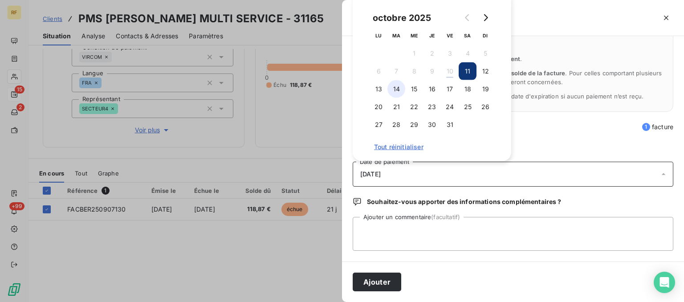
click at [393, 90] on button "14" at bounding box center [397, 89] width 18 height 18
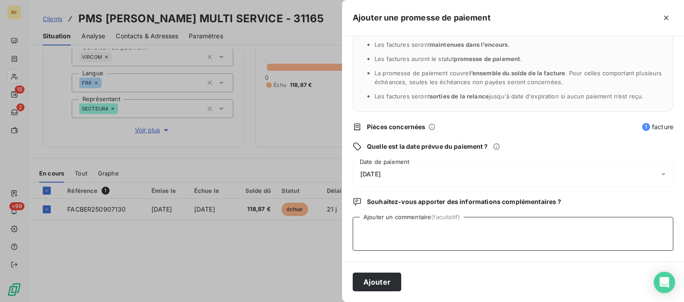
click at [399, 241] on textarea "Ajouter un commentaire (facultatif)" at bounding box center [513, 234] width 321 height 34
type textarea "TEL CLIENT CL"
click at [382, 273] on button "Ajouter" at bounding box center [377, 282] width 49 height 19
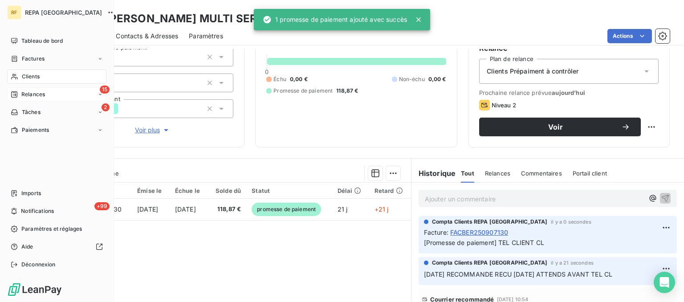
click at [18, 93] on div "Relances" at bounding box center [28, 94] width 34 height 8
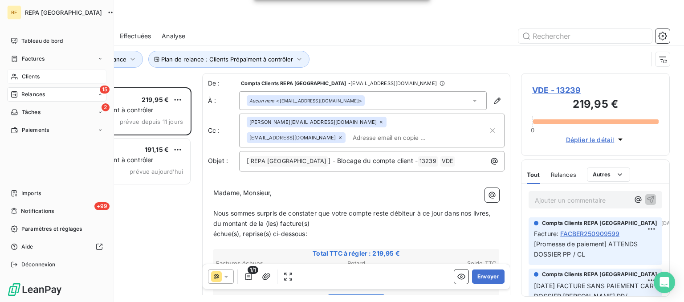
scroll to position [214, 148]
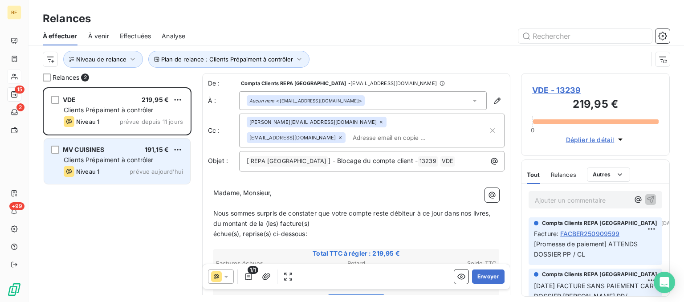
click at [121, 170] on div "Niveau 1 prévue aujourd’hui" at bounding box center [123, 171] width 119 height 11
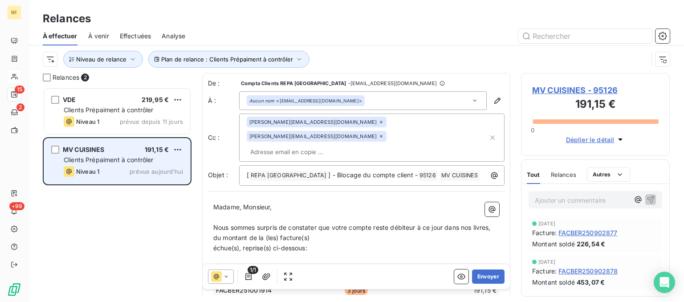
click at [121, 170] on div "Niveau 1 prévue aujourd’hui" at bounding box center [123, 171] width 119 height 11
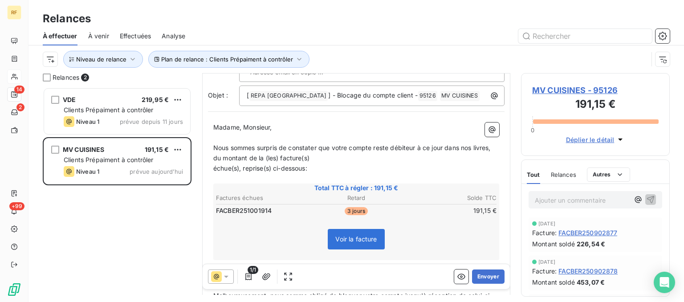
scroll to position [135, 0]
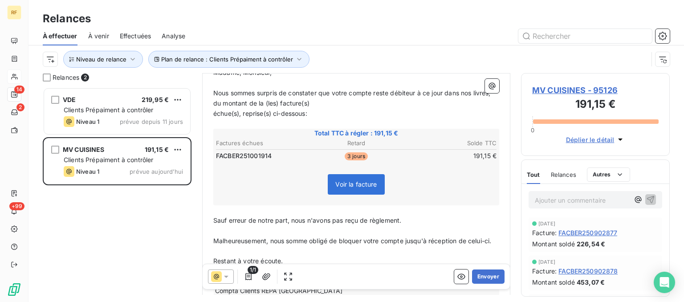
click at [562, 92] on span "MV CUISINES - 95126" at bounding box center [595, 90] width 127 height 12
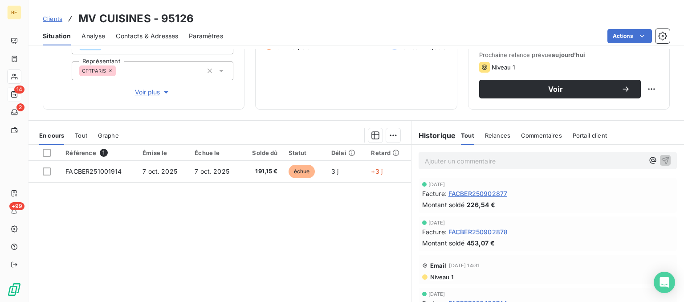
scroll to position [135, 0]
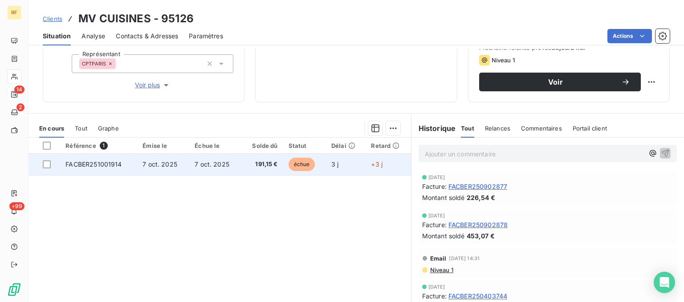
drag, startPoint x: 49, startPoint y: 162, endPoint x: 74, endPoint y: 161, distance: 25.4
click at [49, 163] on div at bounding box center [47, 164] width 8 height 8
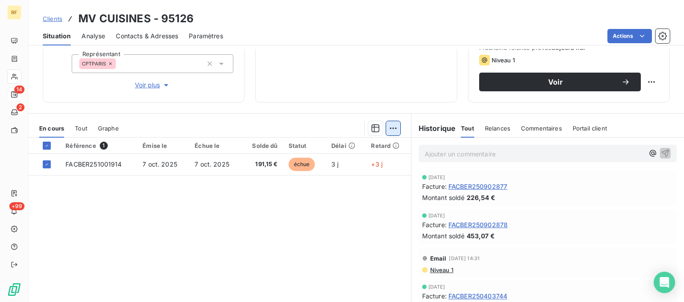
click at [391, 130] on html "RF 14 2 +99 Clients MV CUISINES - 95126 Situation Analyse Contacts & Adresses P…" at bounding box center [342, 151] width 684 height 302
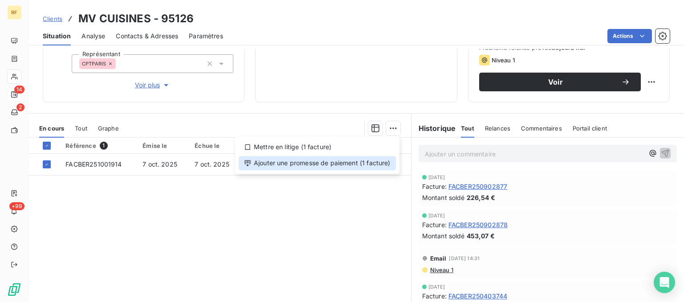
click at [365, 163] on div "Ajouter une promesse de paiement (1 facture)" at bounding box center [317, 163] width 157 height 14
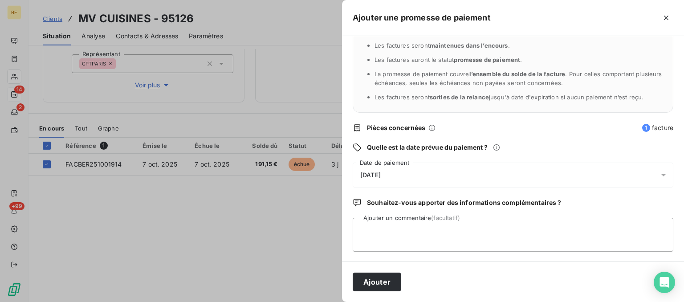
scroll to position [38, 0]
click at [482, 226] on textarea "Ajouter un commentaire (facultatif)" at bounding box center [513, 234] width 321 height 34
type textarea "PAYER CL"
click at [391, 279] on button "Ajouter" at bounding box center [377, 282] width 49 height 19
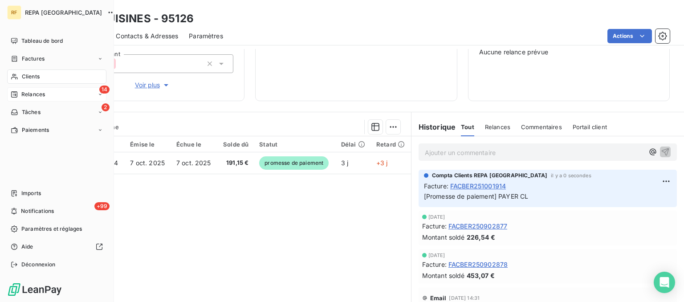
click at [38, 95] on span "Relances" at bounding box center [33, 94] width 24 height 8
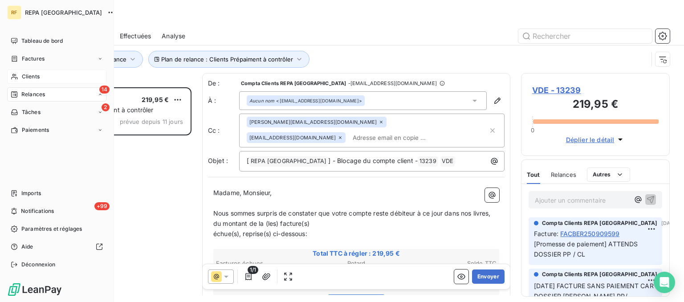
scroll to position [214, 148]
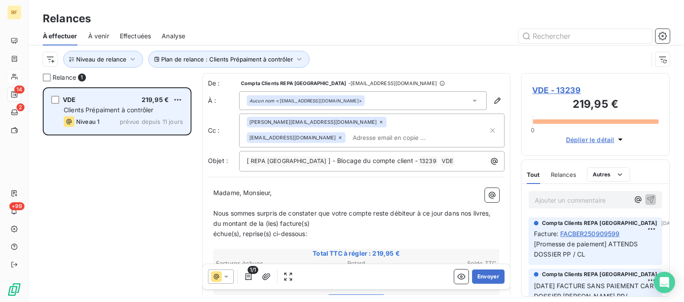
click at [151, 113] on span "Clients Prépaiment à contrôler" at bounding box center [109, 110] width 90 height 8
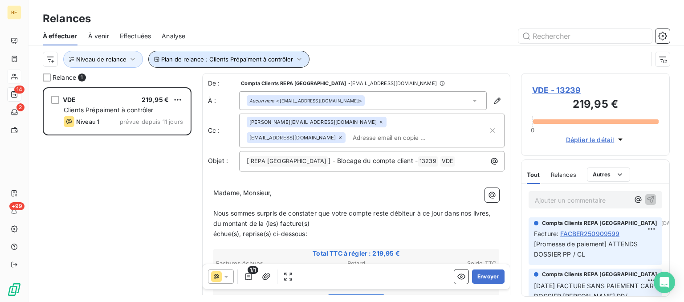
click at [256, 60] on span "Plan de relance : Clients Prépaiment à contrôler" at bounding box center [227, 59] width 132 height 7
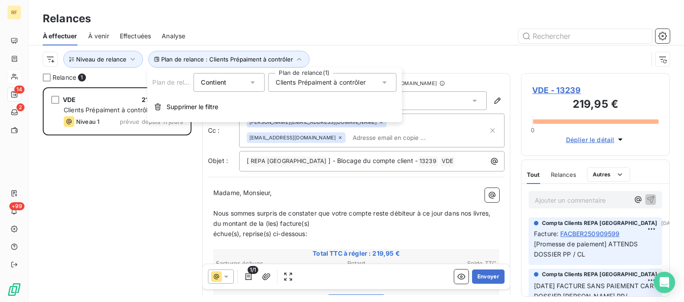
click at [346, 80] on span "Clients Prépaiment à contrôler" at bounding box center [321, 82] width 90 height 9
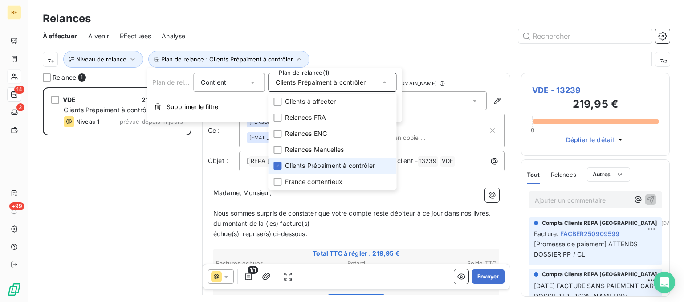
click at [358, 167] on span "Clients Prépaiment à contrôler" at bounding box center [330, 165] width 90 height 9
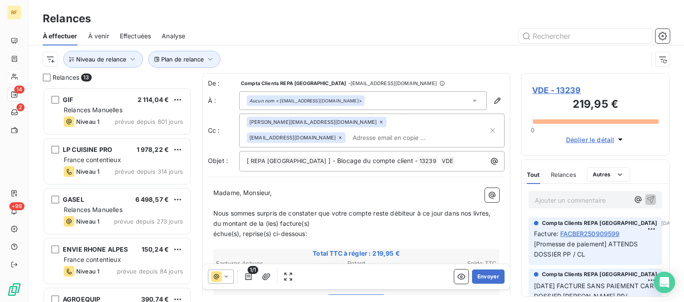
click at [400, 28] on div "À effectuer À venir Effectuées Analyse" at bounding box center [357, 36] width 656 height 19
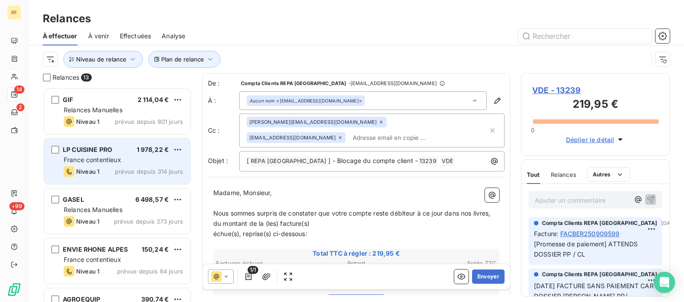
scroll to position [0, 0]
